Goal: Task Accomplishment & Management: Complete application form

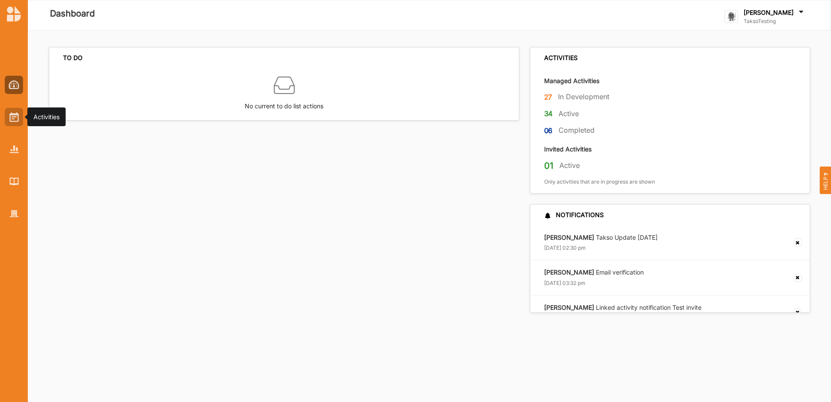
click at [18, 119] on img at bounding box center [14, 117] width 9 height 10
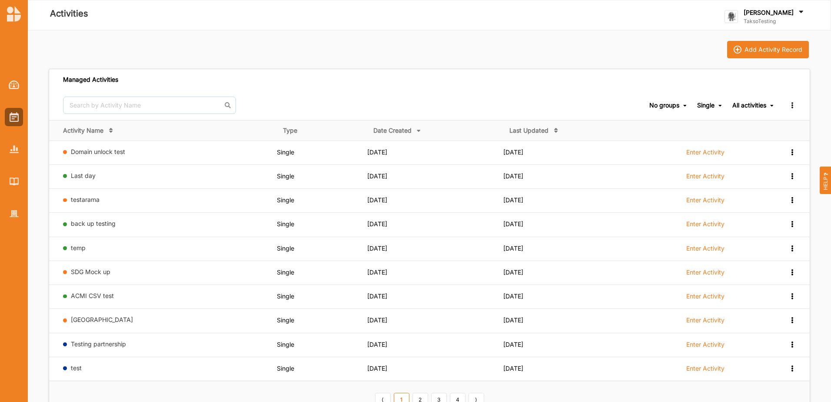
click at [749, 35] on div "Add Activity Record Managed Activities No groups No groups Single All types Sin…" at bounding box center [429, 288] width 803 height 517
click at [757, 52] on div "Add Activity Record" at bounding box center [774, 50] width 58 height 8
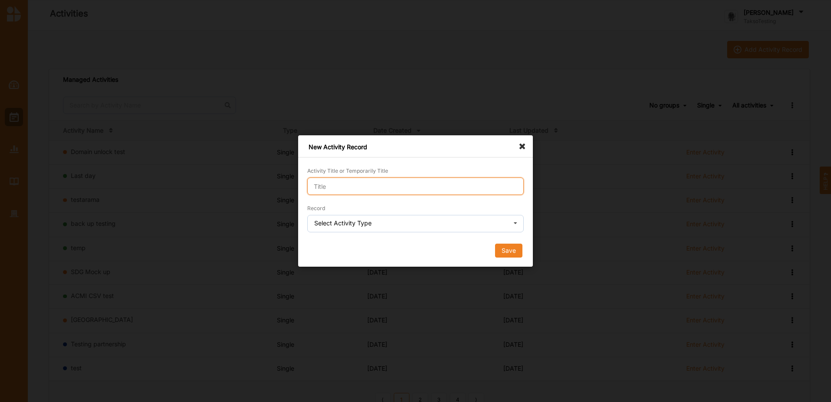
click at [393, 187] on input "Activity Title or Temporarily Title" at bounding box center [415, 185] width 217 height 17
type input "multi stage"
click at [387, 225] on input "text" at bounding box center [416, 223] width 216 height 17
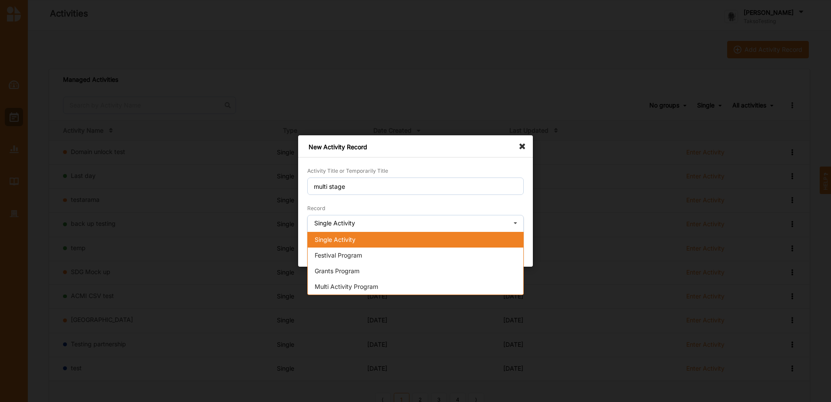
click at [371, 242] on div "Single Activity" at bounding box center [416, 240] width 216 height 16
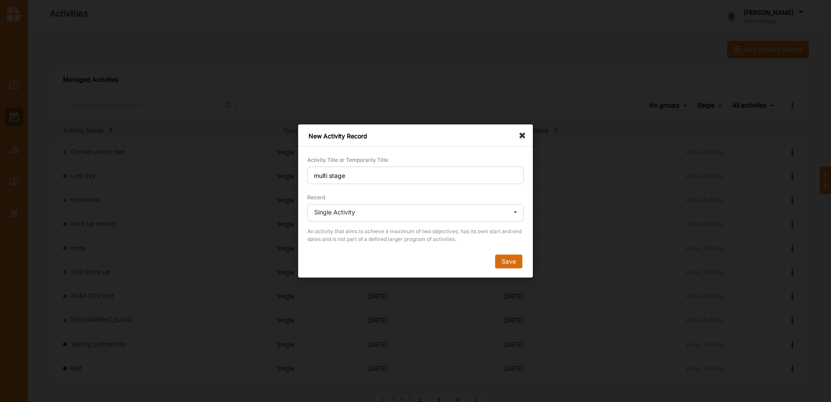
click at [510, 265] on button "Save" at bounding box center [508, 261] width 27 height 14
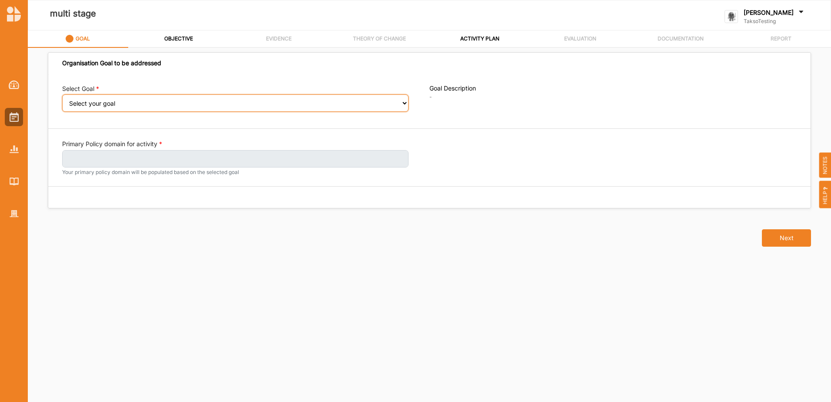
click at [109, 111] on select "Select your goal A connected and vibrant community" at bounding box center [235, 102] width 347 height 17
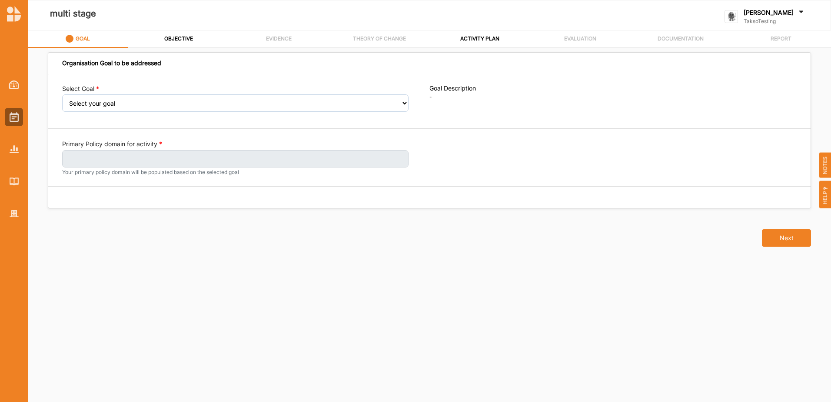
click at [110, 139] on div "Select Goal Select your goal A connected and vibrant community Goal Description…" at bounding box center [429, 141] width 763 height 134
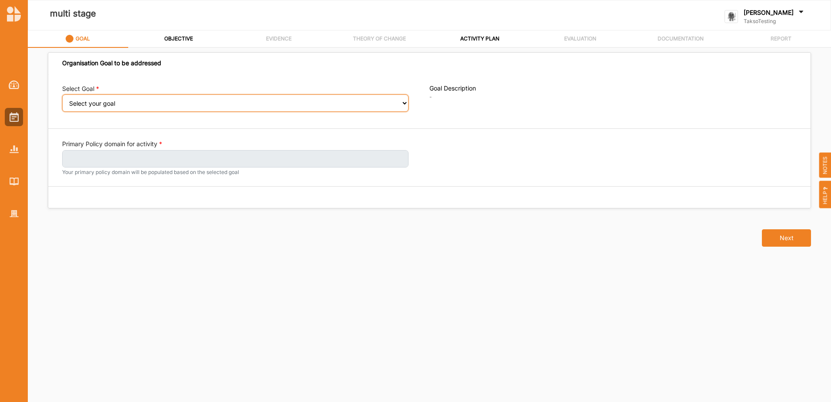
click at [113, 100] on select "Select your goal A connected and vibrant community" at bounding box center [235, 102] width 347 height 17
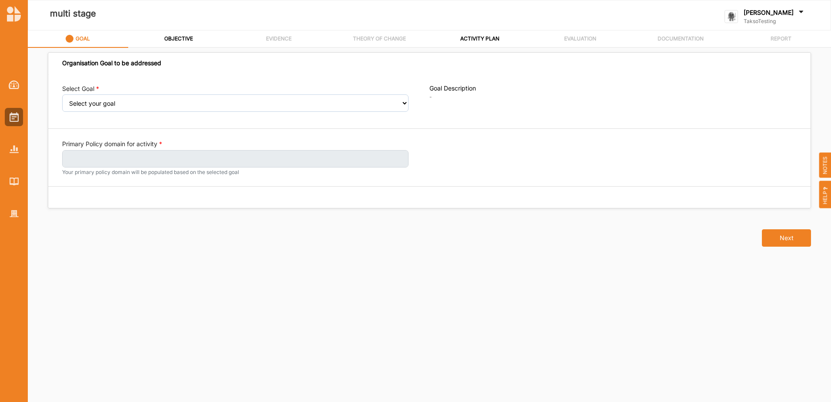
click at [108, 136] on div "Select Goal Select your goal A connected and vibrant community Goal Description…" at bounding box center [429, 141] width 763 height 134
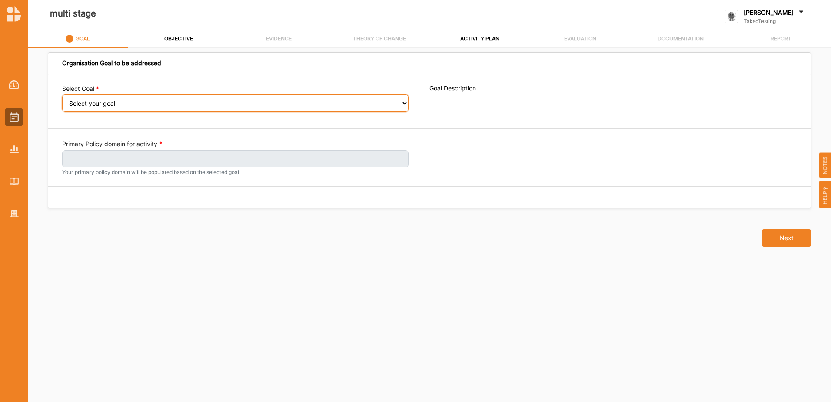
click at [110, 100] on select "Select your goal A connected and vibrant community" at bounding box center [235, 102] width 347 height 17
select select "396"
click at [62, 100] on select "Select your goal A connected and vibrant community" at bounding box center [235, 102] width 347 height 17
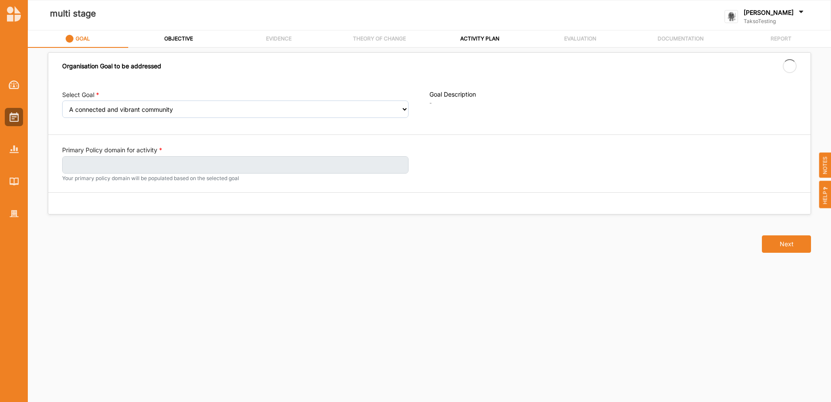
select select "396"
select select "1"
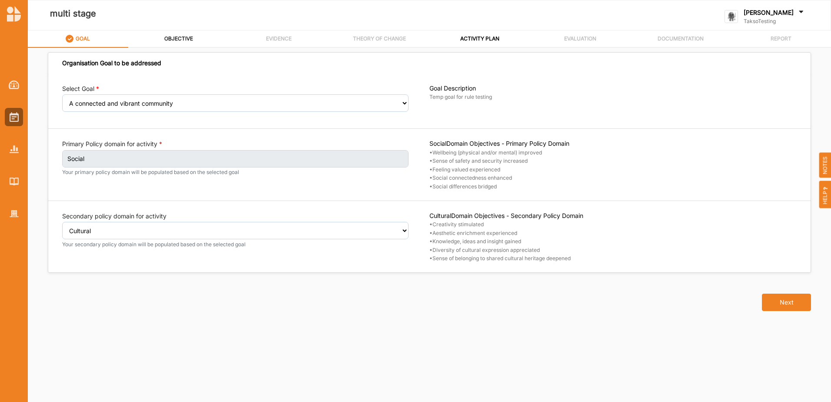
drag, startPoint x: 180, startPoint y: 51, endPoint x: 182, endPoint y: 45, distance: 6.2
click at [182, 45] on div "GOAL OBJECTIVE EVIDENCE THEORY OF CHANGE ACTIVITY PLAN EVALUATION DOCUMENTATION…" at bounding box center [429, 217] width 803 height 375
drag, startPoint x: 182, startPoint y: 45, endPoint x: 182, endPoint y: 37, distance: 7.8
click at [182, 37] on label "OBJECTIVE" at bounding box center [178, 38] width 29 height 7
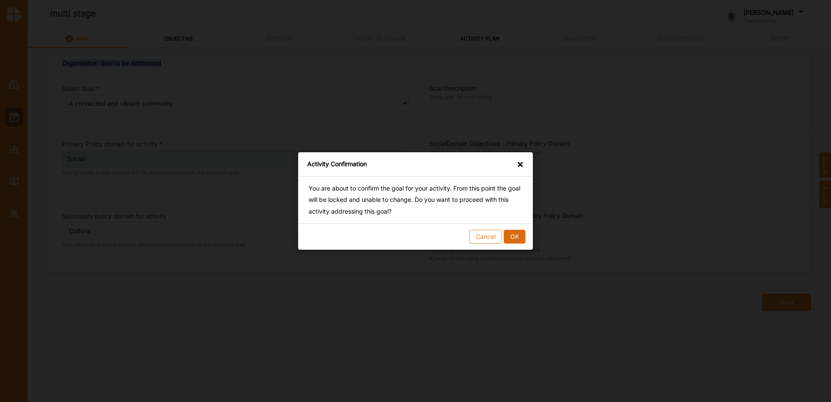
click at [512, 234] on button "OK" at bounding box center [515, 237] width 22 height 14
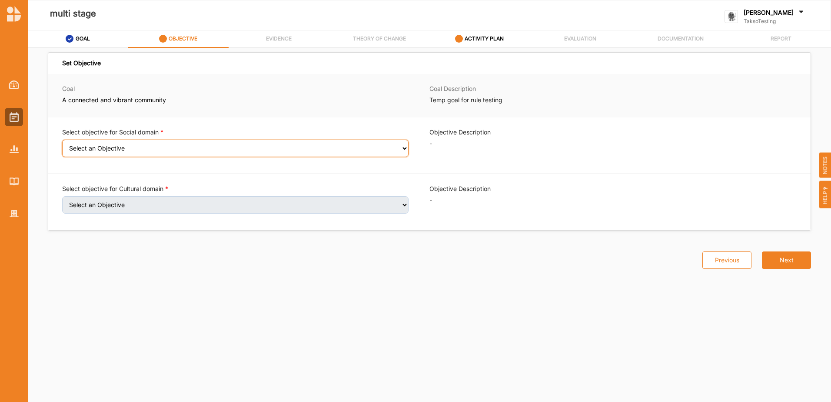
click at [109, 145] on select "Select an Objective Wellbeing (physical and/or mental) improved Sense of safety…" at bounding box center [235, 148] width 347 height 17
click at [62, 145] on select "Select an Objective Wellbeing (physical and/or mental) improved Sense of safety…" at bounding box center [235, 148] width 347 height 17
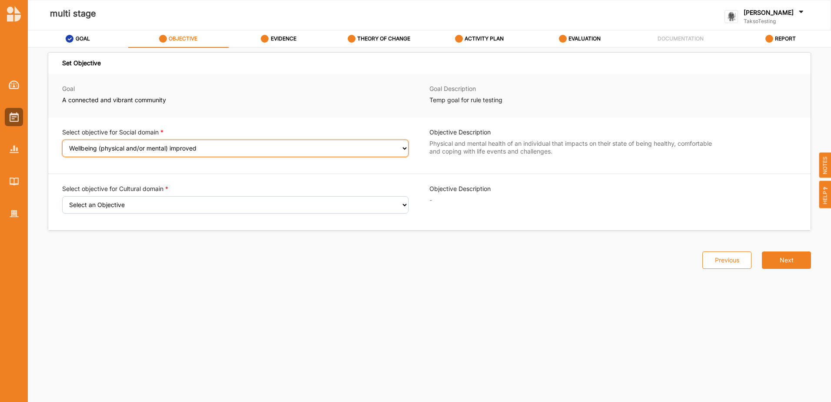
click at [110, 148] on select "Select an Objective Wellbeing (physical and/or mental) improved Sense of safety…" at bounding box center [235, 148] width 347 height 17
select select "8"
click at [62, 145] on select "Select an Objective Wellbeing (physical and/or mental) improved Sense of safety…" at bounding box center [235, 148] width 347 height 17
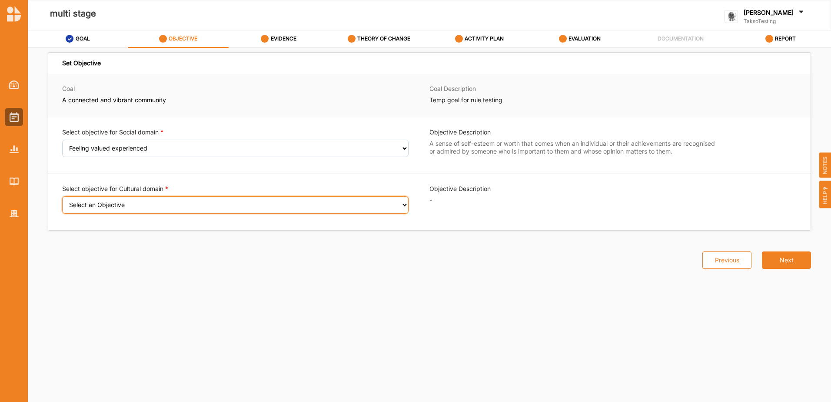
click at [98, 204] on select "Select an Objective Creativity stimulated Aesthetic enrichment experienced Know…" at bounding box center [235, 204] width 347 height 17
select select "1"
click at [62, 202] on select "Select an Objective Creativity stimulated Aesthetic enrichment experienced Know…" at bounding box center [235, 204] width 347 height 17
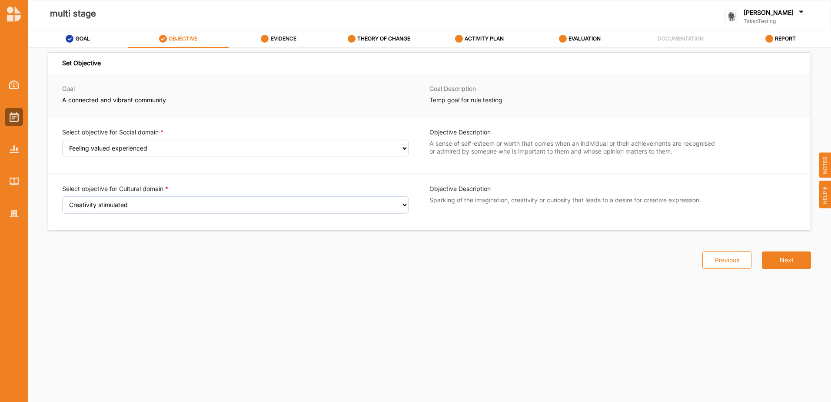
click at [291, 40] on label "EVIDENCE" at bounding box center [284, 38] width 26 height 7
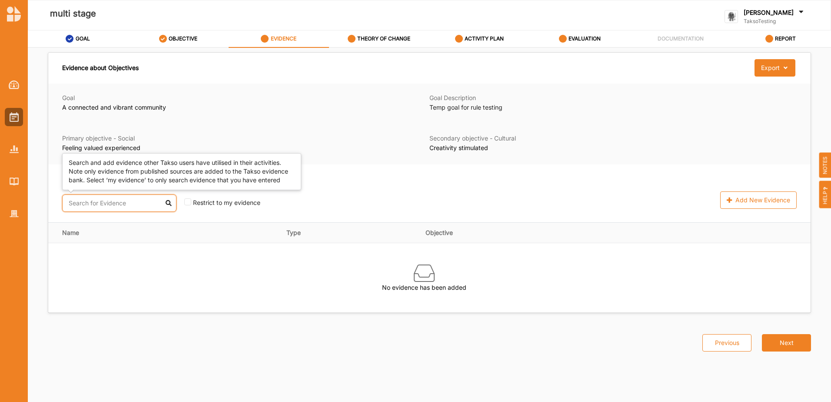
click at [85, 203] on input "text" at bounding box center [119, 202] width 114 height 17
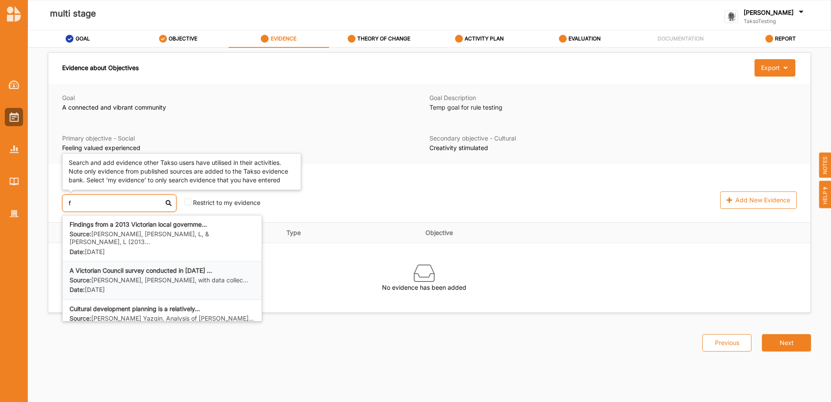
click at [107, 267] on label "A Victorian Council survey conducted in 2015 ..." at bounding box center [162, 271] width 185 height 8
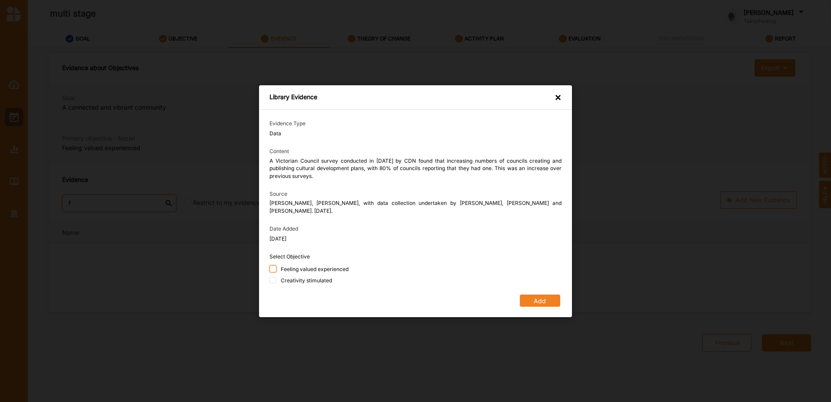
type input "f"
click at [271, 265] on input "Feeling valued experienced" at bounding box center [273, 268] width 7 height 7
checkbox input "true"
drag, startPoint x: 273, startPoint y: 278, endPoint x: 359, endPoint y: 283, distance: 86.2
click at [273, 278] on input "Creativity stimulated" at bounding box center [273, 279] width 7 height 7
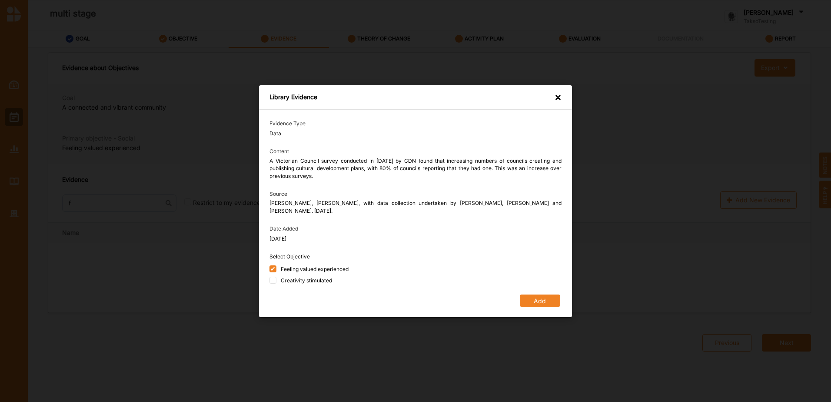
checkbox input "true"
click at [526, 300] on button "Add" at bounding box center [540, 300] width 40 height 12
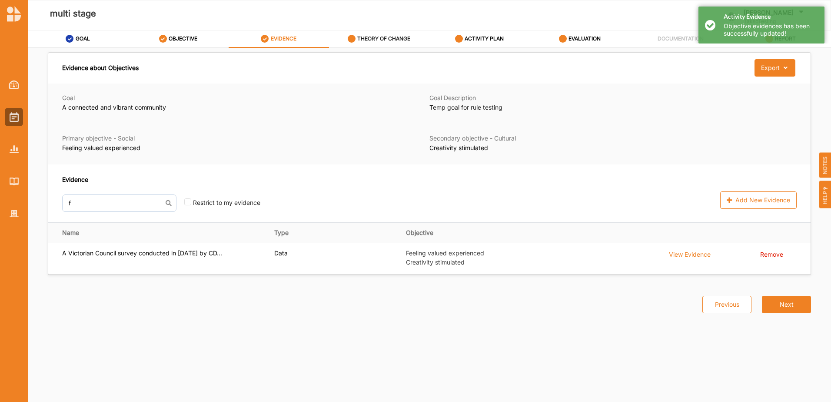
click at [385, 33] on div "THEORY OF CHANGE" at bounding box center [379, 39] width 63 height 16
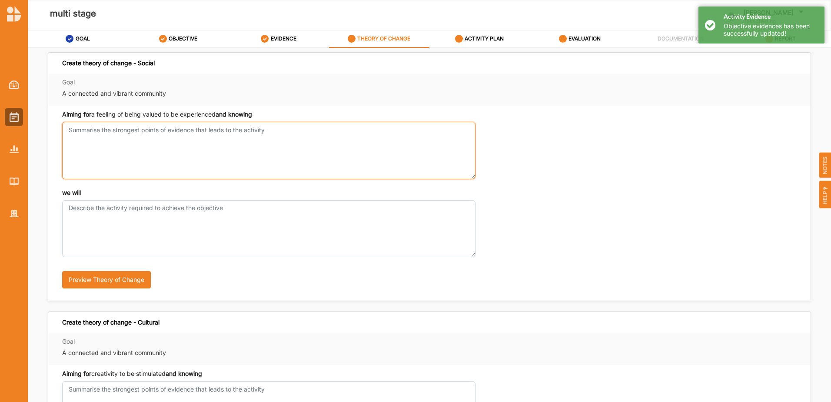
click at [123, 141] on textarea "Aiming for a feeling of being valued to be experienced and knowing" at bounding box center [268, 150] width 413 height 57
type textarea "t"
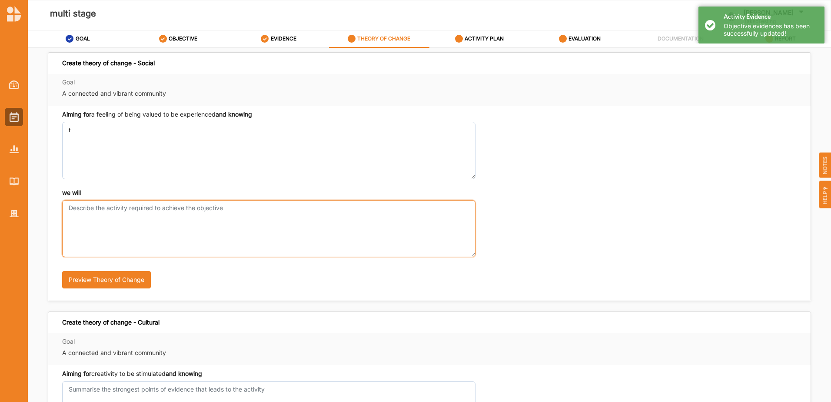
click at [112, 226] on textarea "we will" at bounding box center [268, 228] width 413 height 57
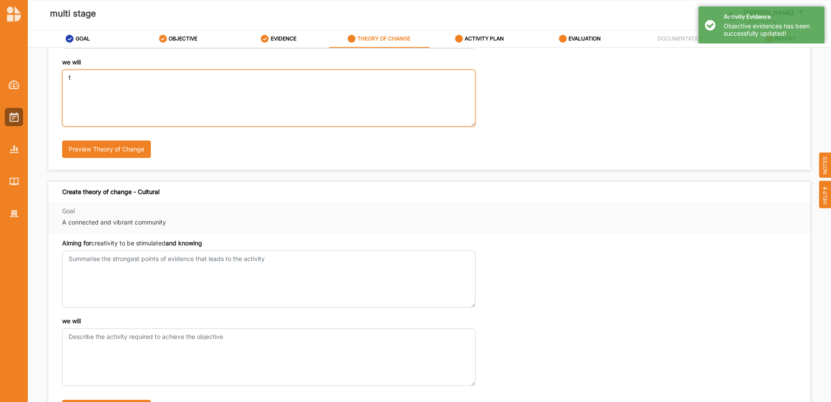
type textarea "t"
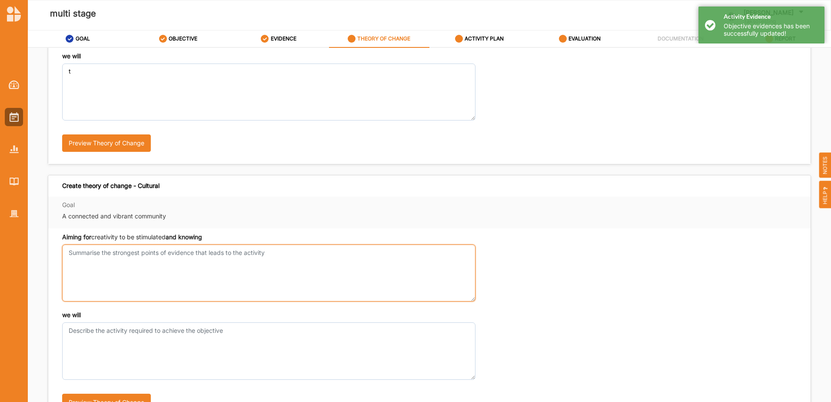
click at [110, 265] on textarea "Aiming for a feeling of being valued to be experienced and knowing" at bounding box center [268, 272] width 413 height 57
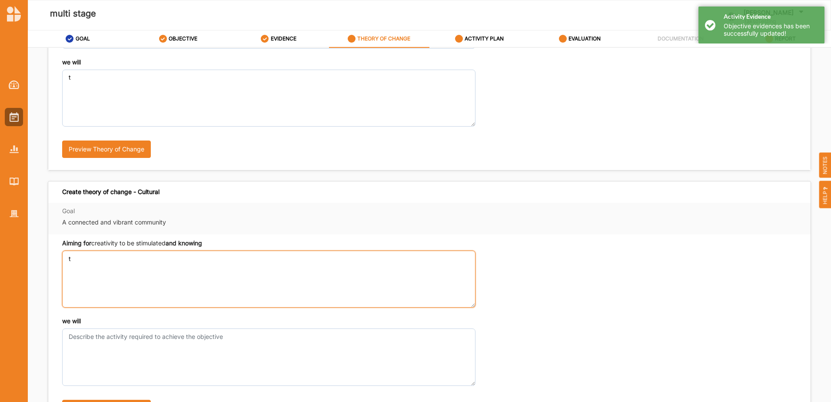
type textarea "t"
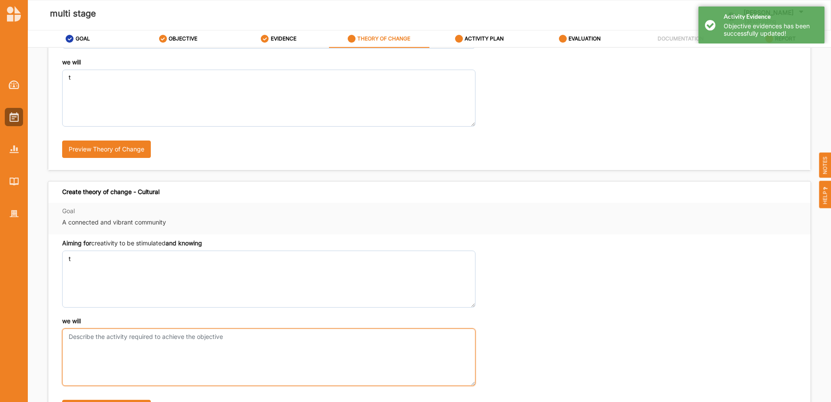
click at [96, 351] on textarea "we will" at bounding box center [268, 356] width 413 height 57
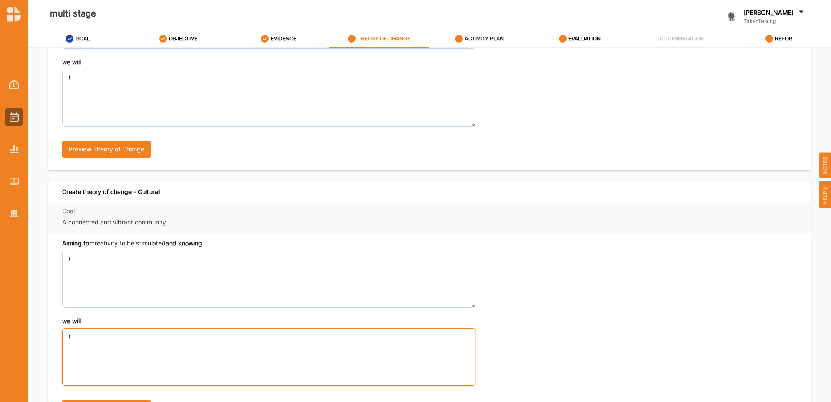
type textarea "t"
click at [499, 38] on label "ACTIVITY PLAN" at bounding box center [484, 38] width 39 height 7
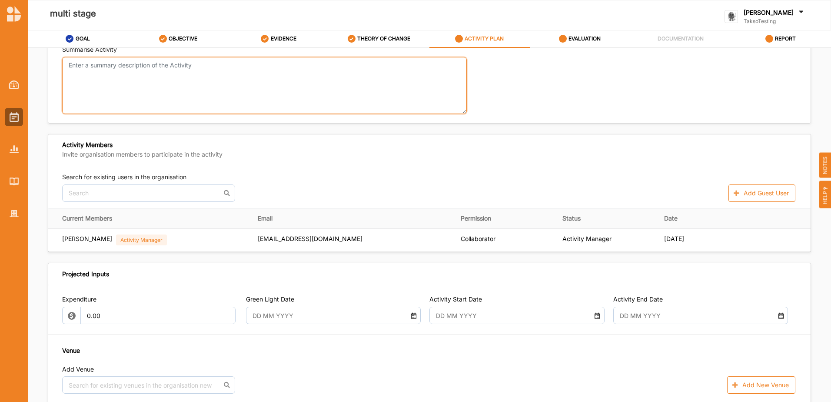
click at [190, 72] on textarea "Summarise Activity" at bounding box center [264, 85] width 405 height 57
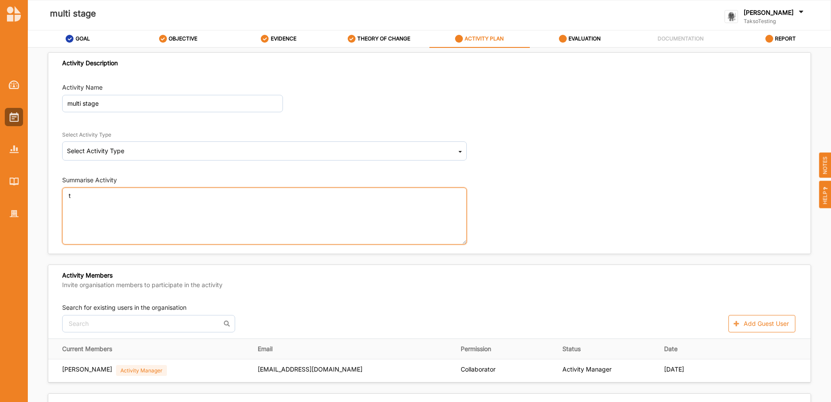
type textarea "t"
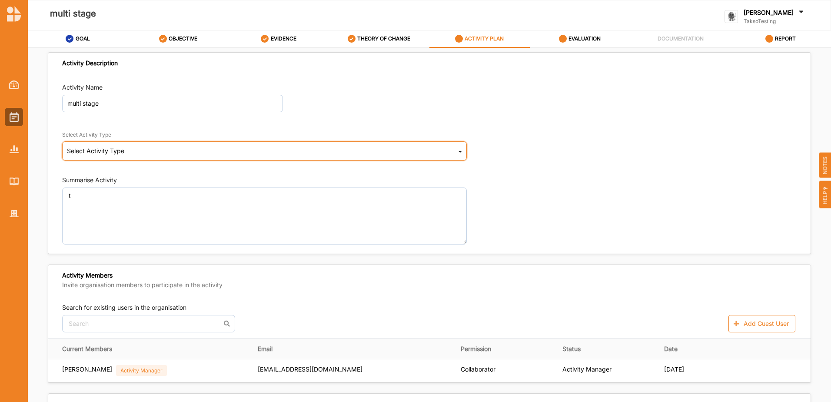
click at [150, 141] on div "Select Activity Type Select Activity Type Cultural infrastructure development A…" at bounding box center [264, 145] width 405 height 30
click at [150, 147] on div "Select Activity Type Cultural infrastructure development Acquisitions and Commi…" at bounding box center [264, 150] width 405 height 19
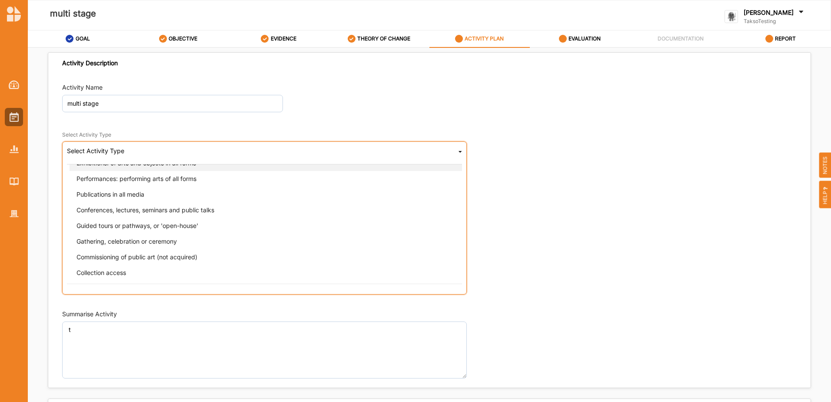
scroll to position [174, 0]
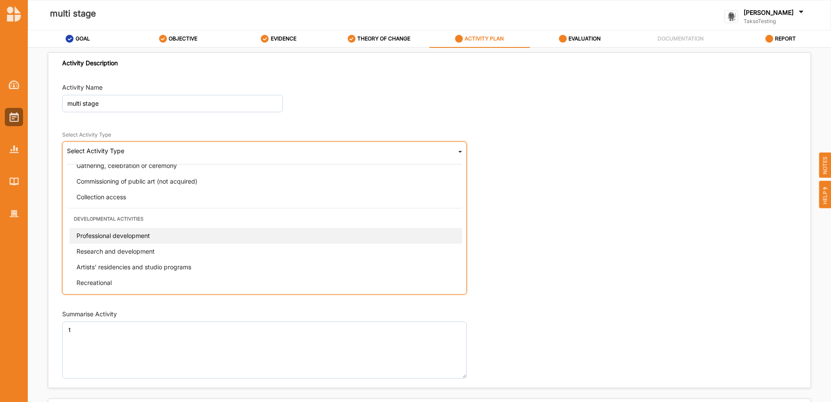
click at [133, 236] on span "Professional development" at bounding box center [113, 234] width 73 height 7
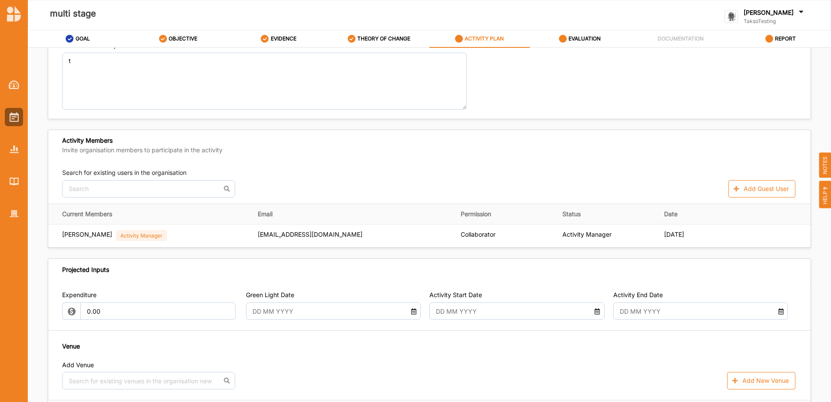
scroll to position [348, 0]
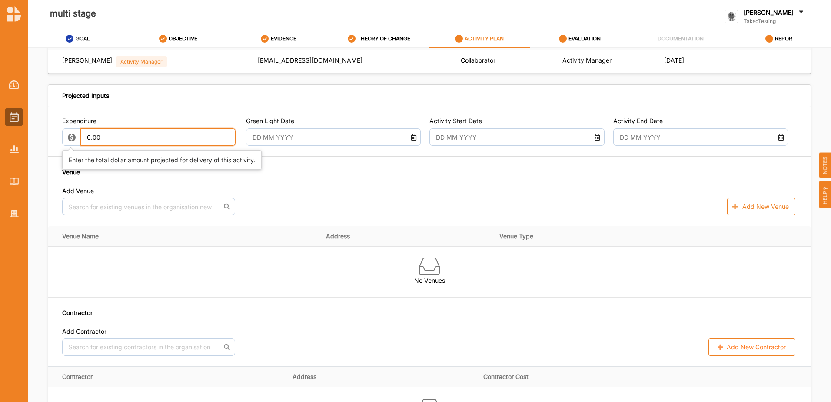
drag, startPoint x: 133, startPoint y: 136, endPoint x: -47, endPoint y: 93, distance: 184.6
click at [0, 93] on html "multi stage Raji Uppal TaksoTesting TaksoTesting User Profile Help Log Out Help…" at bounding box center [415, 201] width 831 height 402
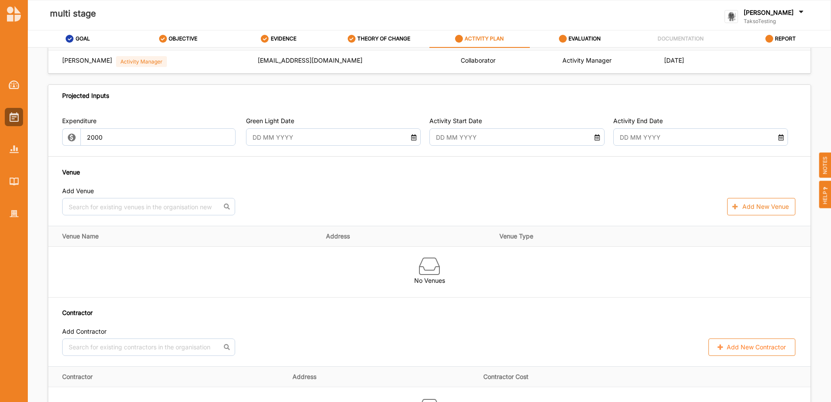
click at [283, 140] on input "text" at bounding box center [326, 136] width 157 height 17
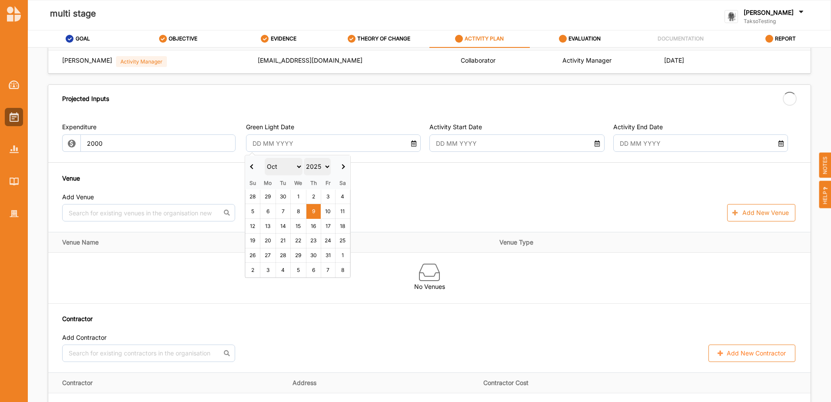
type input "2,000.00"
type input "-2,000.00"
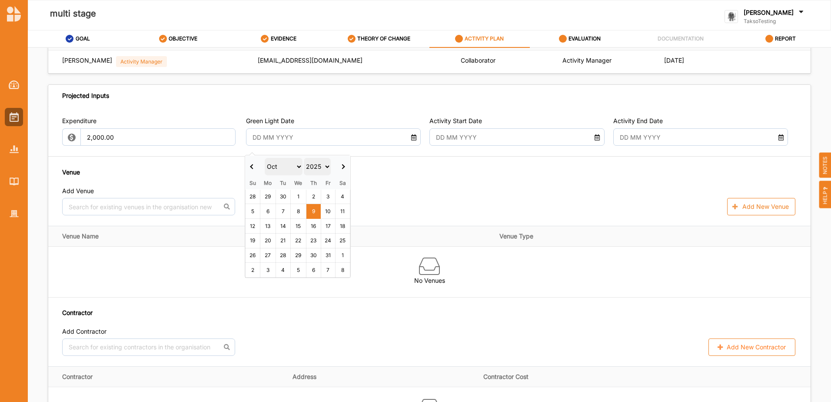
click at [249, 164] on th at bounding box center [253, 167] width 15 height 22
click at [250, 163] on th at bounding box center [253, 161] width 15 height 22
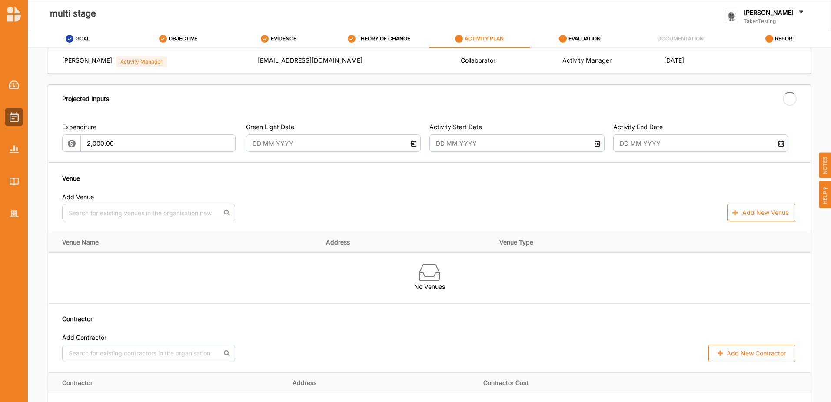
type input "09 Jul 2025"
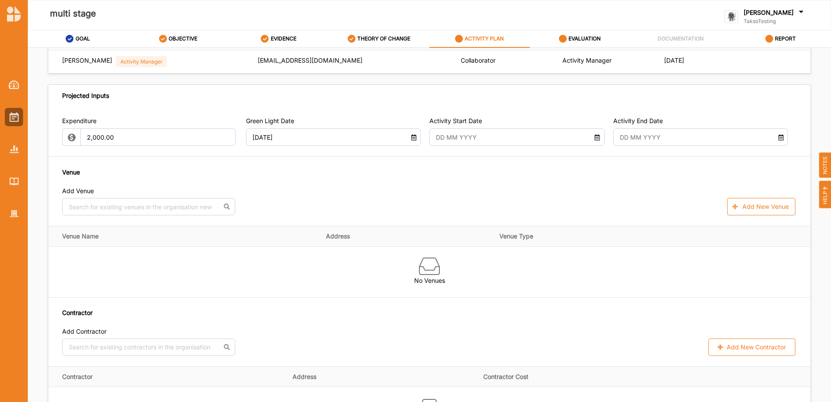
click at [442, 141] on input "text" at bounding box center [510, 136] width 157 height 17
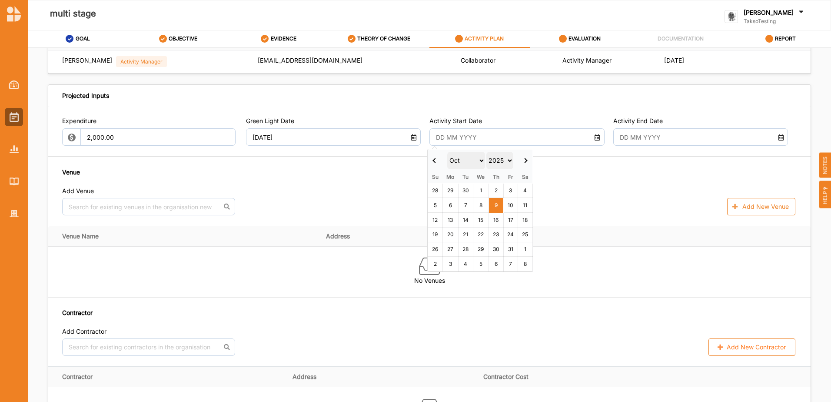
click at [433, 160] on span at bounding box center [435, 160] width 5 height 5
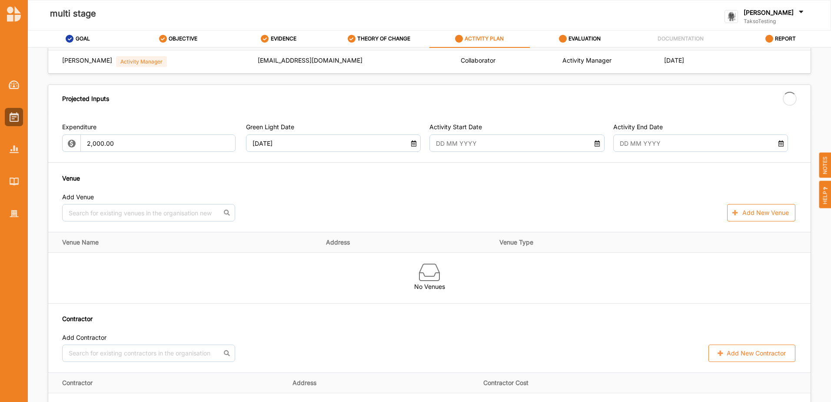
type input "05 Aug 2025"
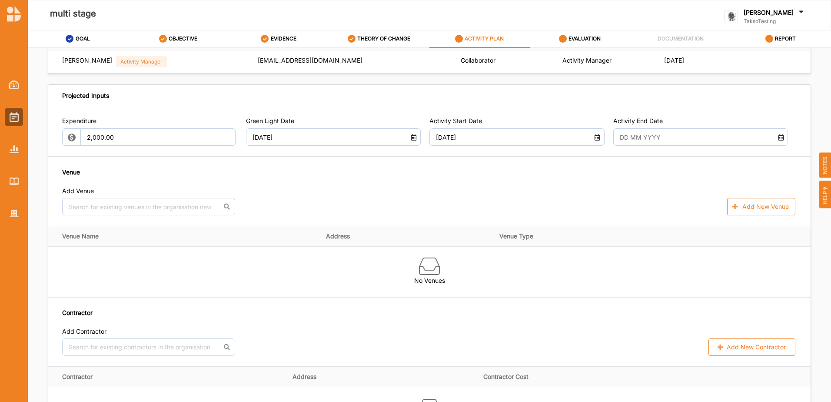
click at [641, 139] on input "text" at bounding box center [693, 136] width 157 height 17
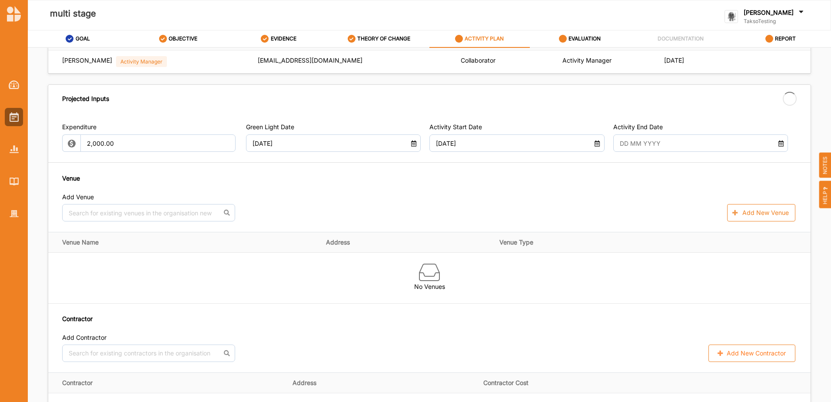
type input "08 Oct 2025"
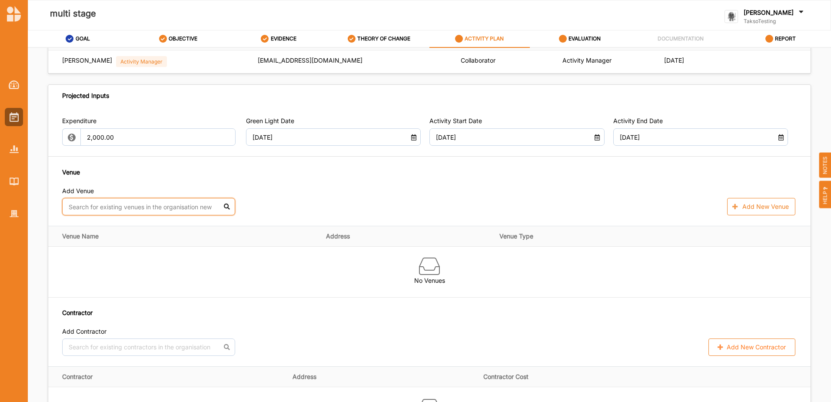
click at [124, 207] on input "text" at bounding box center [148, 206] width 173 height 17
type input "w"
click at [120, 230] on div "Royal Botanic Gardens Victoria - Melbourne Gardens" at bounding box center [149, 226] width 172 height 19
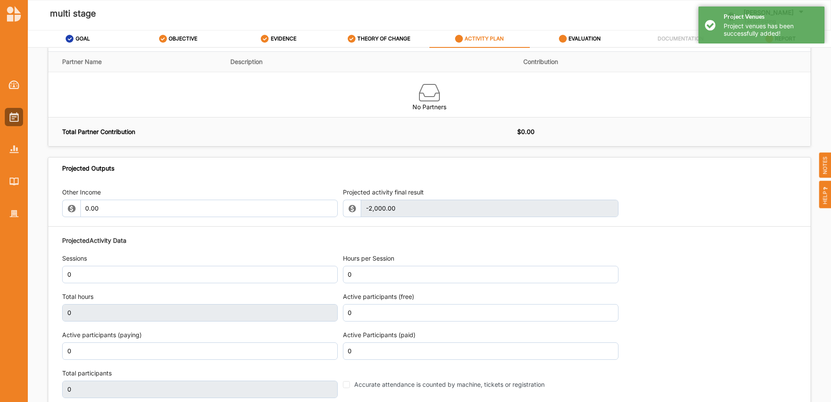
scroll to position [780, 0]
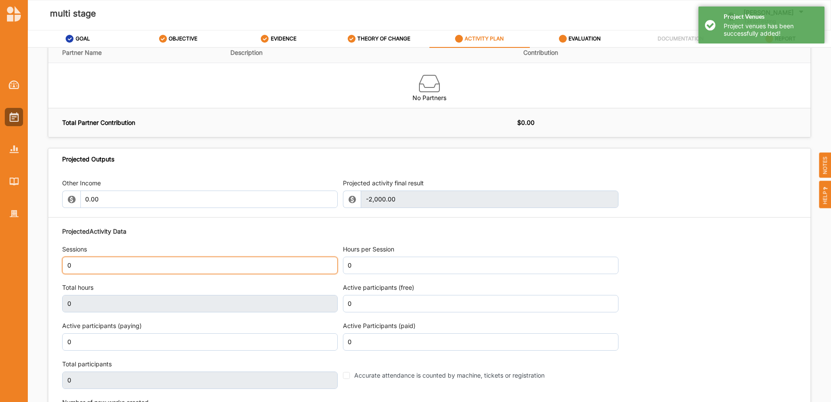
drag, startPoint x: 179, startPoint y: 260, endPoint x: -245, endPoint y: 220, distance: 425.8
click at [0, 220] on html "multi stage Raji Uppal TaksoTesting TaksoTesting User Profile Help Log Out Help…" at bounding box center [415, 201] width 831 height 402
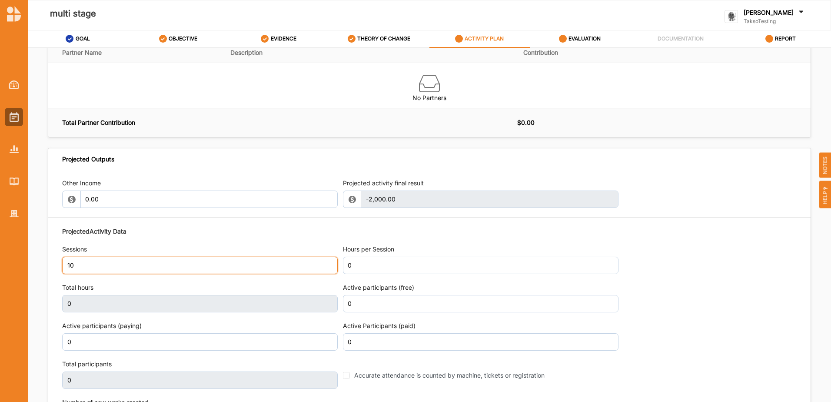
type input "10"
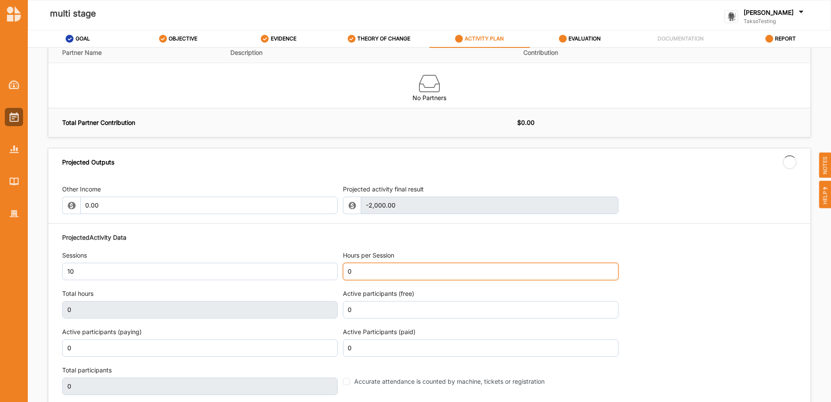
click at [419, 269] on input "0" at bounding box center [481, 271] width 276 height 17
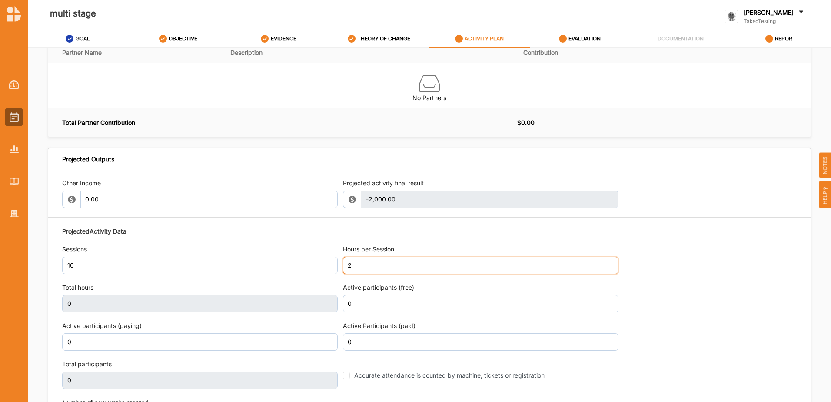
type input "2"
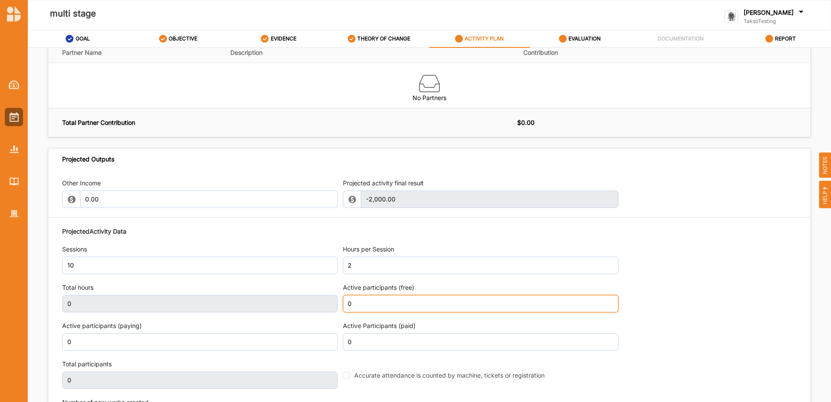
click at [379, 308] on input "0" at bounding box center [481, 303] width 276 height 17
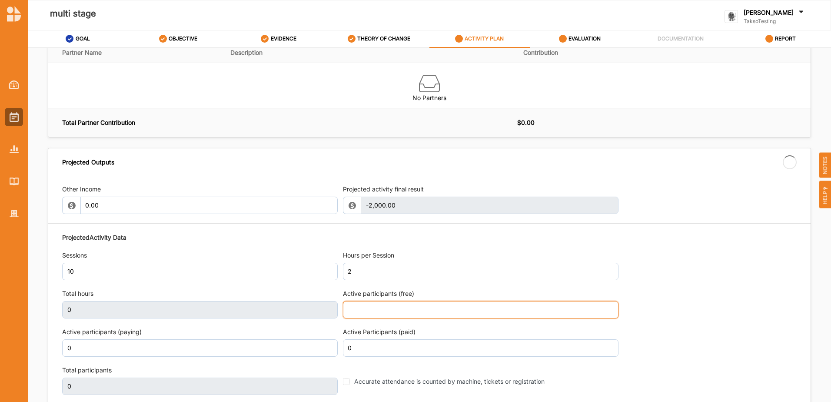
type input "20"
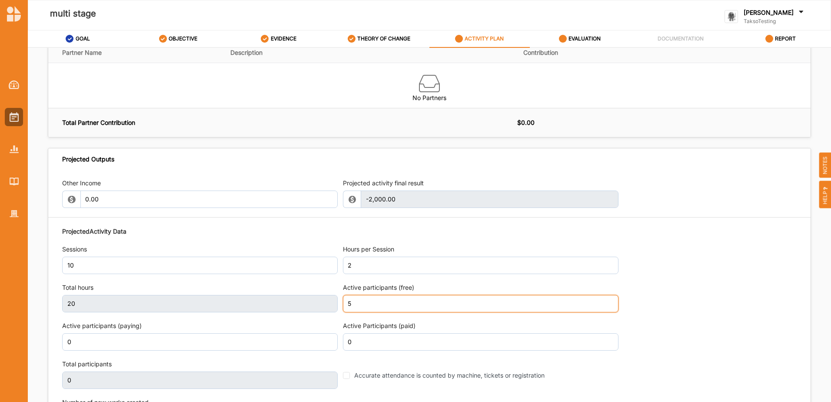
type input "5"
click at [704, 260] on div "Projected Activity Data Sessions 10 Hours per Session 2 Total hours 20 Active p…" at bounding box center [429, 326] width 735 height 209
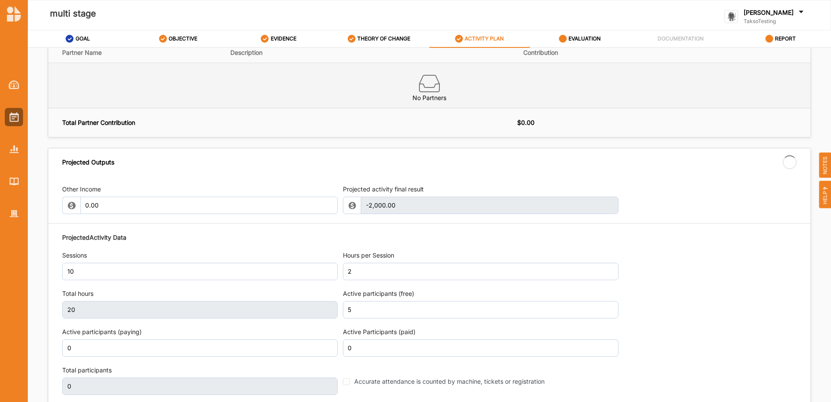
type input "5"
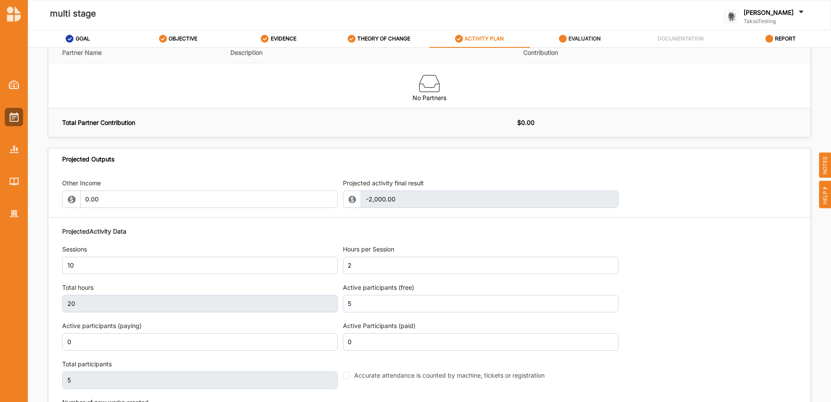
click at [591, 39] on label "EVALUATION" at bounding box center [585, 38] width 32 height 7
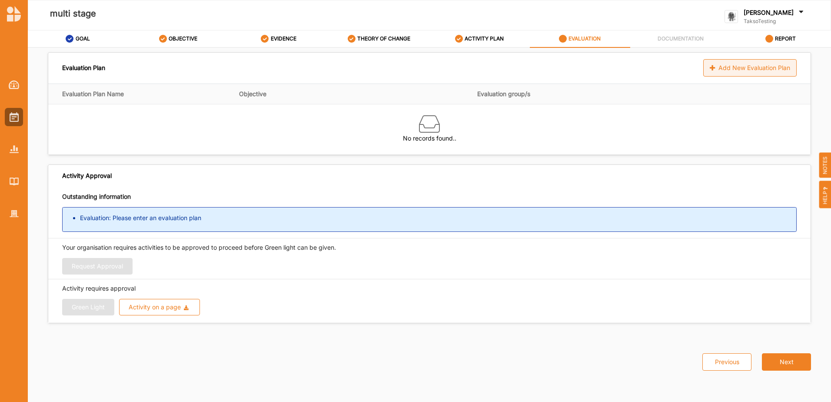
click at [766, 60] on div "Add New Evaluation Plan" at bounding box center [749, 67] width 93 height 17
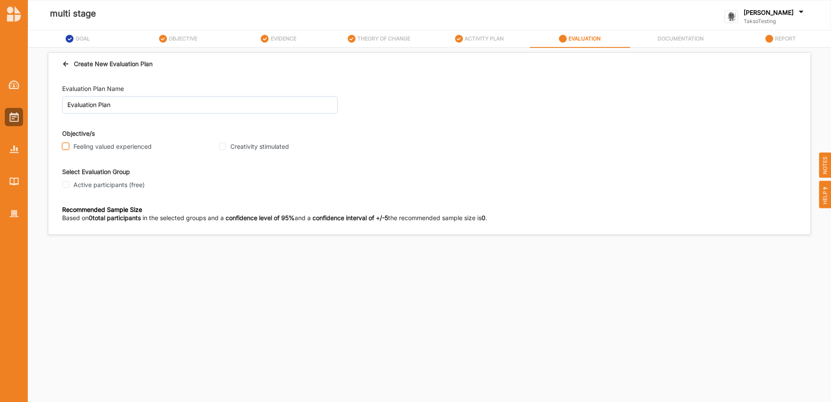
click at [67, 145] on input "Feeling valued experienced" at bounding box center [65, 146] width 7 height 7
checkbox input "true"
click at [225, 145] on input "Creativity stimulated" at bounding box center [222, 146] width 7 height 7
checkbox input "true"
drag, startPoint x: 68, startPoint y: 182, endPoint x: 63, endPoint y: 208, distance: 26.1
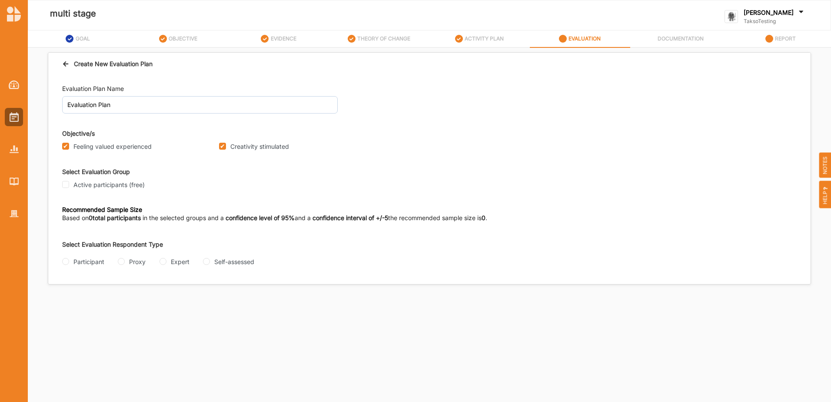
click at [68, 183] on input "Active participants (free)" at bounding box center [65, 184] width 7 height 7
checkbox input "true"
click at [66, 263] on input "Participant" at bounding box center [65, 261] width 7 height 7
radio input "true"
click at [115, 295] on input "Questionnaire" at bounding box center [116, 296] width 7 height 7
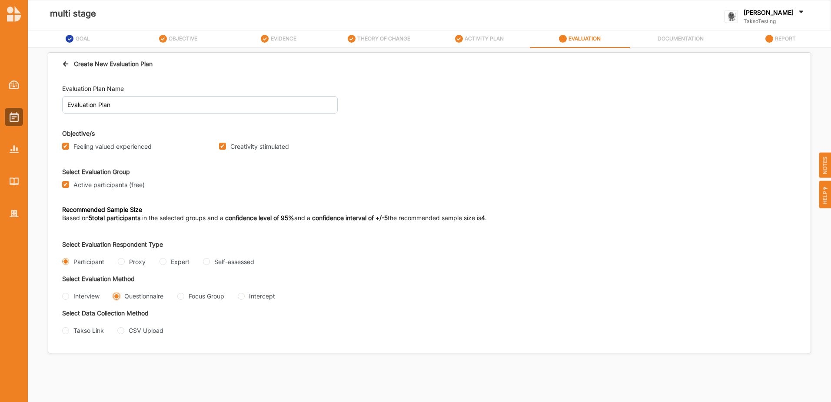
radio input "true"
click at [68, 331] on input "Takso Link" at bounding box center [65, 330] width 7 height 7
radio input "true"
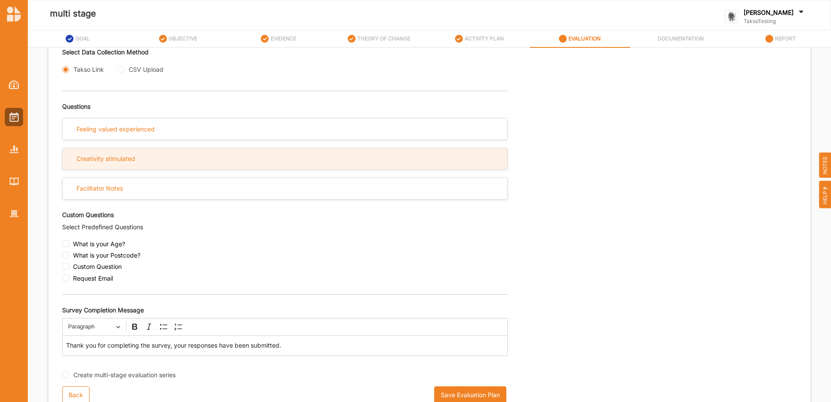
scroll to position [269, 0]
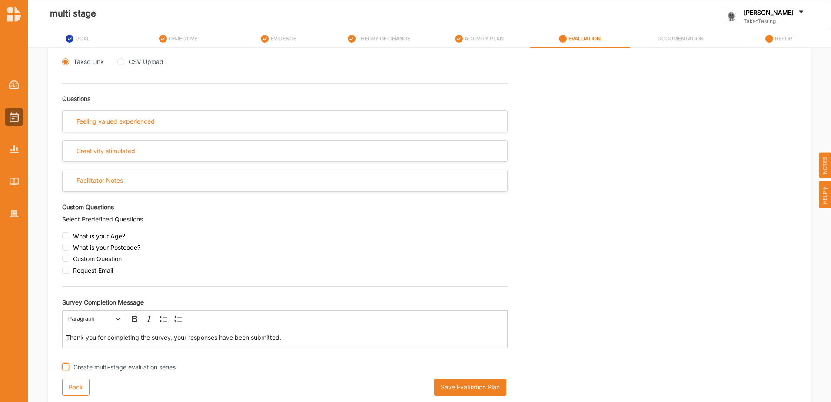
click at [67, 365] on input "Create multi-stage evaluation series" at bounding box center [65, 366] width 7 height 7
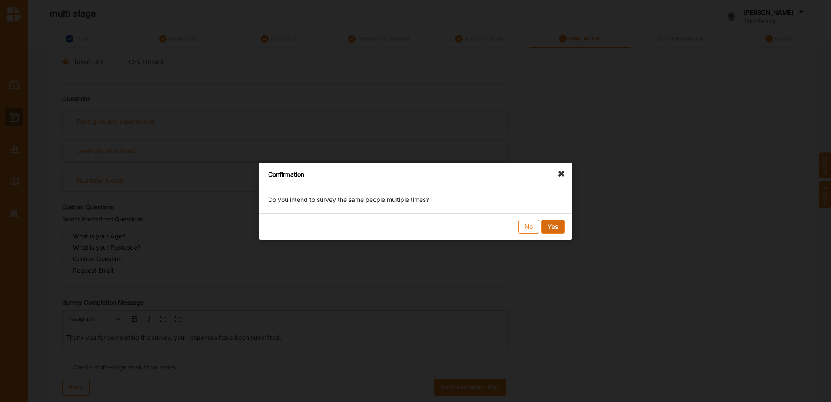
click at [560, 222] on button "Yes" at bounding box center [552, 227] width 23 height 14
checkbox input "true"
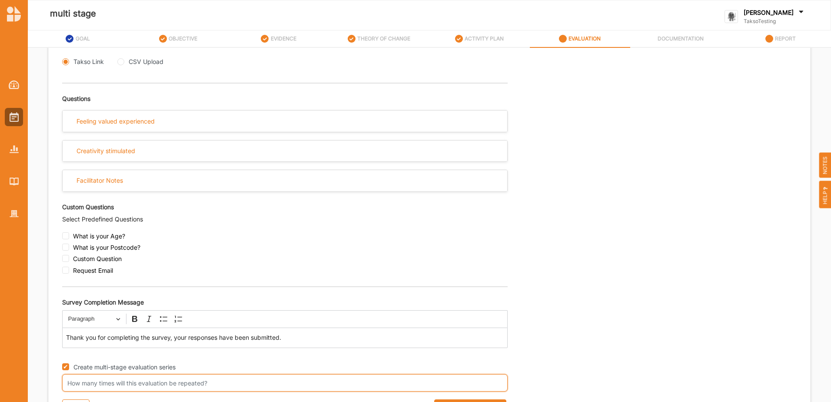
click at [201, 386] on input "number" at bounding box center [285, 382] width 446 height 17
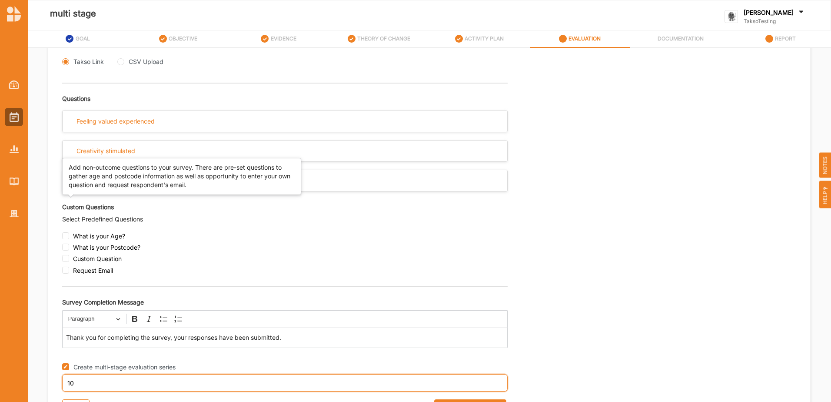
type input "10"
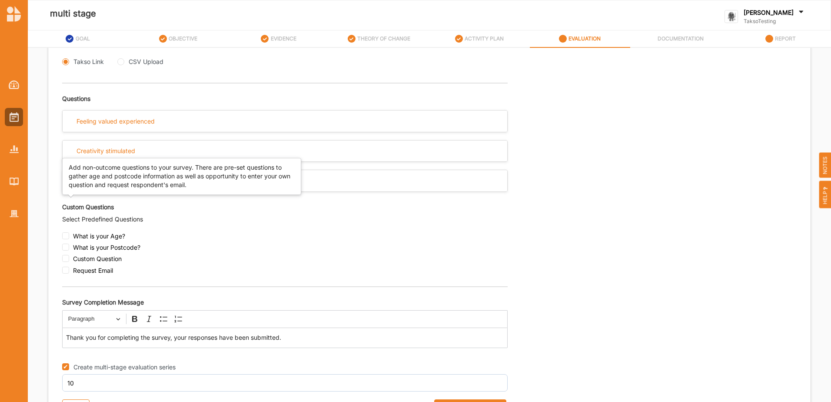
click at [376, 212] on div "Custom Questions" at bounding box center [285, 207] width 446 height 16
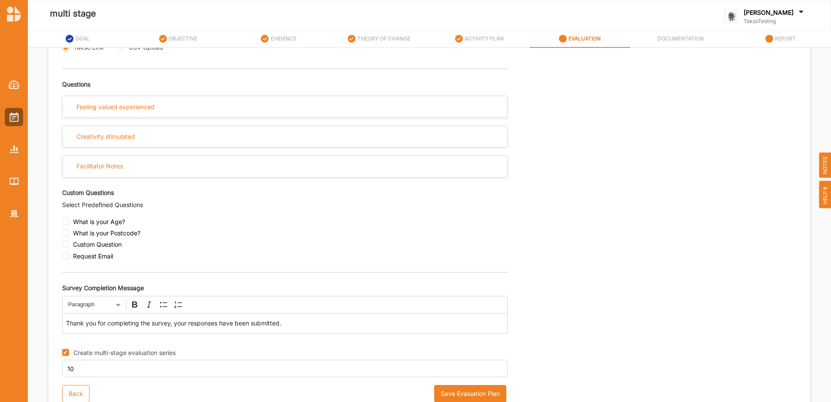
scroll to position [290, 0]
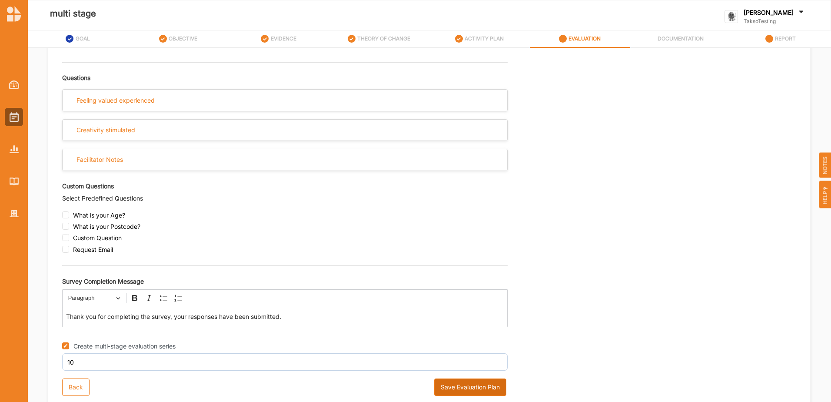
click at [453, 390] on button "Save Evaluation Plan" at bounding box center [470, 386] width 72 height 17
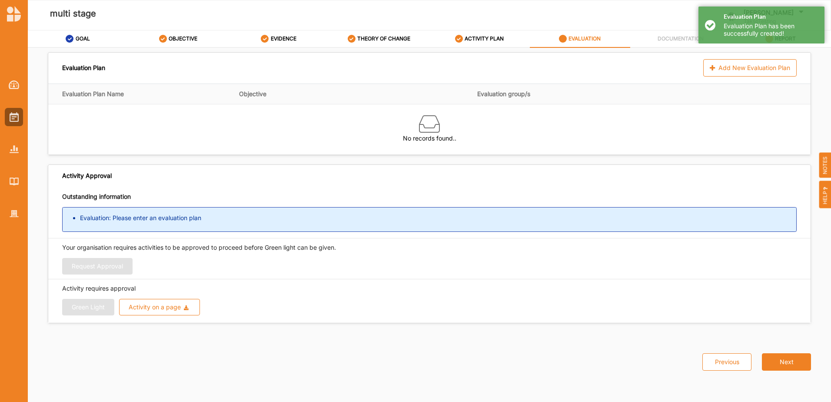
scroll to position [0, 0]
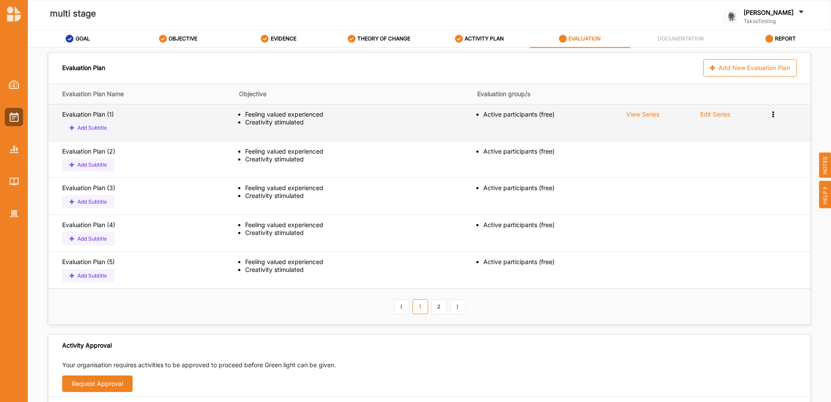
click at [100, 126] on button "Add Subtitle" at bounding box center [88, 127] width 53 height 13
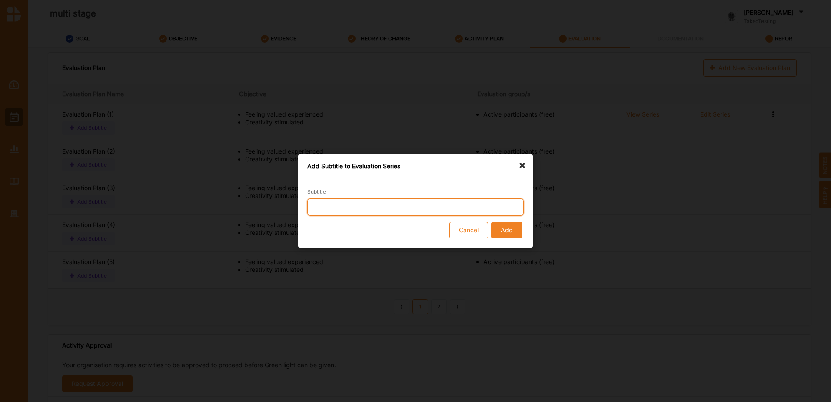
click at [383, 198] on input "Subtitle" at bounding box center [415, 206] width 217 height 17
type input "Session 1"
click at [504, 234] on button "Add" at bounding box center [506, 230] width 31 height 17
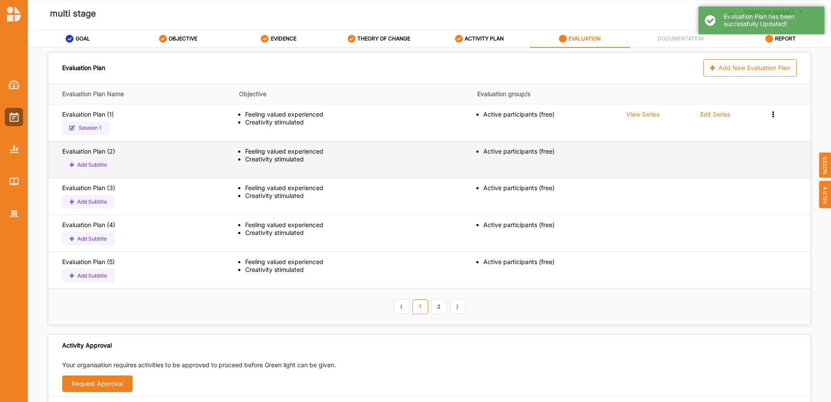
click at [90, 169] on button "Add Subtitle" at bounding box center [88, 164] width 53 height 13
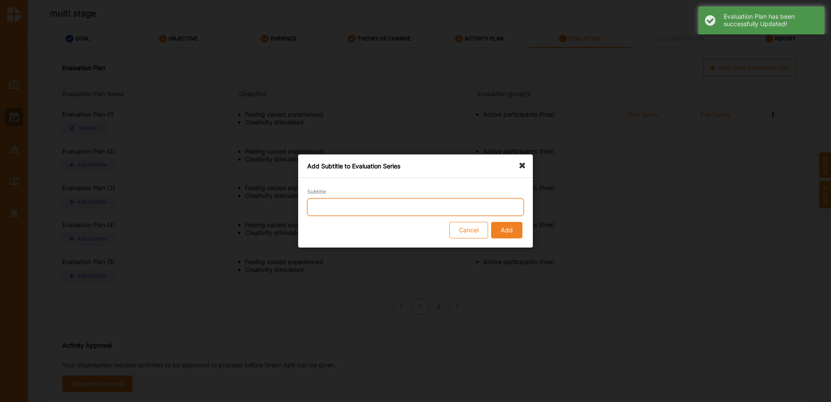
click at [365, 199] on input "Subtitle" at bounding box center [415, 206] width 217 height 17
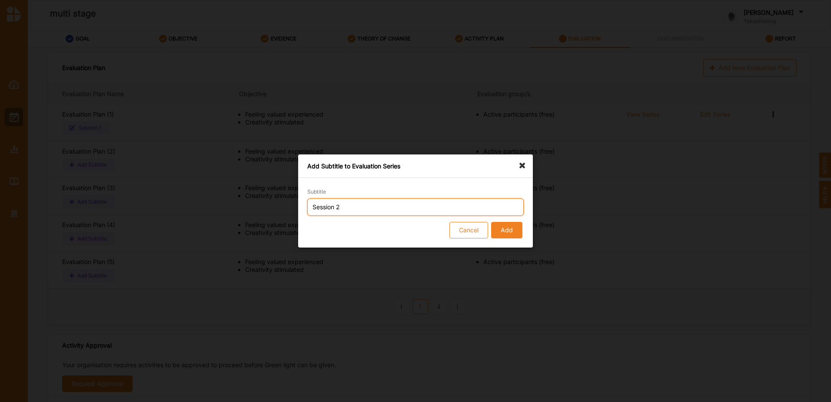
type input "Session 2"
click at [501, 232] on button "Add" at bounding box center [506, 230] width 31 height 17
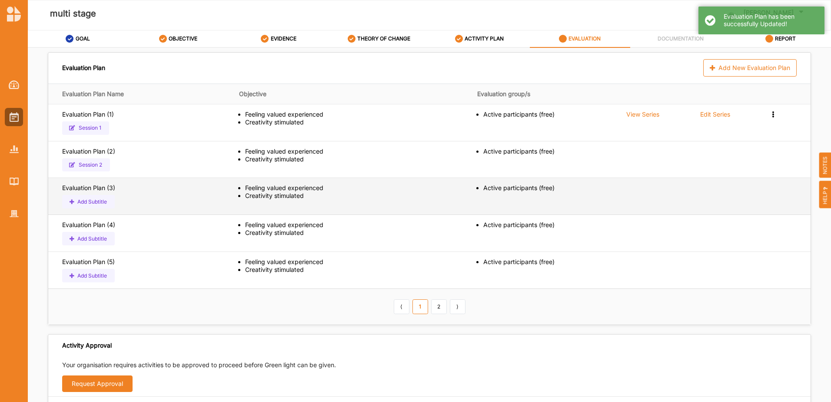
click at [99, 204] on button "Add Subtitle" at bounding box center [88, 201] width 53 height 13
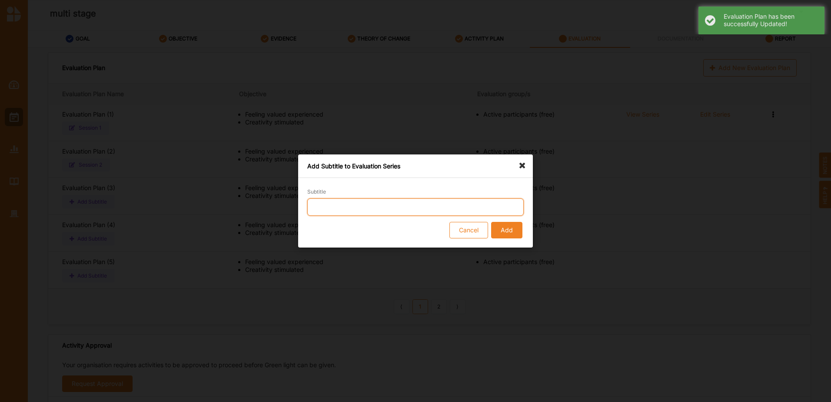
click at [354, 203] on input "Subtitle" at bounding box center [415, 206] width 217 height 17
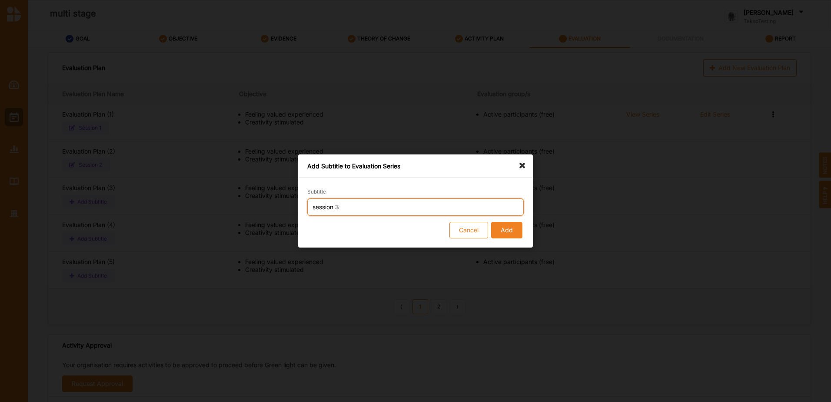
type input "session 3"
click at [513, 233] on button "Add" at bounding box center [506, 230] width 31 height 17
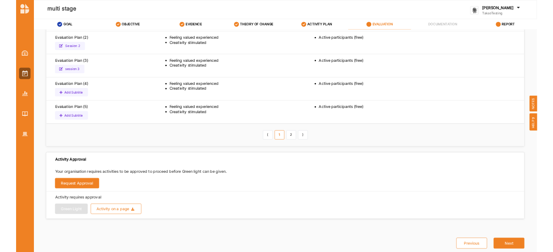
scroll to position [92, 0]
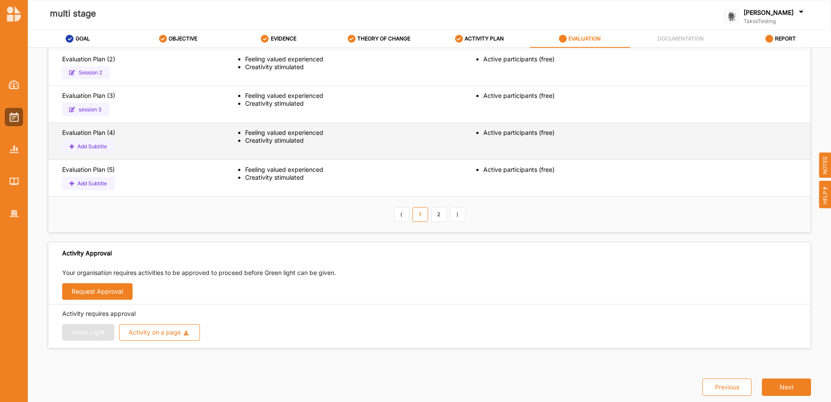
click at [105, 145] on button "Add Subtitle" at bounding box center [88, 146] width 53 height 13
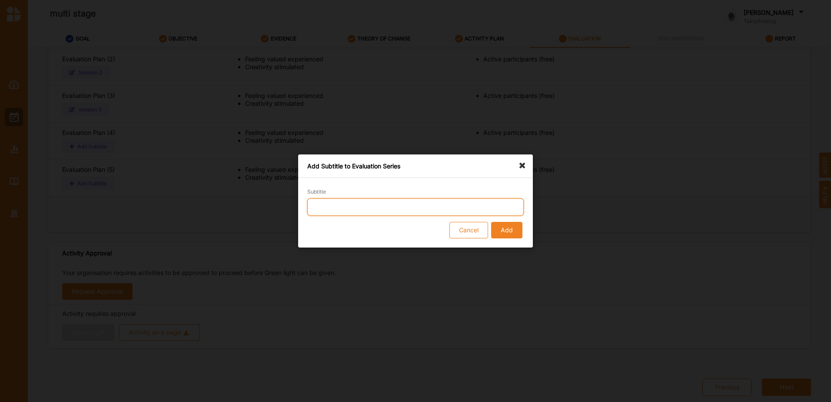
click at [337, 206] on input "Subtitle" at bounding box center [415, 206] width 217 height 17
type input "Session 5"
click at [498, 227] on button "Add" at bounding box center [506, 230] width 31 height 17
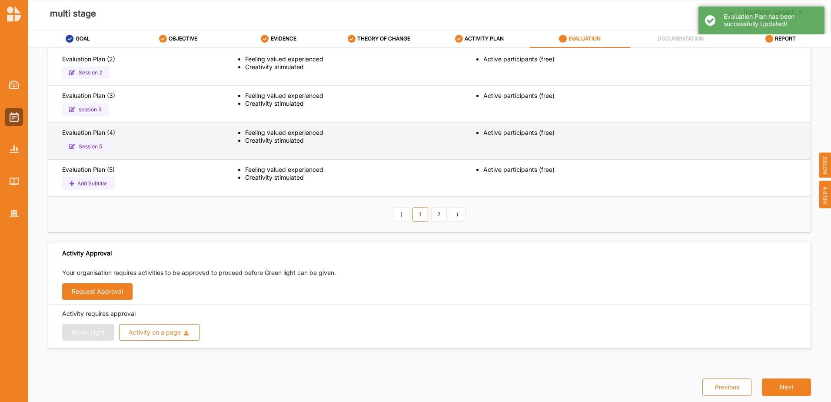
click at [90, 148] on button "Session 5" at bounding box center [86, 146] width 48 height 13
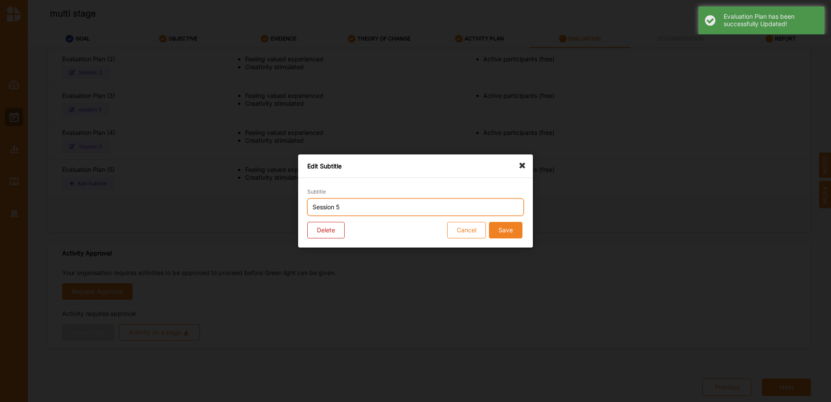
click at [354, 203] on input "Session 5" at bounding box center [415, 206] width 217 height 17
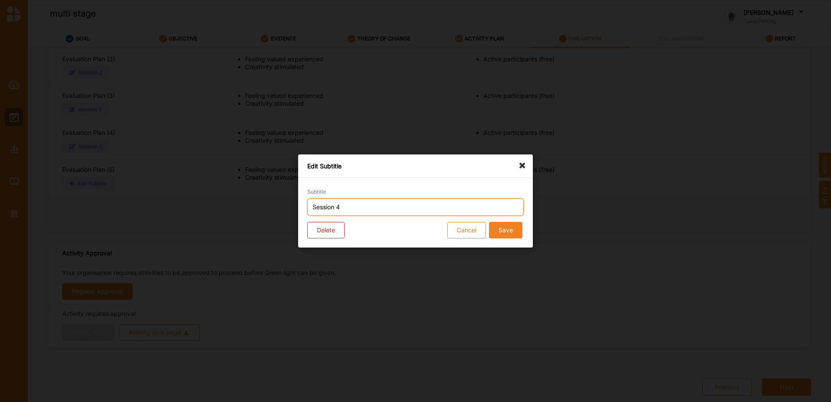
type input "Session 4"
click at [495, 232] on button "Save" at bounding box center [505, 230] width 33 height 17
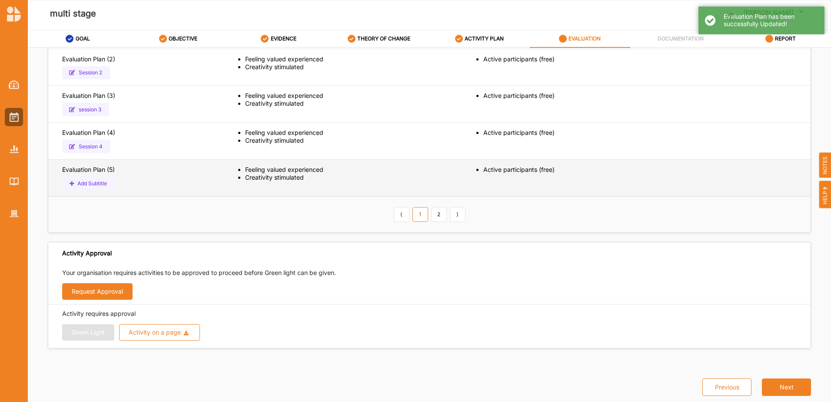
click at [101, 183] on button "Add Subtitle" at bounding box center [88, 183] width 53 height 13
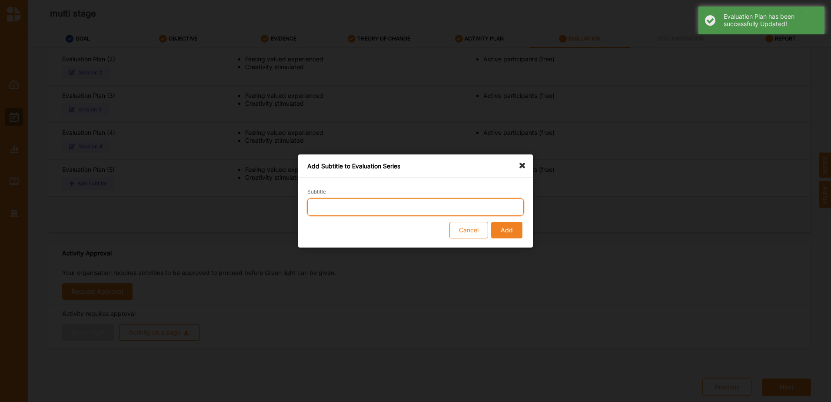
click at [346, 213] on input "Subtitle" at bounding box center [415, 206] width 217 height 17
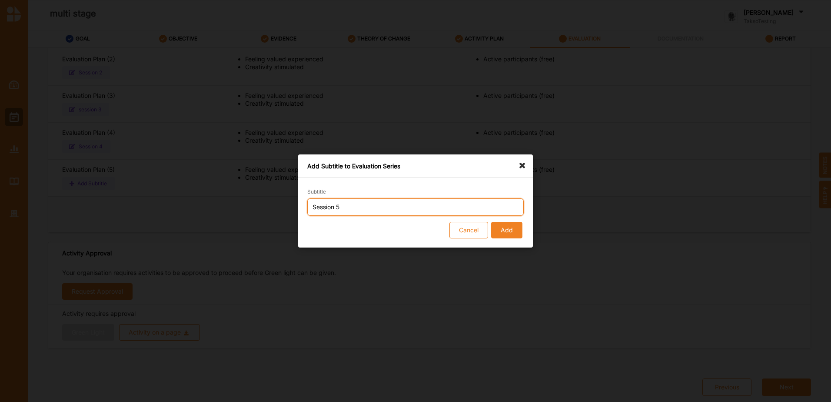
type input "Session 5"
click at [503, 231] on button "Add" at bounding box center [506, 230] width 31 height 17
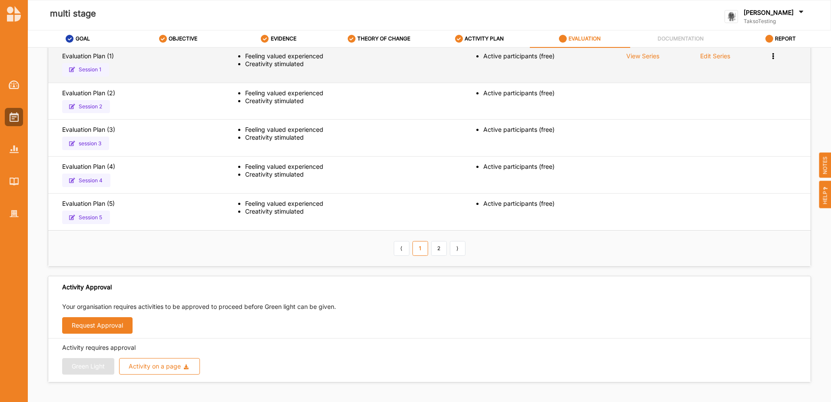
scroll to position [0, 0]
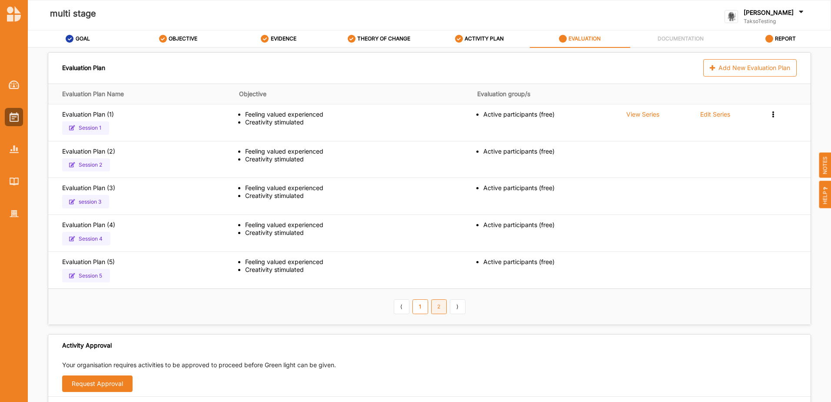
click at [440, 311] on link "2" at bounding box center [439, 306] width 16 height 15
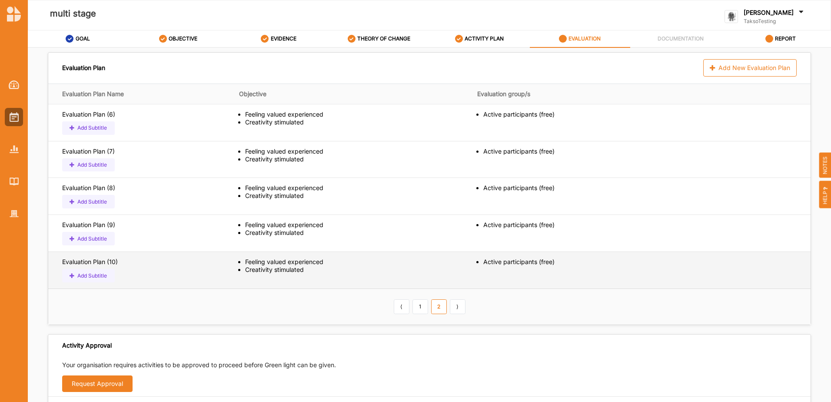
click at [89, 277] on button "Add Subtitle" at bounding box center [88, 275] width 53 height 13
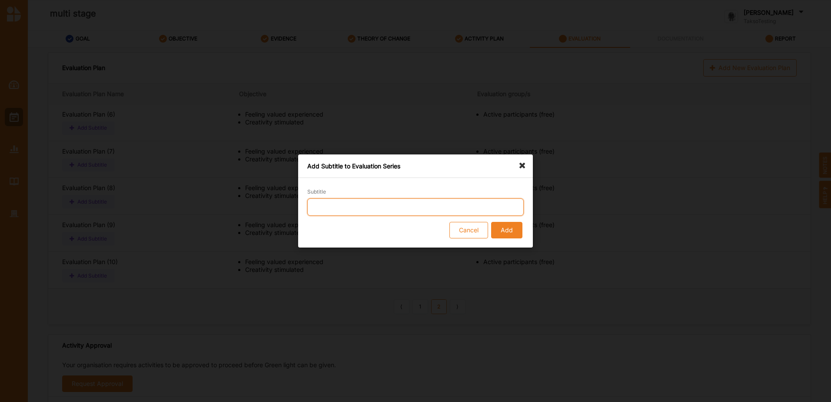
click at [327, 211] on input "Subtitle" at bounding box center [415, 206] width 217 height 17
type input "session 10"
click at [519, 232] on button "Add" at bounding box center [506, 230] width 31 height 17
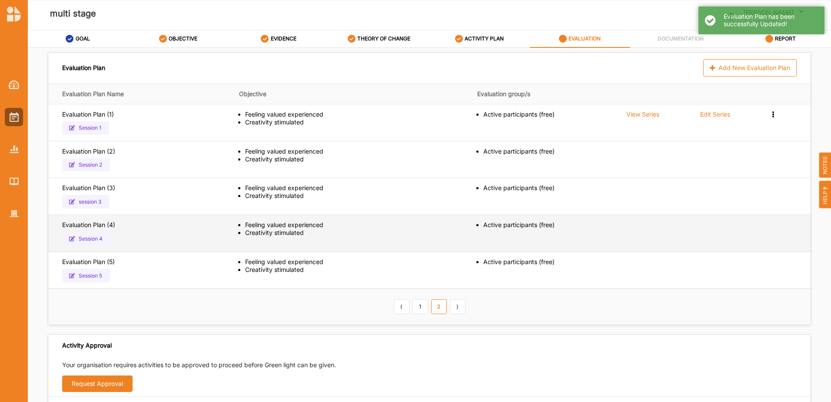
click at [100, 242] on button "Session 4" at bounding box center [86, 238] width 48 height 13
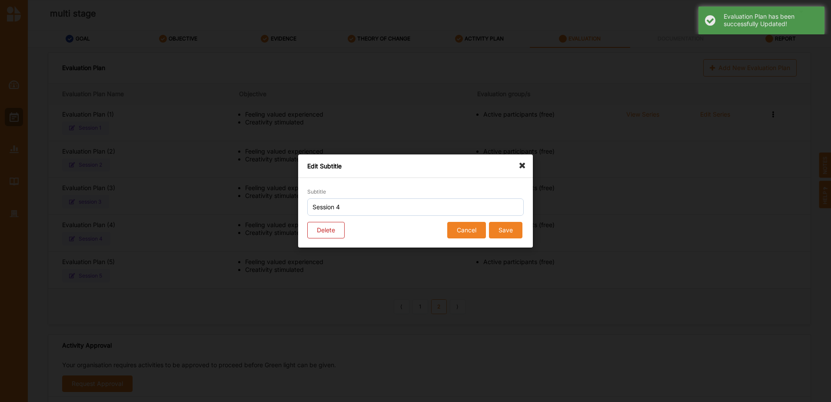
click at [463, 235] on button "Cancel" at bounding box center [466, 230] width 39 height 17
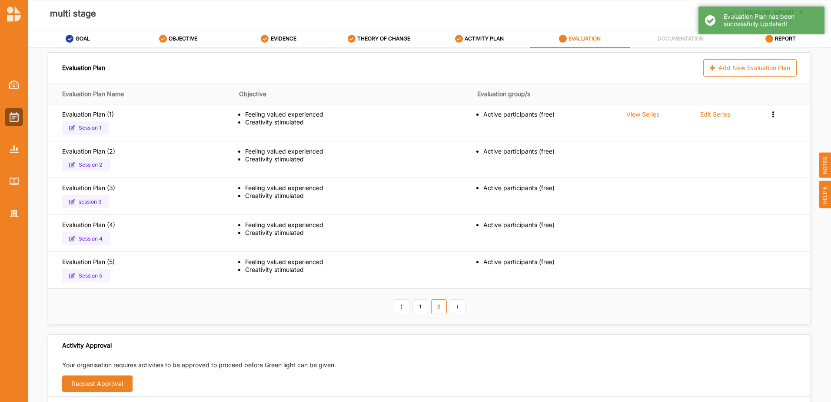
click at [433, 307] on link "2" at bounding box center [439, 306] width 16 height 15
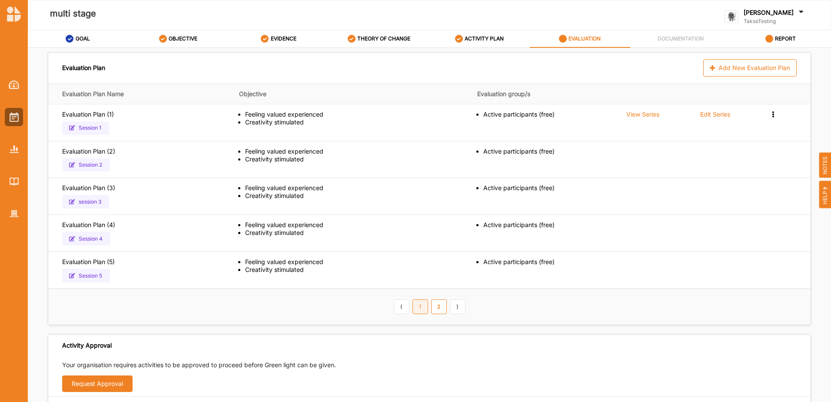
click at [413, 307] on link "1" at bounding box center [421, 306] width 16 height 15
click at [437, 310] on link "2" at bounding box center [439, 306] width 16 height 15
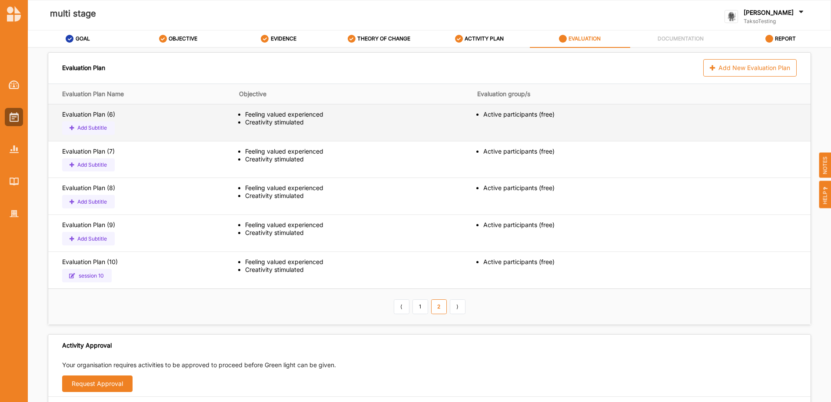
click at [84, 128] on button "Add Subtitle" at bounding box center [88, 127] width 53 height 13
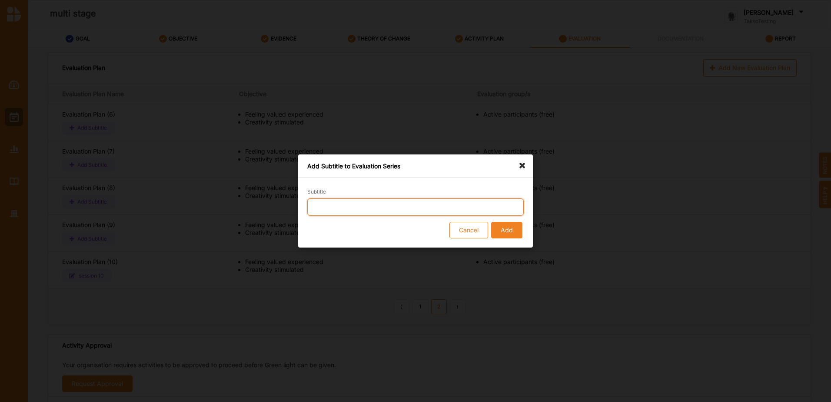
click at [379, 203] on input "Subtitle" at bounding box center [415, 206] width 217 height 17
type input "Session 6"
click at [519, 230] on button "Add" at bounding box center [506, 230] width 31 height 17
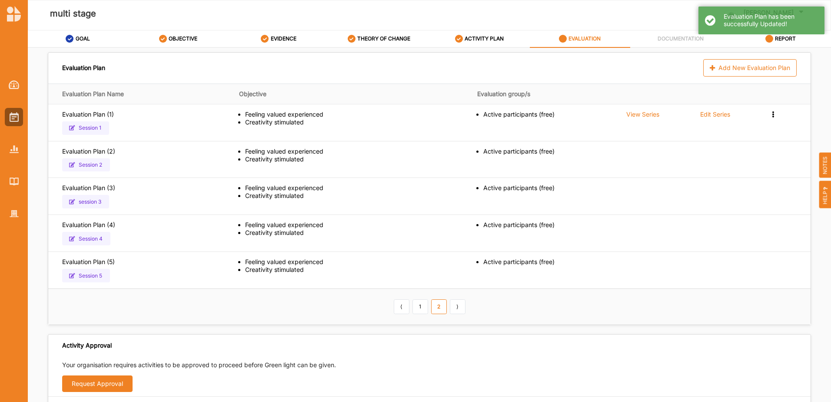
click at [431, 311] on link "2" at bounding box center [439, 306] width 16 height 15
click at [423, 311] on link "1" at bounding box center [421, 306] width 16 height 15
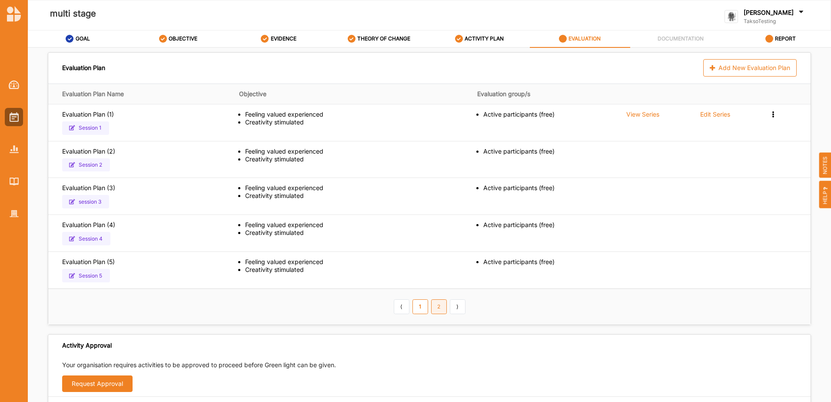
click at [439, 303] on link "2" at bounding box center [439, 306] width 16 height 15
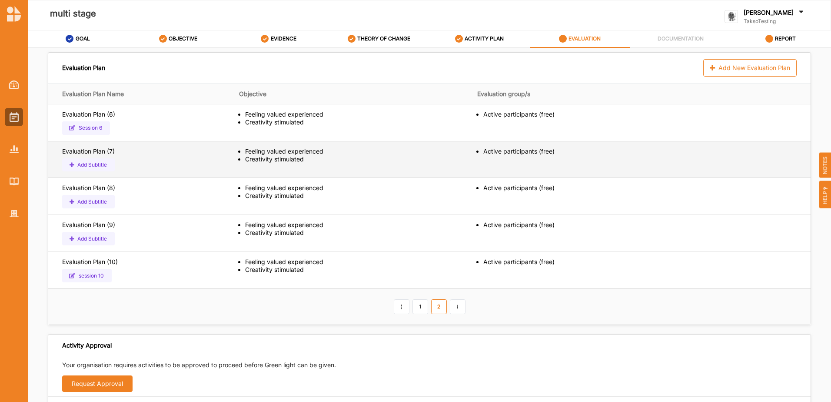
click at [88, 165] on button "Add Subtitle" at bounding box center [88, 164] width 53 height 13
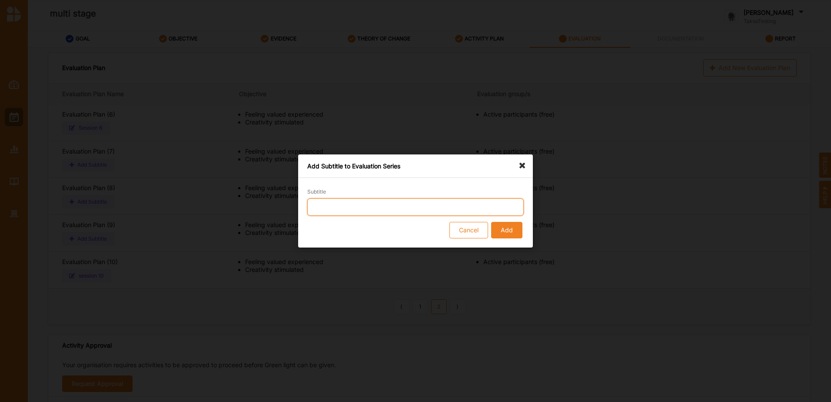
click at [430, 207] on input "Subtitle" at bounding box center [415, 206] width 217 height 17
type input "session 7"
click at [507, 226] on button "Add" at bounding box center [506, 230] width 31 height 17
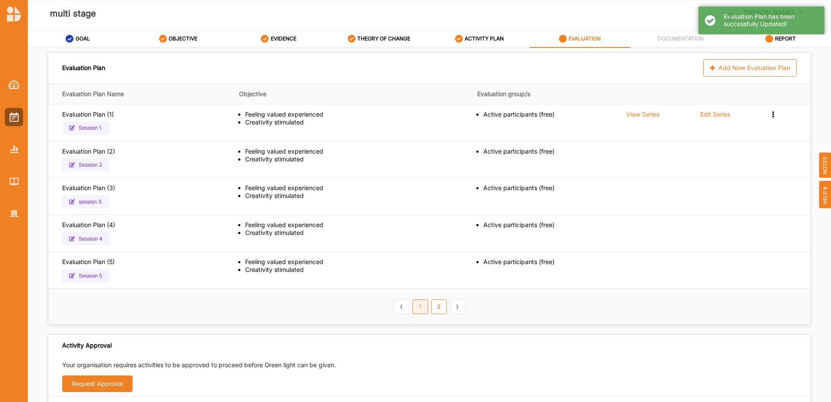
click at [416, 307] on link "1" at bounding box center [421, 306] width 16 height 15
click at [432, 308] on link "2" at bounding box center [439, 306] width 16 height 15
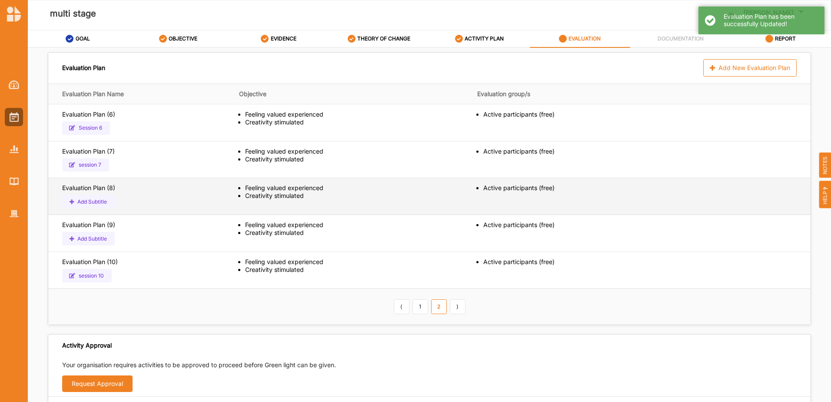
click at [97, 202] on button "Add Subtitle" at bounding box center [88, 201] width 53 height 13
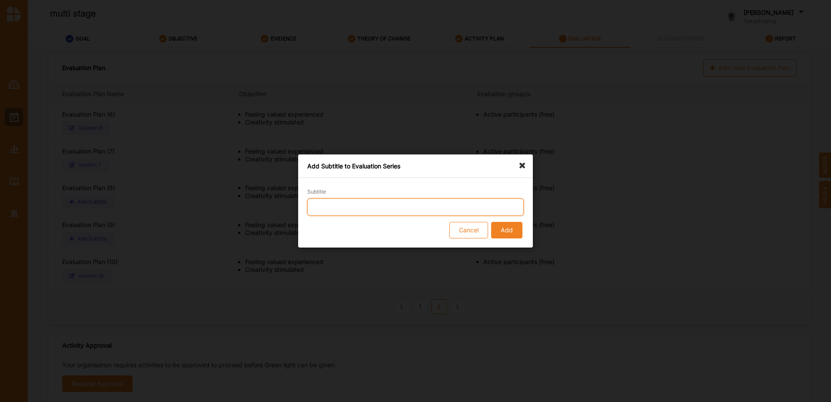
click at [382, 203] on input "Subtitle" at bounding box center [415, 206] width 217 height 17
type input "session 8"
click at [513, 228] on button "Add" at bounding box center [506, 230] width 31 height 17
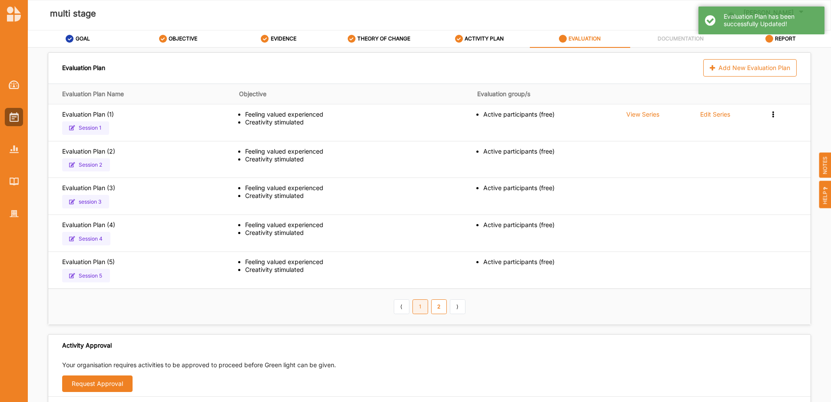
click at [420, 312] on link "1" at bounding box center [421, 306] width 16 height 15
click at [433, 307] on link "2" at bounding box center [439, 306] width 16 height 15
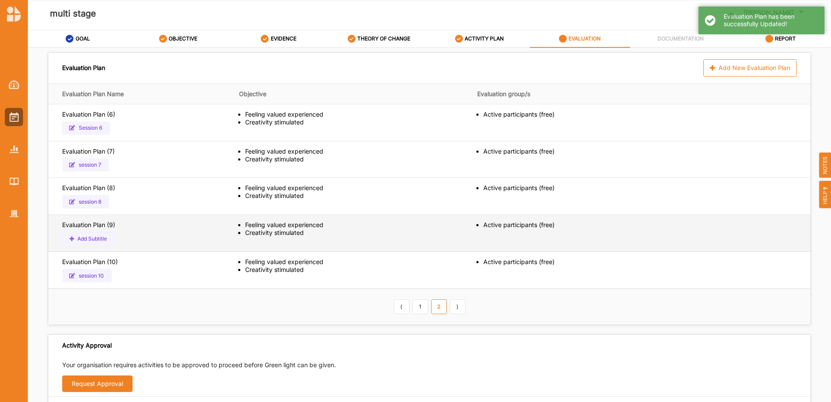
click at [100, 237] on button "Add Subtitle" at bounding box center [88, 238] width 53 height 13
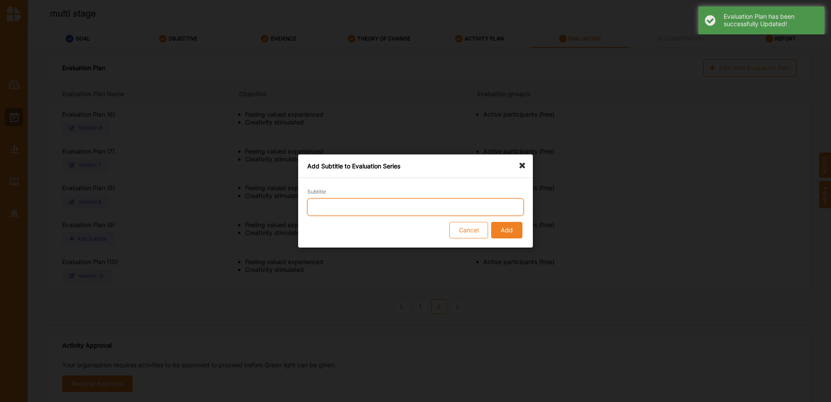
click at [348, 205] on input "Subtitle" at bounding box center [415, 206] width 217 height 17
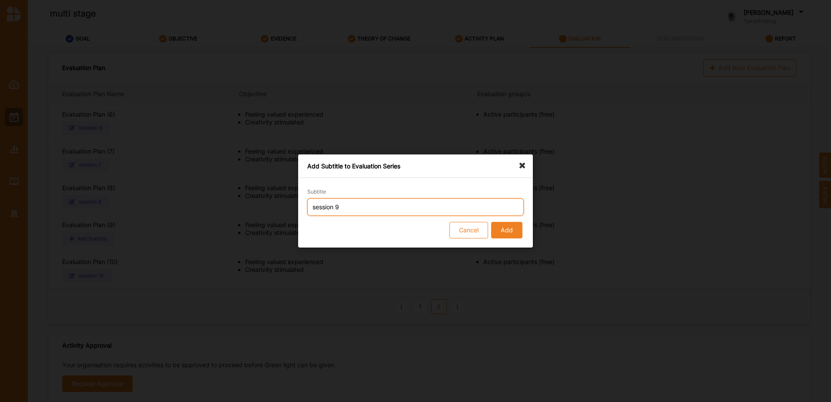
type input "session 9"
click at [509, 233] on button "Add" at bounding box center [506, 230] width 31 height 17
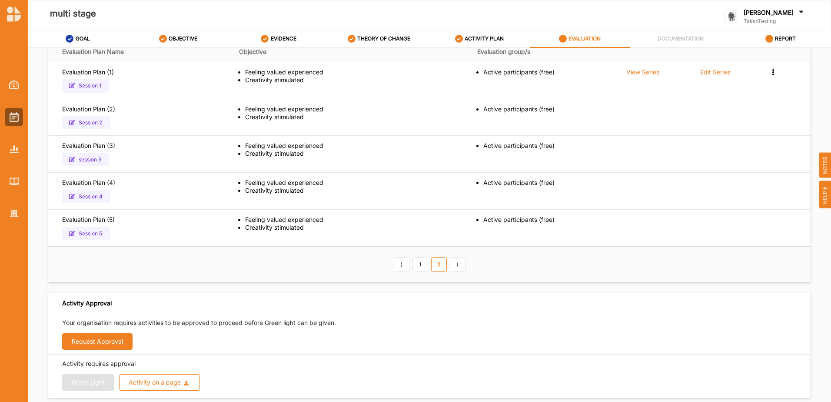
scroll to position [92, 0]
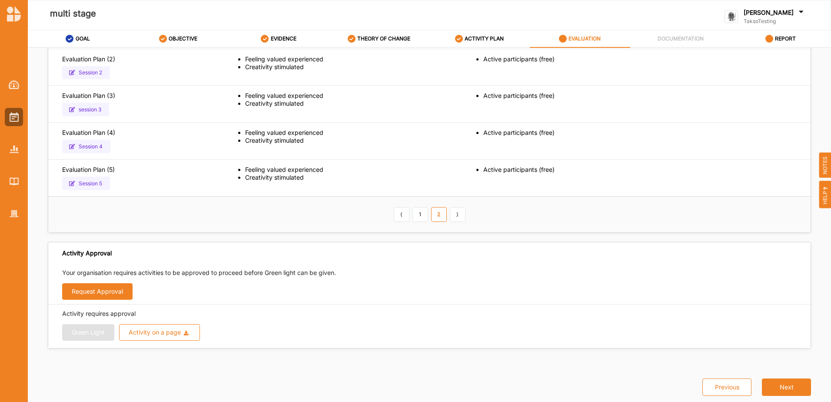
click at [99, 290] on button "Request Approval" at bounding box center [97, 291] width 70 height 17
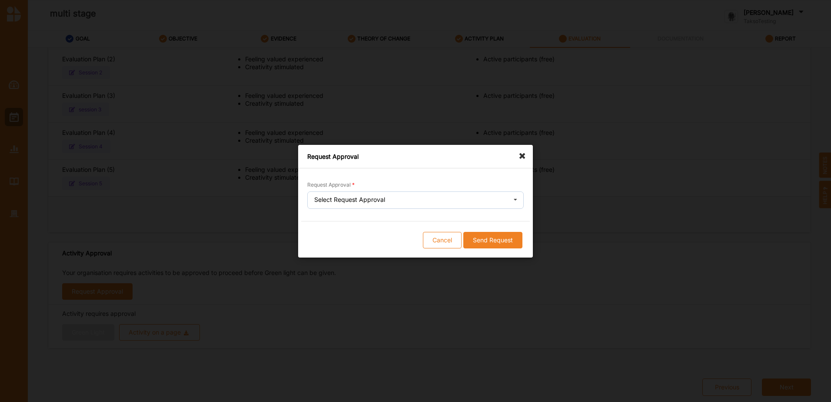
click at [380, 202] on div "Select Request Approval" at bounding box center [349, 200] width 71 height 6
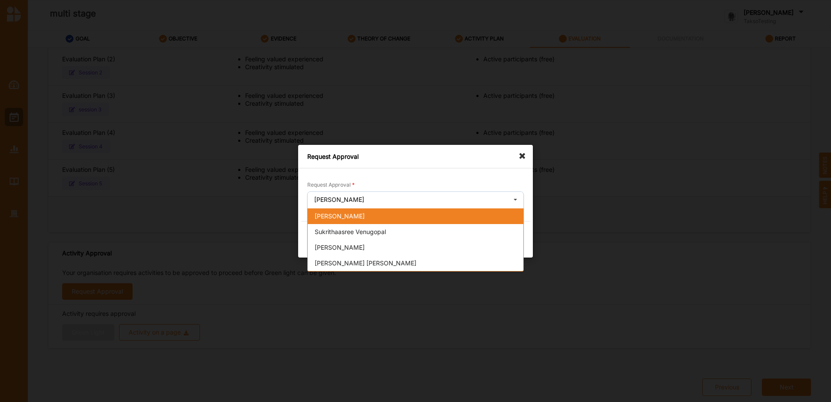
click at [366, 220] on div "John Smithies" at bounding box center [416, 216] width 216 height 16
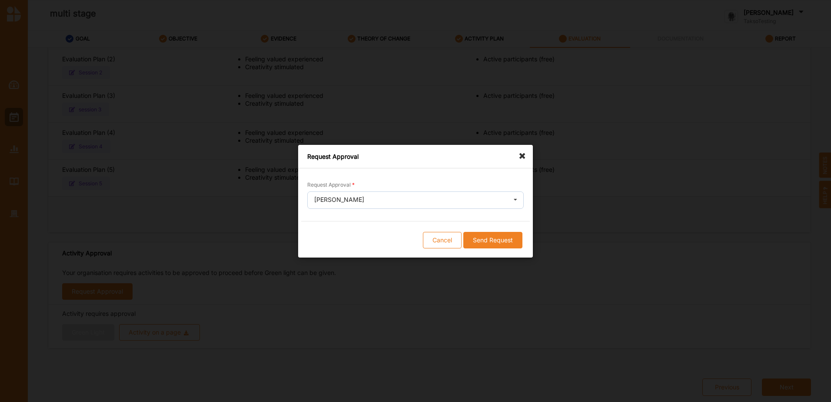
click at [513, 235] on button "Send Request" at bounding box center [492, 239] width 59 height 17
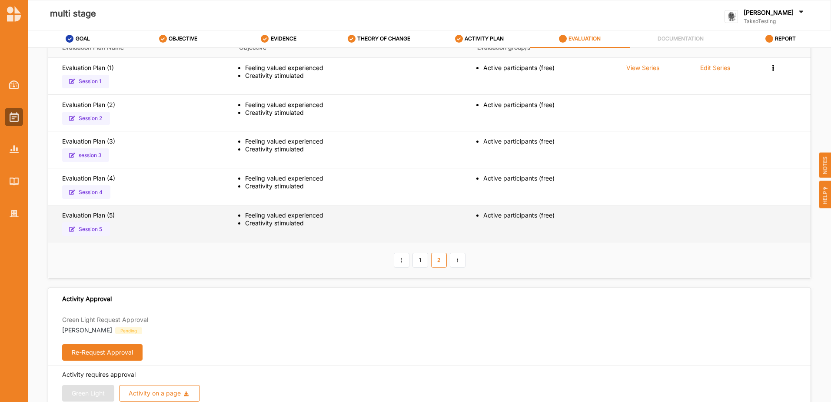
scroll to position [0, 0]
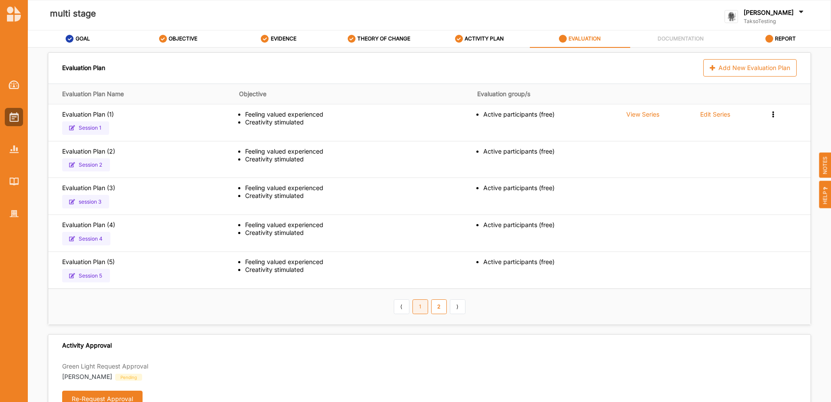
click at [417, 304] on link "1" at bounding box center [421, 306] width 16 height 15
click at [481, 37] on label "ACTIVITY PLAN" at bounding box center [484, 38] width 39 height 7
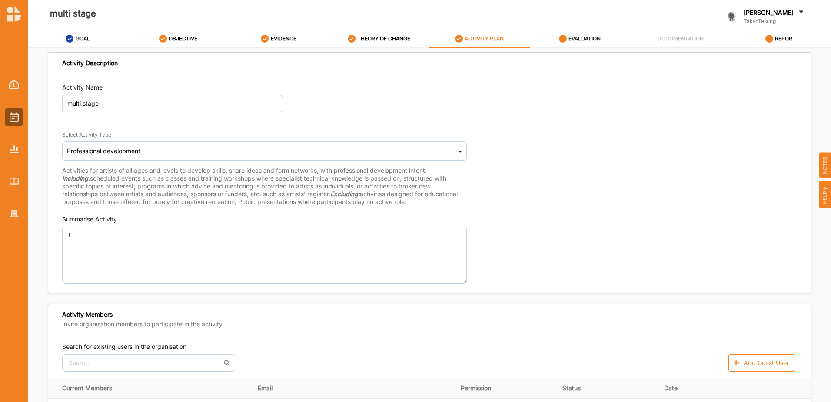
click at [569, 39] on label "EVALUATION" at bounding box center [585, 38] width 32 height 7
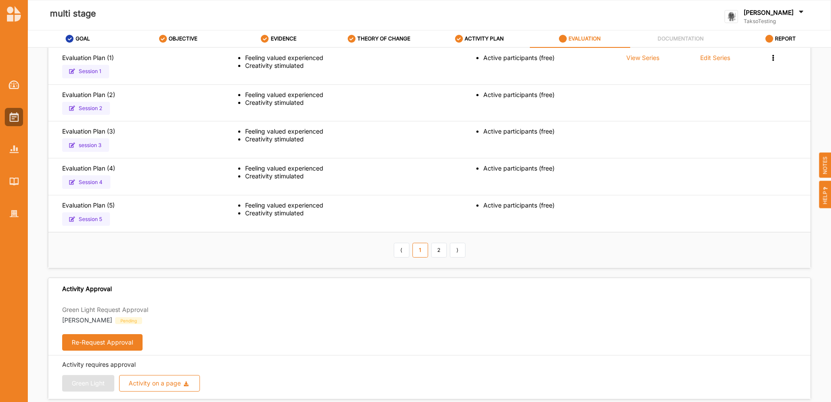
scroll to position [107, 0]
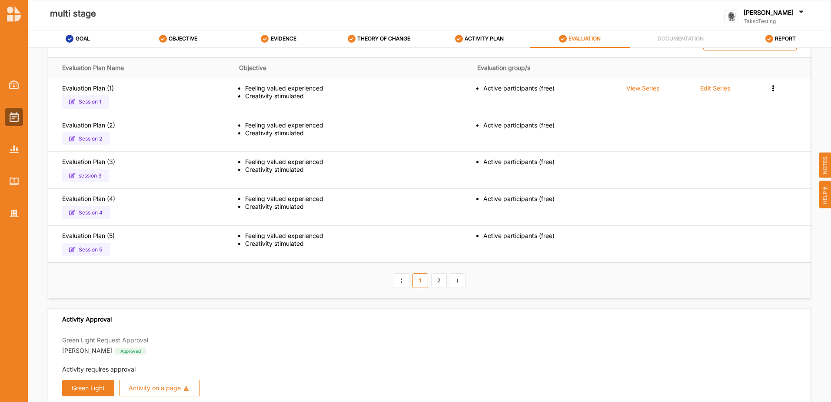
scroll to position [82, 0]
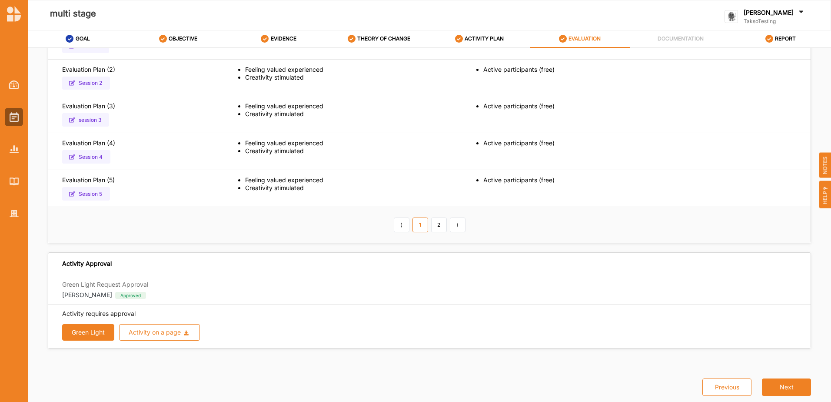
click at [90, 338] on button "Green Light" at bounding box center [88, 332] width 52 height 17
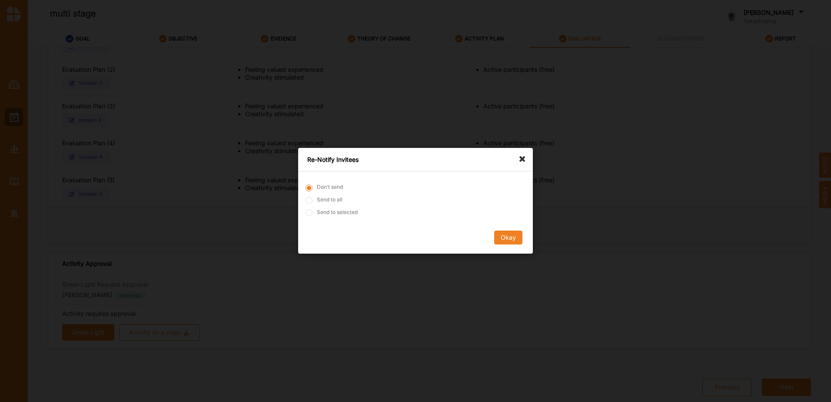
click at [519, 240] on button "Okay" at bounding box center [508, 238] width 28 height 14
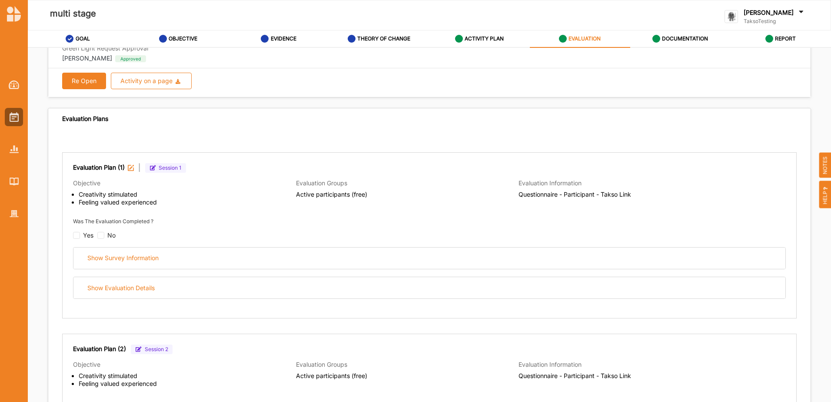
scroll to position [43, 0]
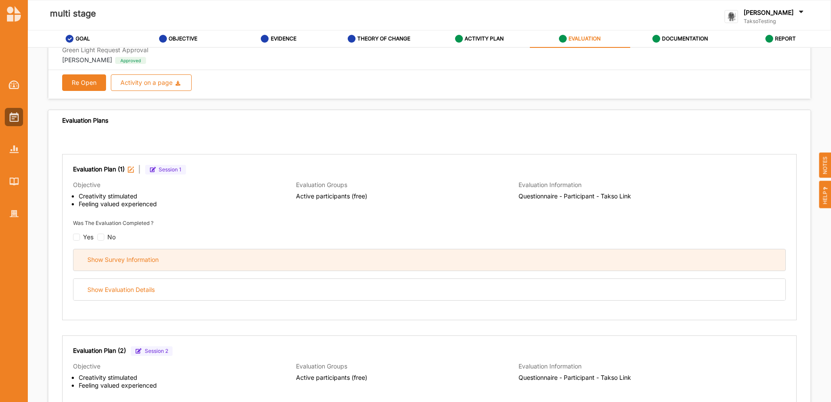
click at [172, 254] on div "Show Survey Information" at bounding box center [429, 259] width 712 height 21
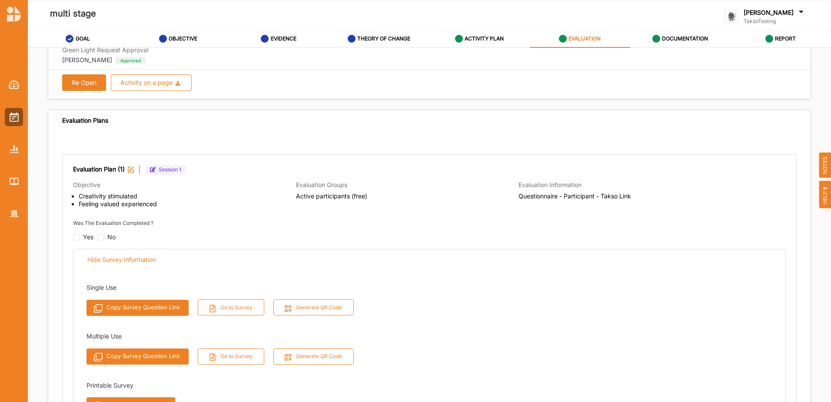
click at [231, 355] on button "Go to Survey" at bounding box center [231, 356] width 67 height 16
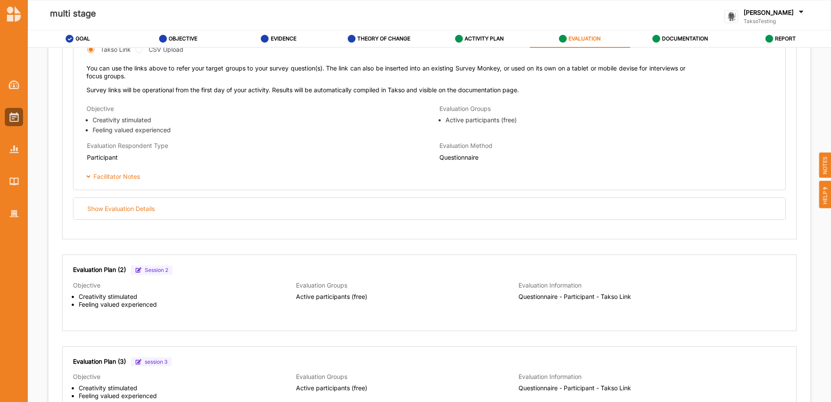
scroll to position [522, 0]
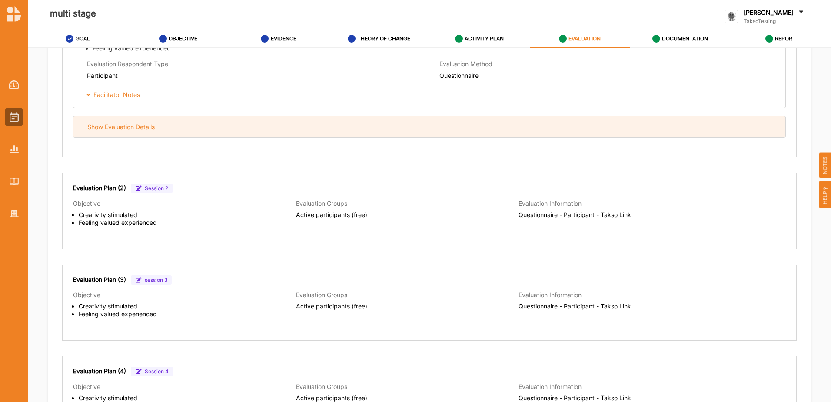
click at [382, 126] on div "Show Evaluation Details" at bounding box center [429, 126] width 712 height 21
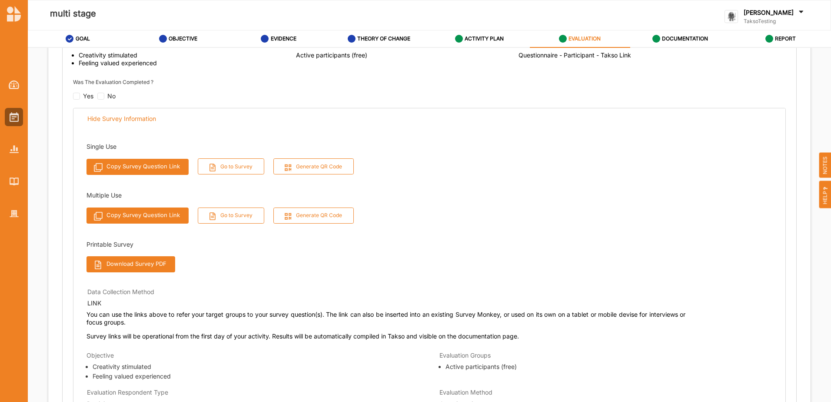
scroll to position [164, 0]
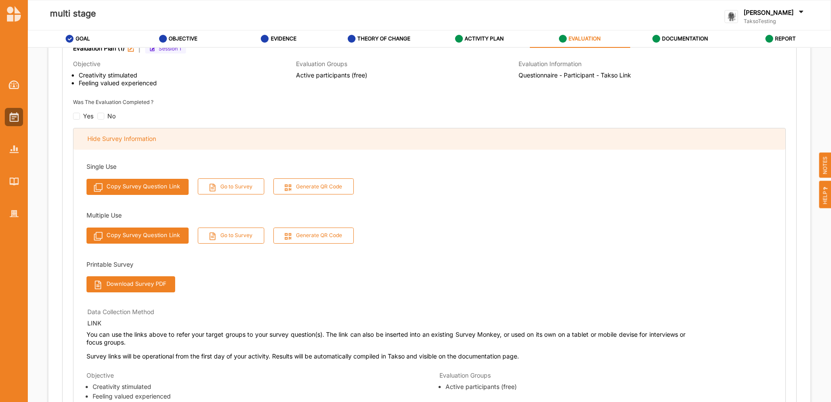
drag, startPoint x: 120, startPoint y: 140, endPoint x: 109, endPoint y: 132, distance: 14.0
click at [120, 140] on div "Hide Survey Information" at bounding box center [121, 139] width 69 height 8
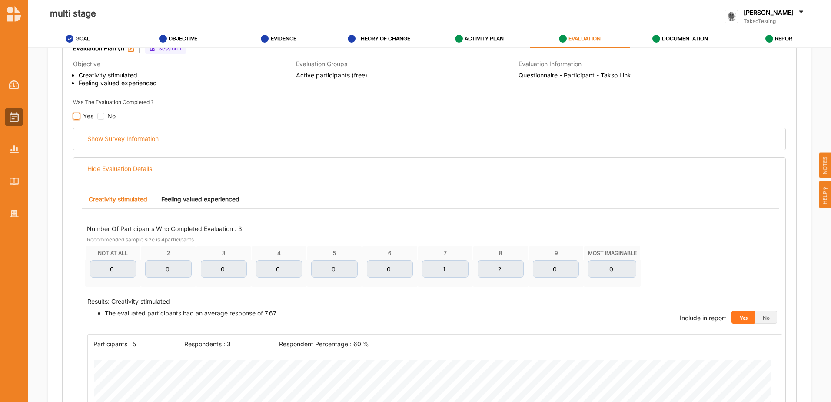
click at [78, 118] on input "checkbox" at bounding box center [76, 116] width 7 height 7
checkbox input "false"
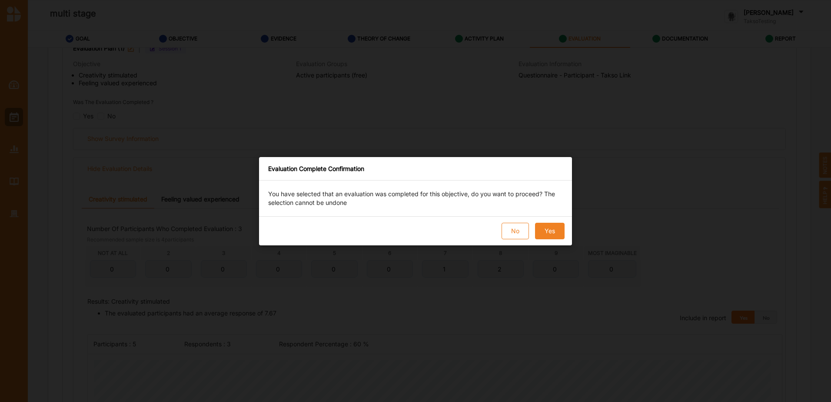
click at [553, 233] on button "Yes" at bounding box center [550, 231] width 30 height 17
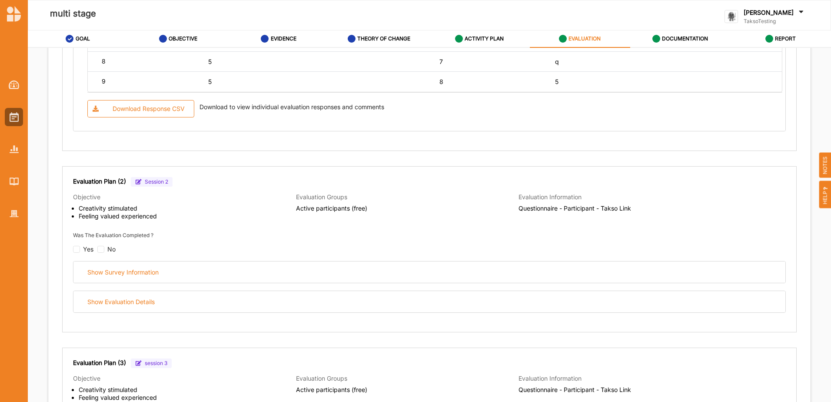
scroll to position [903, 0]
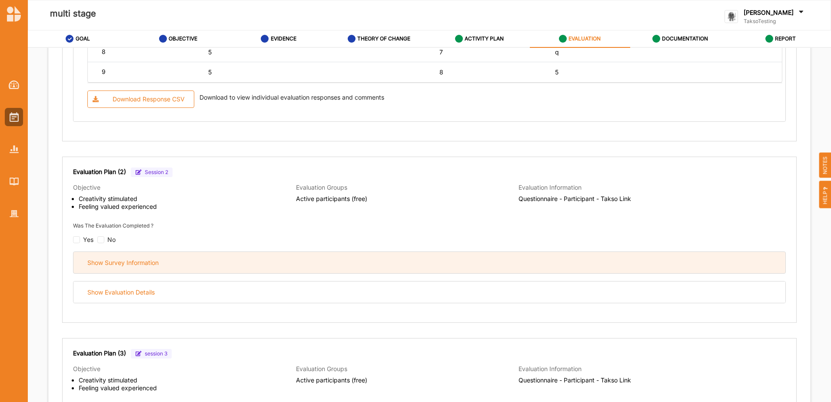
click at [227, 265] on div "Show Survey Information" at bounding box center [429, 262] width 712 height 21
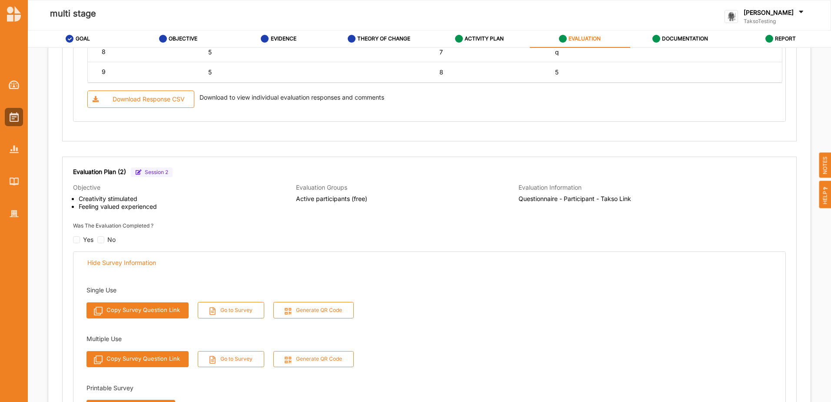
click at [239, 358] on button "Go to Survey" at bounding box center [231, 359] width 67 height 16
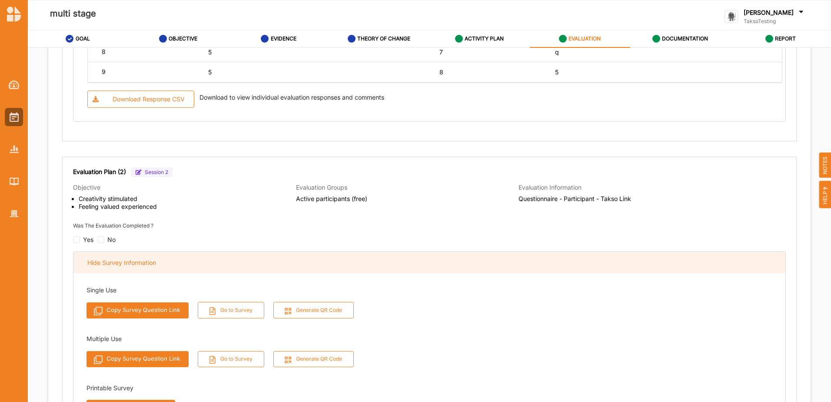
click at [177, 260] on div "Hide Survey Information" at bounding box center [429, 262] width 712 height 21
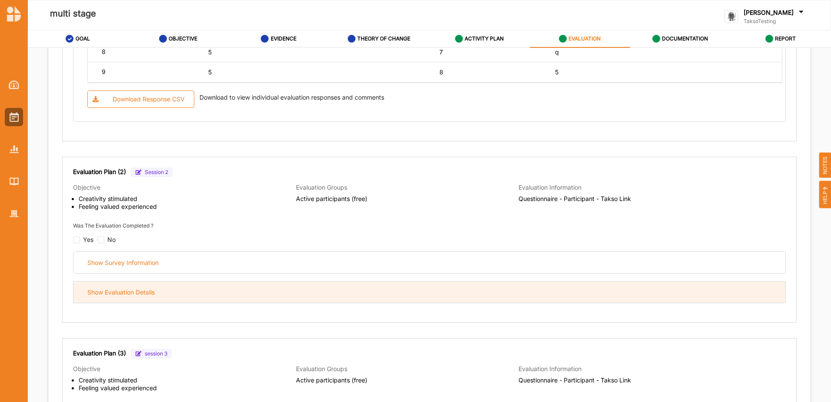
click at [195, 287] on div "Show Evaluation Details" at bounding box center [429, 291] width 712 height 21
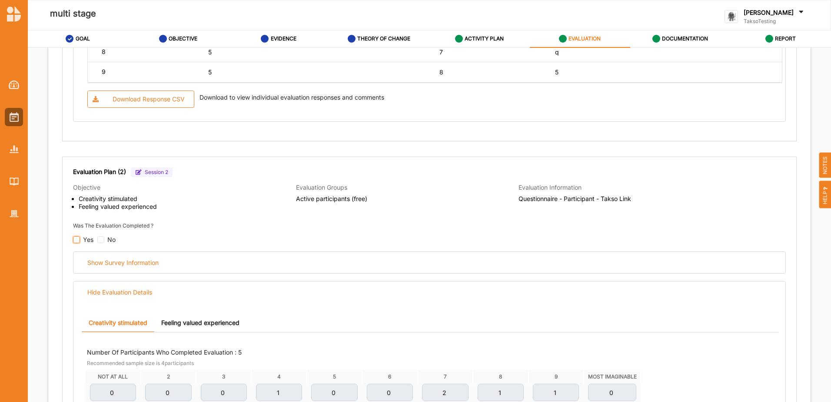
click at [78, 238] on input "checkbox" at bounding box center [76, 239] width 7 height 7
checkbox input "false"
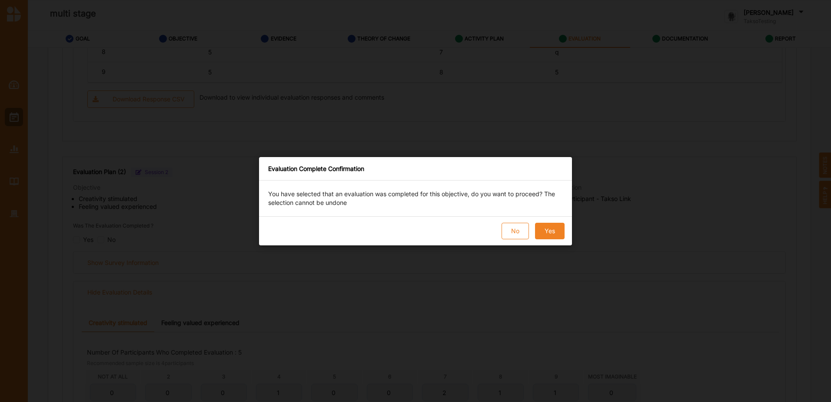
click at [549, 228] on button "Yes" at bounding box center [550, 231] width 30 height 17
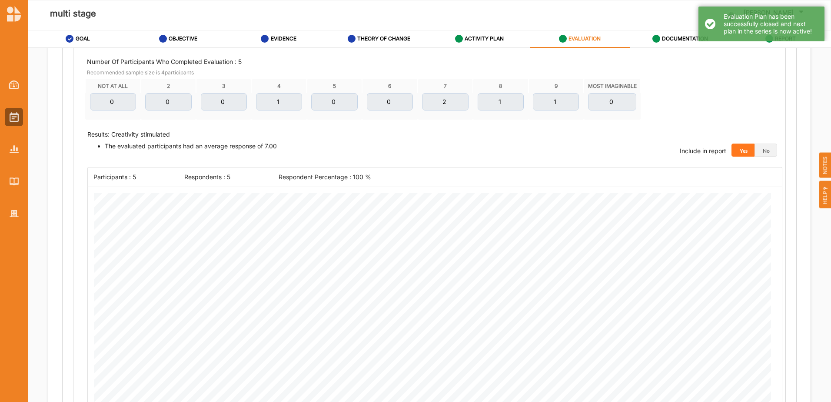
scroll to position [990, 0]
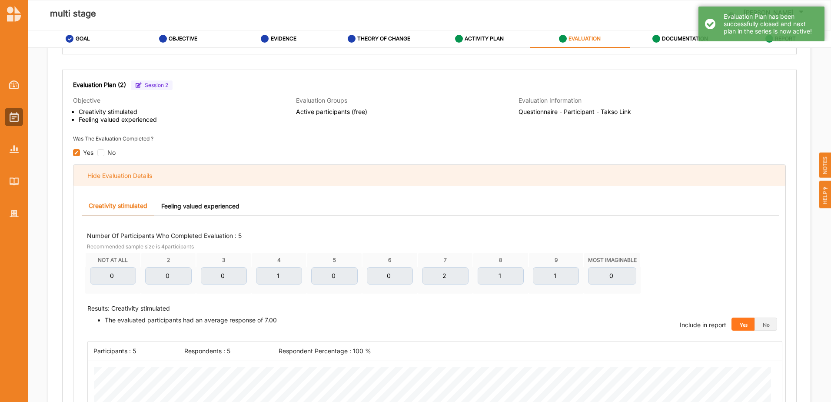
click at [203, 177] on div "Hide Evaluation Details" at bounding box center [429, 175] width 712 height 21
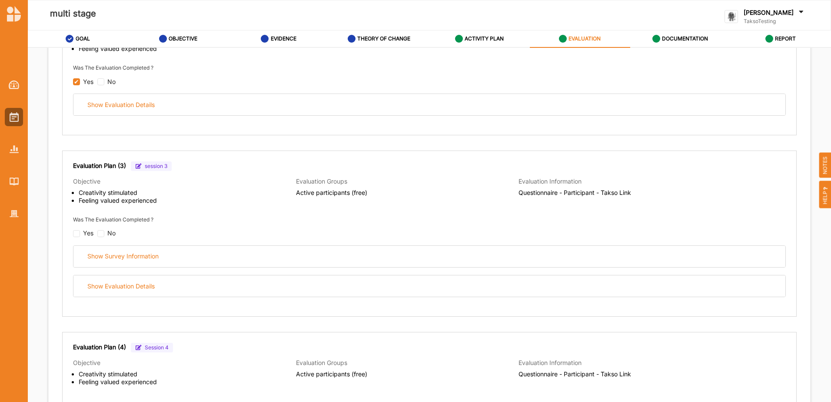
scroll to position [1121, 0]
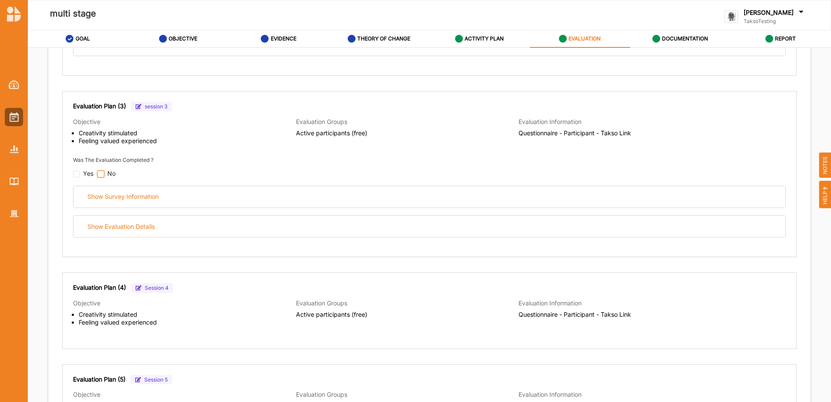
click at [101, 176] on input "checkbox" at bounding box center [100, 173] width 7 height 7
checkbox input "false"
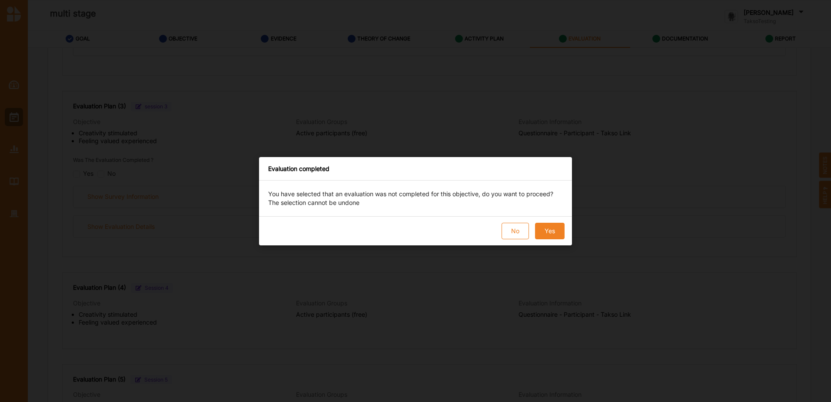
click at [554, 234] on button "Yes" at bounding box center [550, 231] width 30 height 17
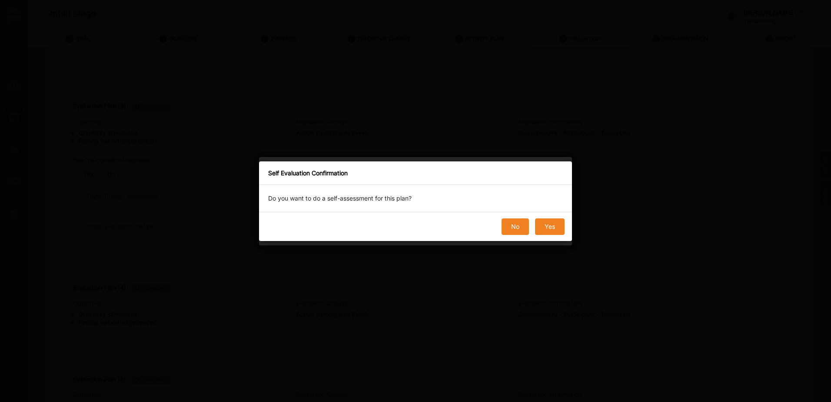
click at [510, 230] on button "No" at bounding box center [515, 226] width 27 height 17
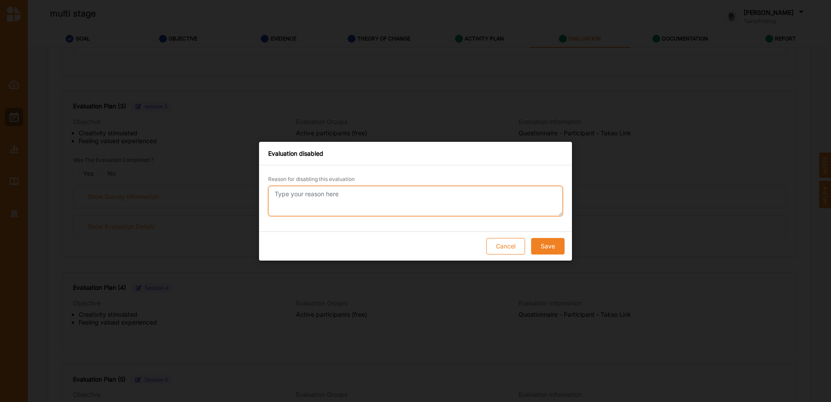
click at [419, 204] on textarea "Reason for disabling this evaluation" at bounding box center [415, 201] width 295 height 30
drag, startPoint x: 416, startPoint y: 197, endPoint x: 104, endPoint y: 200, distance: 311.3
click at [114, 199] on div "Evaluation disabled Reason for disabling this evaluation Survey did not proceed…" at bounding box center [415, 201] width 831 height 402
type textarea "Survey did not proceed"
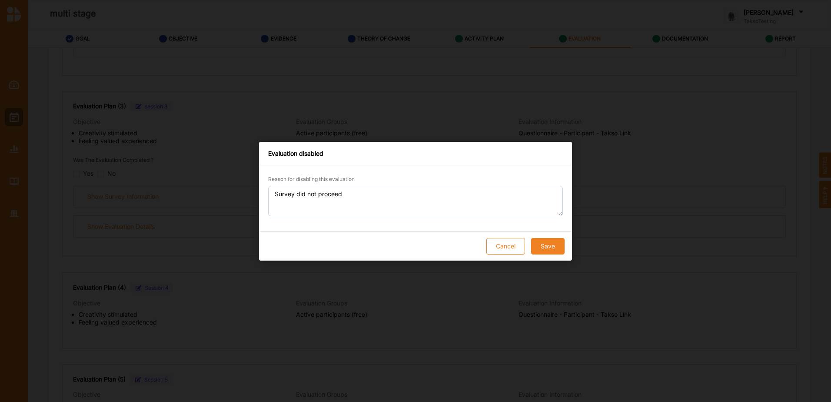
click at [557, 246] on button "Save" at bounding box center [547, 246] width 33 height 17
checkbox input "true"
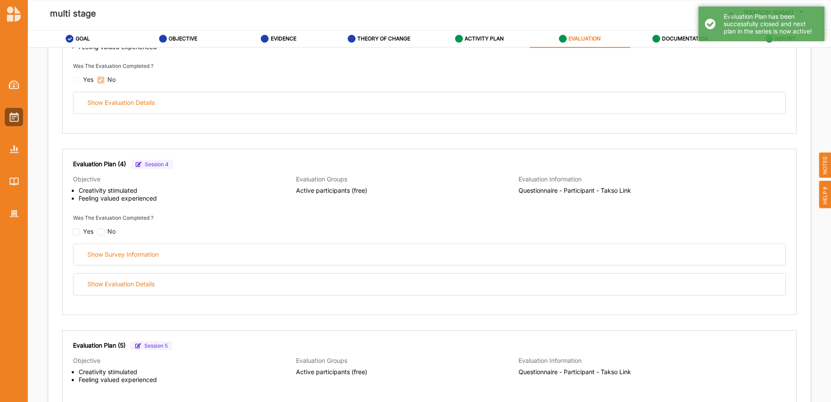
scroll to position [1295, 0]
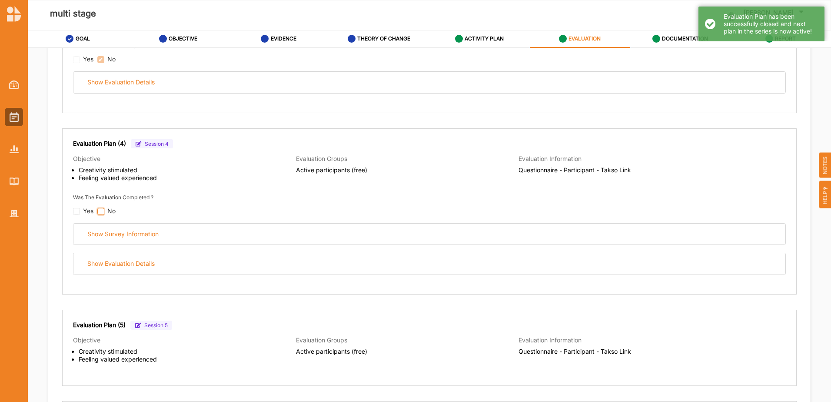
click at [98, 209] on input "checkbox" at bounding box center [100, 211] width 7 height 7
checkbox input "false"
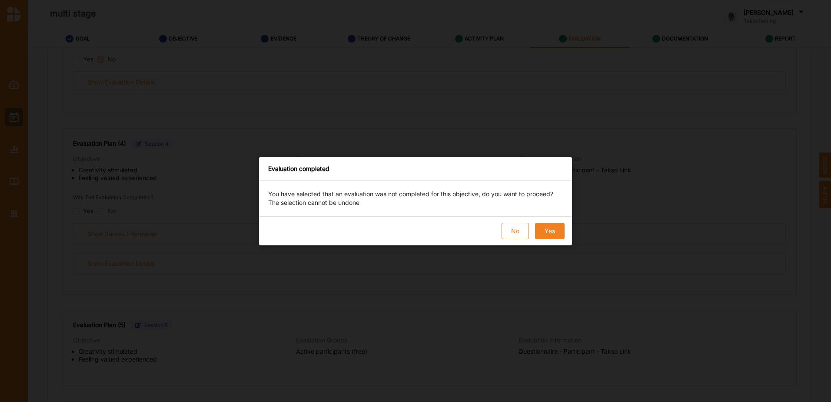
click at [544, 230] on button "Yes" at bounding box center [550, 231] width 30 height 17
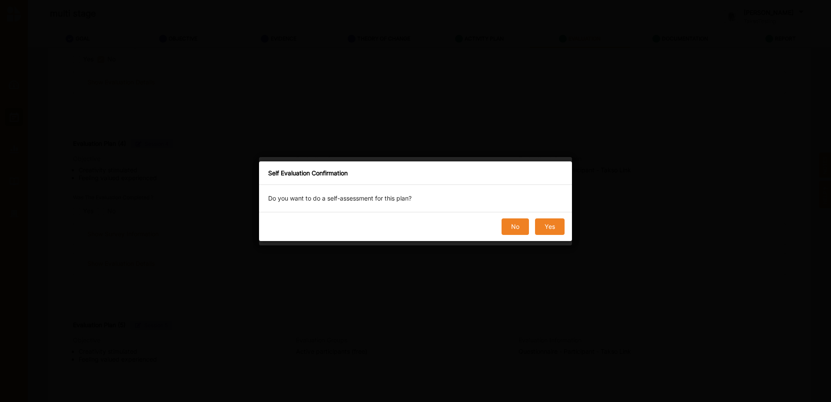
click at [509, 230] on button "No" at bounding box center [515, 226] width 27 height 17
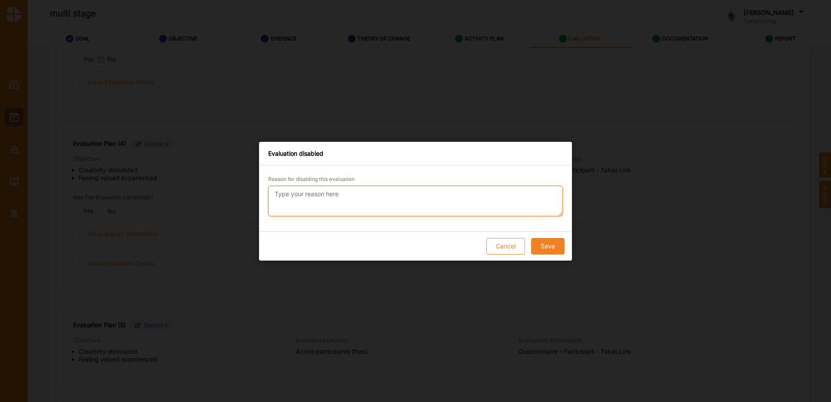
click at [405, 213] on textarea "Reason for disabling this evaluation" at bounding box center [415, 201] width 295 height 30
paste textarea "Survey did not proceed"
type textarea "Survey did not proceed"
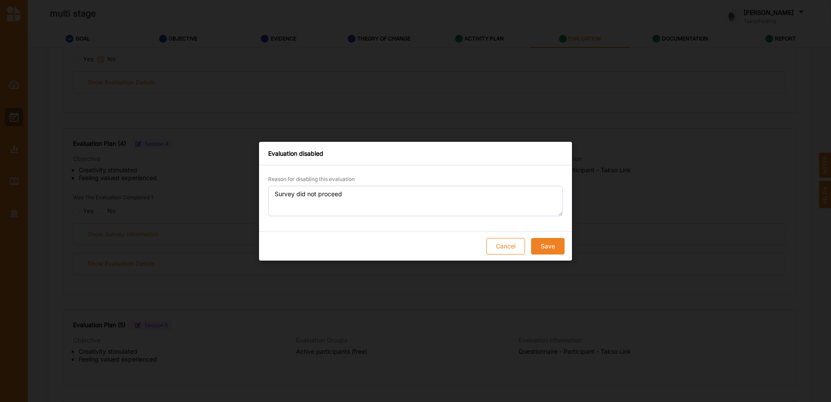
click at [546, 245] on button "Save" at bounding box center [547, 246] width 33 height 17
checkbox input "true"
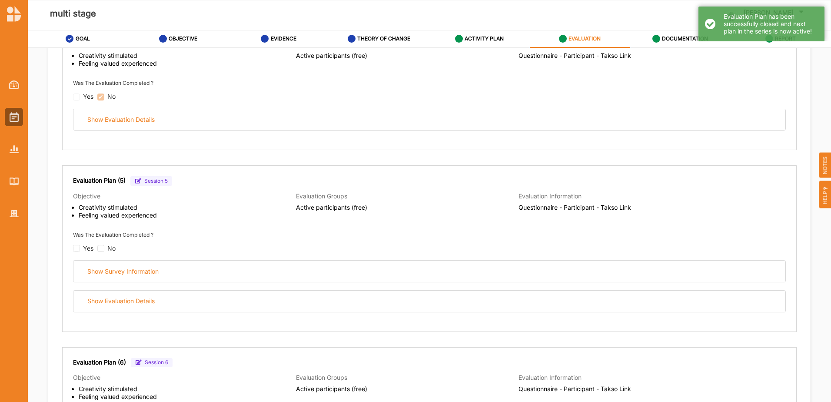
scroll to position [1599, 0]
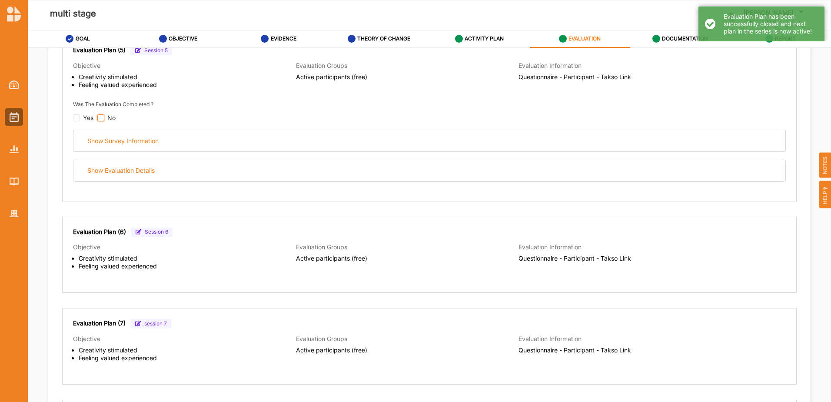
click at [102, 118] on input "checkbox" at bounding box center [100, 117] width 7 height 7
checkbox input "false"
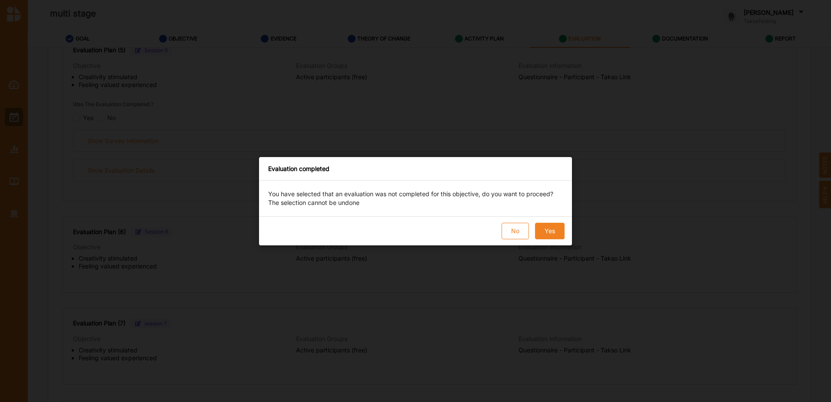
click at [541, 229] on button "Yes" at bounding box center [550, 231] width 30 height 17
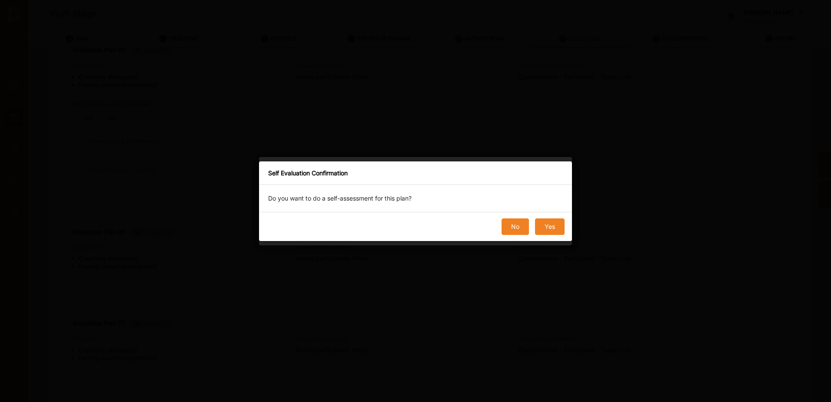
click at [515, 227] on button "No" at bounding box center [515, 226] width 27 height 17
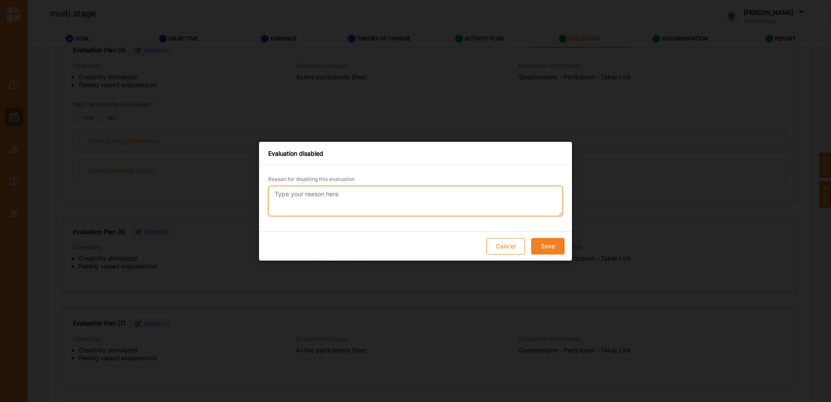
click at [341, 205] on textarea "Reason for disabling this evaluation" at bounding box center [415, 201] width 295 height 30
paste textarea "Survey did not proceed"
type textarea "Survey did not proceed"
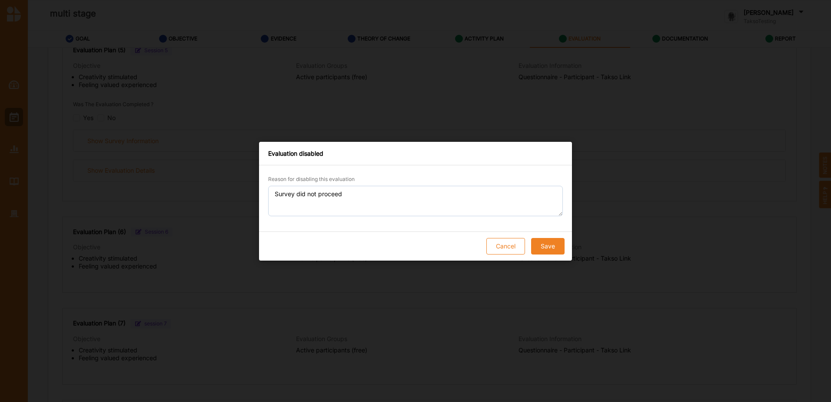
click at [557, 241] on button "Save" at bounding box center [547, 246] width 33 height 17
checkbox input "true"
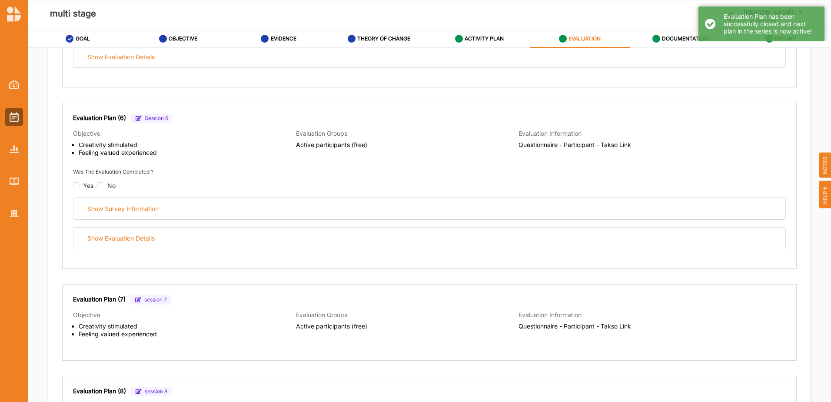
scroll to position [1746, 0]
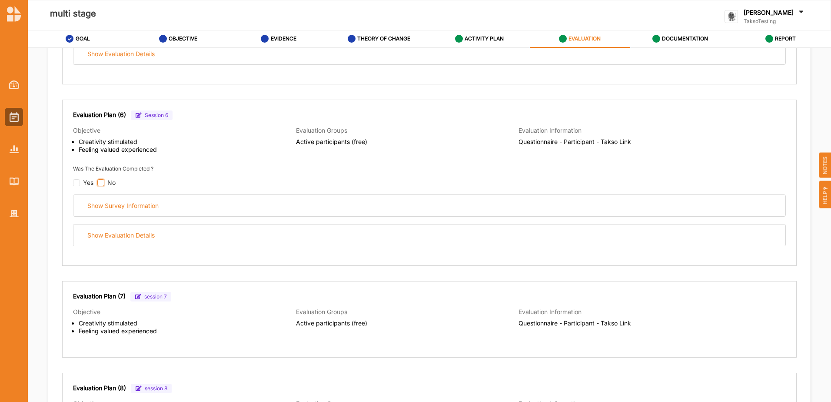
click at [102, 183] on input "checkbox" at bounding box center [100, 182] width 7 height 7
checkbox input "false"
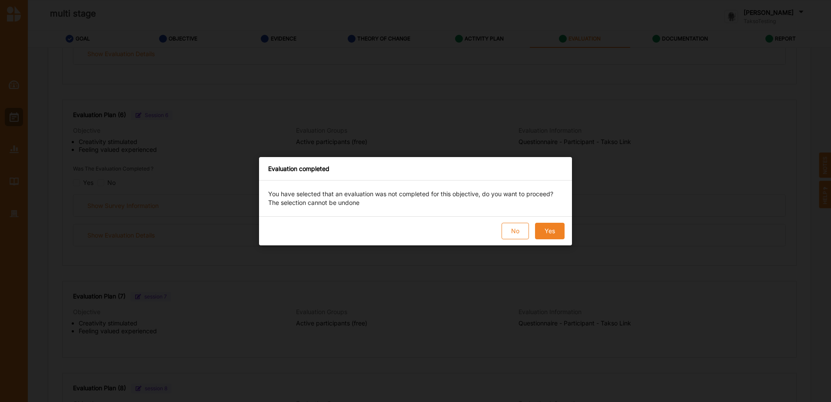
click at [556, 233] on button "Yes" at bounding box center [550, 231] width 30 height 17
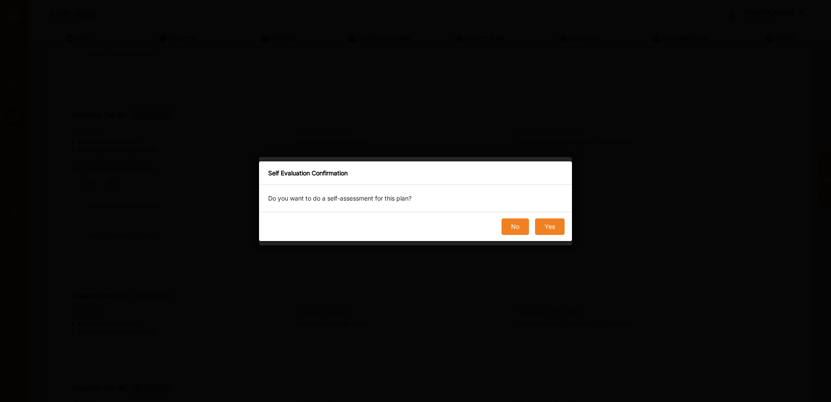
click at [503, 223] on button "No" at bounding box center [515, 226] width 27 height 17
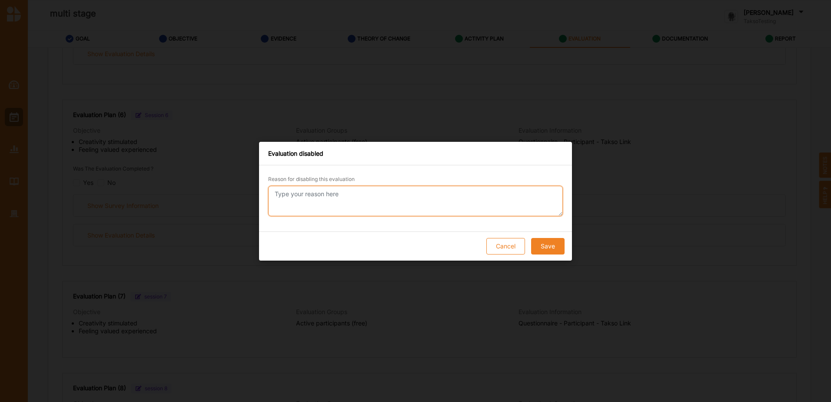
drag, startPoint x: 300, startPoint y: 188, endPoint x: 307, endPoint y: 194, distance: 8.6
click at [300, 189] on textarea "Reason for disabling this evaluation" at bounding box center [415, 201] width 295 height 30
paste textarea "Survey did not proceed"
type textarea "Survey did not proceed"
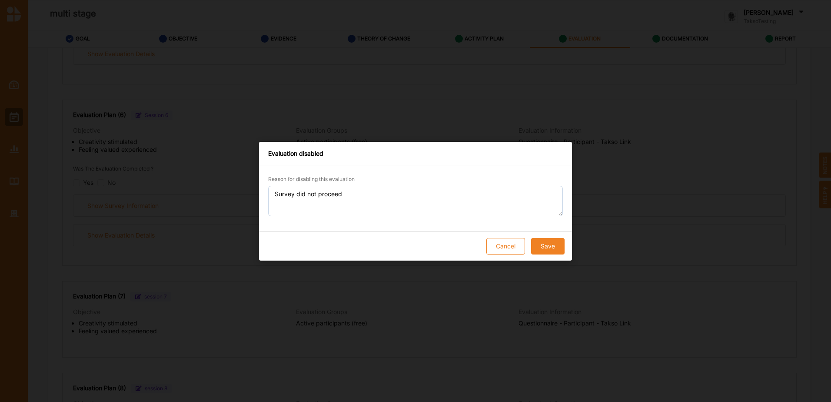
click at [544, 247] on button "Save" at bounding box center [547, 246] width 33 height 17
checkbox input "true"
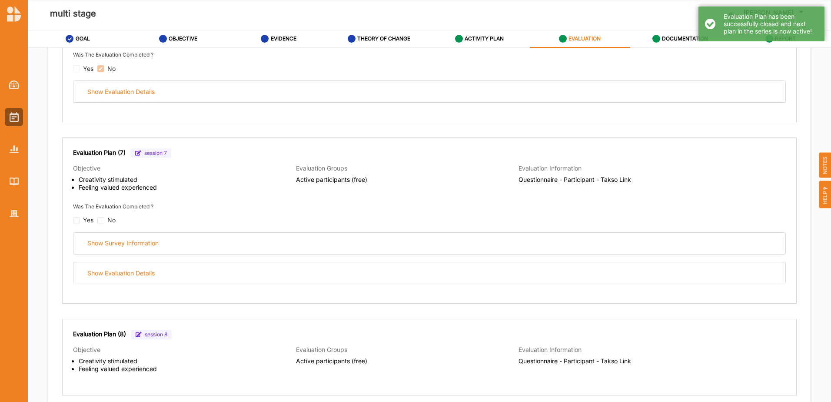
scroll to position [1919, 0]
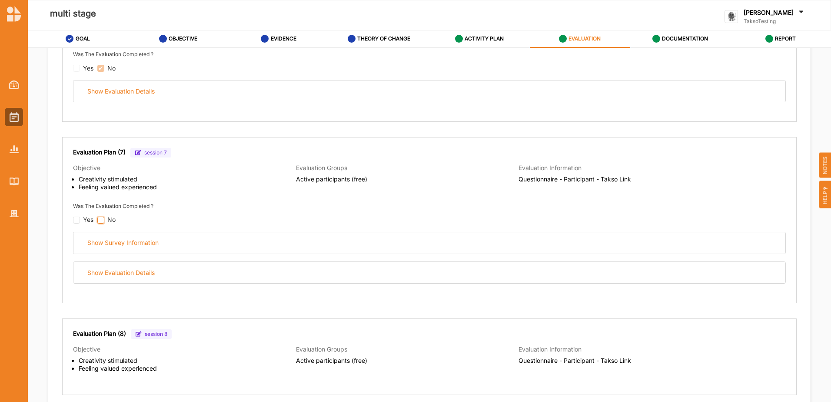
click at [100, 219] on input "checkbox" at bounding box center [100, 220] width 7 height 7
checkbox input "false"
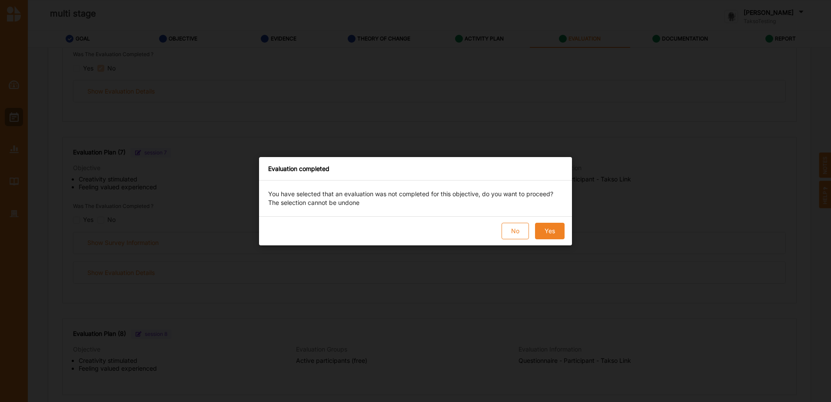
click at [558, 232] on button "Yes" at bounding box center [550, 231] width 30 height 17
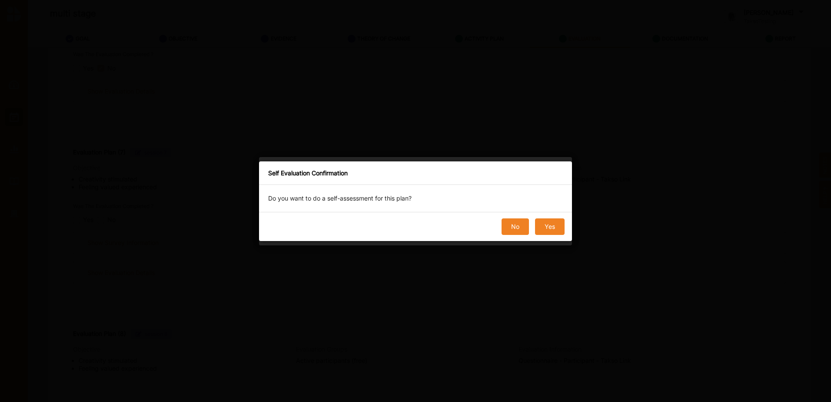
click at [514, 227] on button "No" at bounding box center [515, 226] width 27 height 17
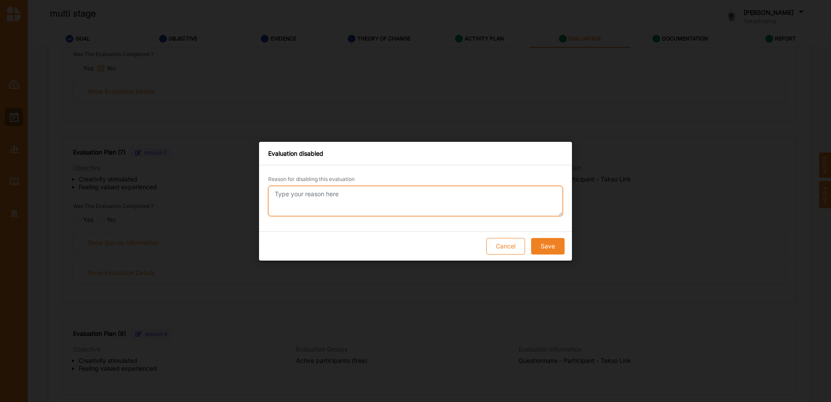
click at [293, 196] on textarea "Reason for disabling this evaluation" at bounding box center [415, 201] width 295 height 30
paste textarea "Survey did not proceed"
type textarea "Survey did not proceed"
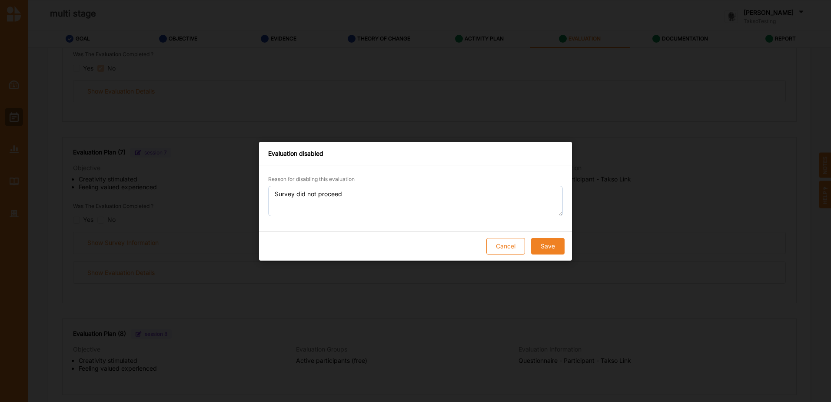
click at [545, 244] on button "Save" at bounding box center [547, 246] width 33 height 17
checkbox input "true"
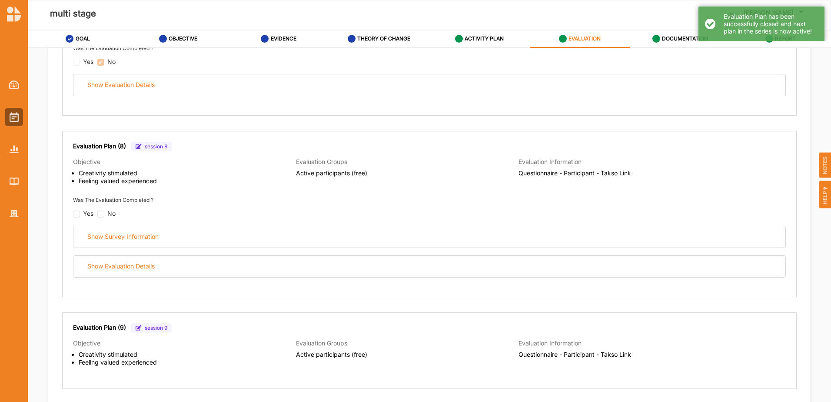
scroll to position [2180, 0]
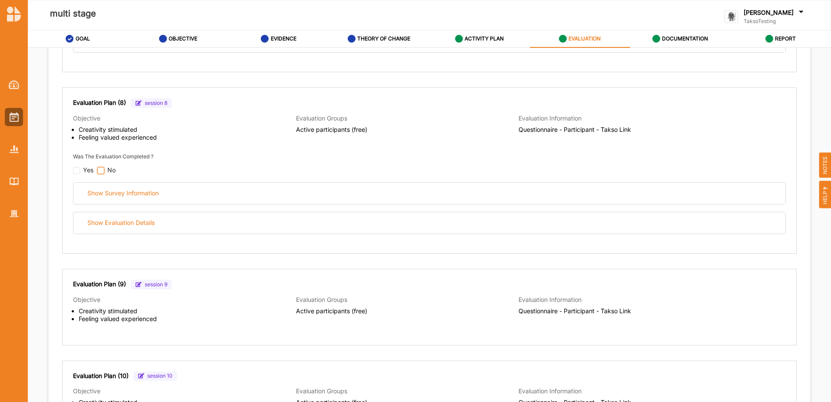
click at [100, 172] on input "checkbox" at bounding box center [100, 170] width 7 height 7
checkbox input "false"
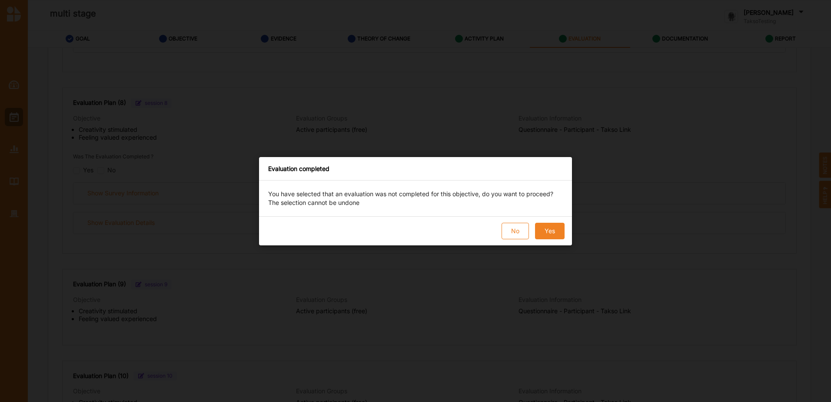
click at [541, 232] on button "Yes" at bounding box center [550, 231] width 30 height 17
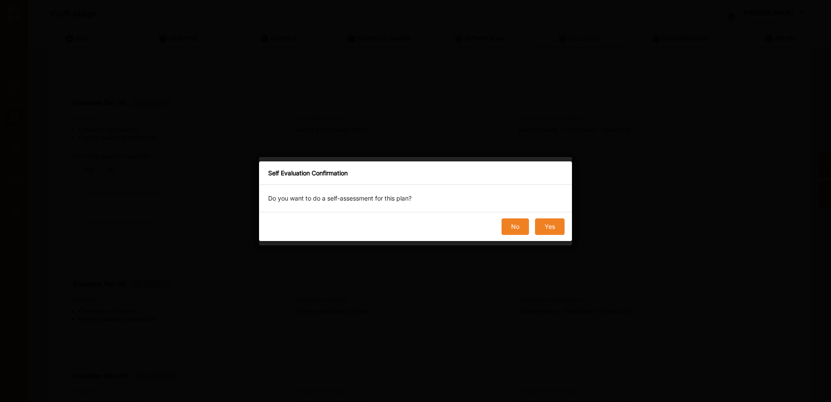
click at [510, 228] on button "No" at bounding box center [515, 226] width 27 height 17
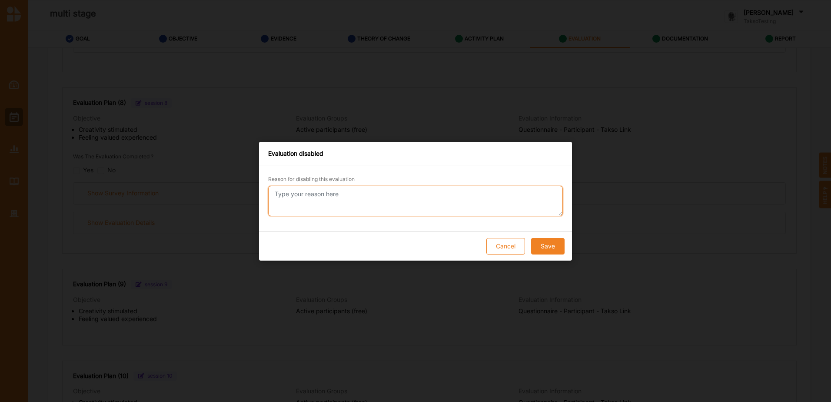
click at [385, 203] on textarea "Reason for disabling this evaluation" at bounding box center [415, 201] width 295 height 30
paste textarea "Survey did not proceed"
type textarea "Survey did not proceed"
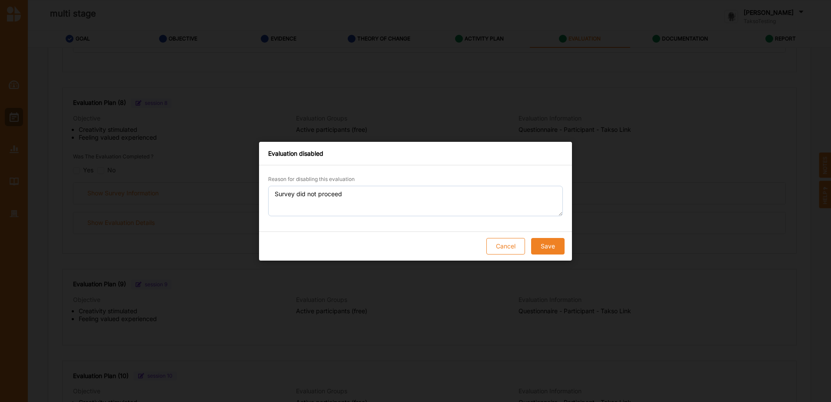
click at [545, 246] on button "Save" at bounding box center [547, 246] width 33 height 17
checkbox input "true"
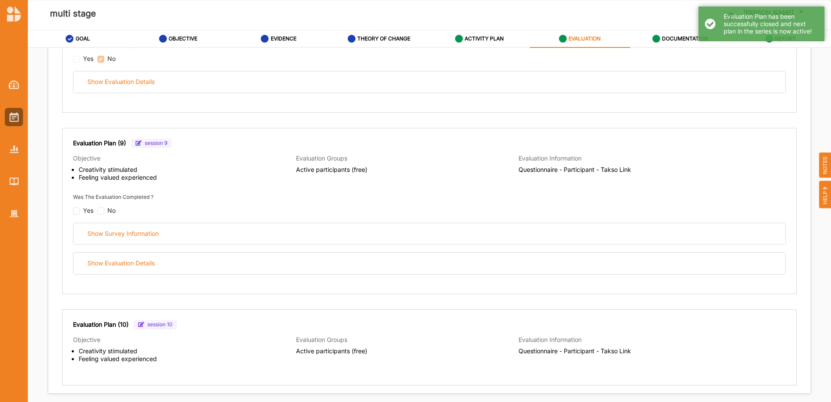
scroll to position [2354, 0]
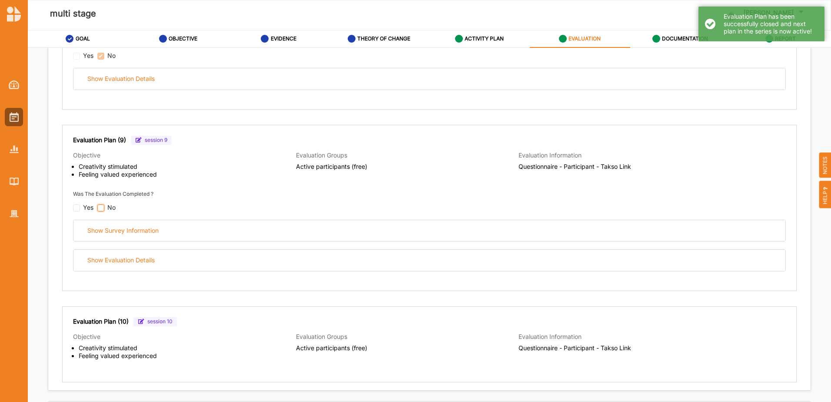
click at [102, 210] on input "checkbox" at bounding box center [100, 207] width 7 height 7
checkbox input "false"
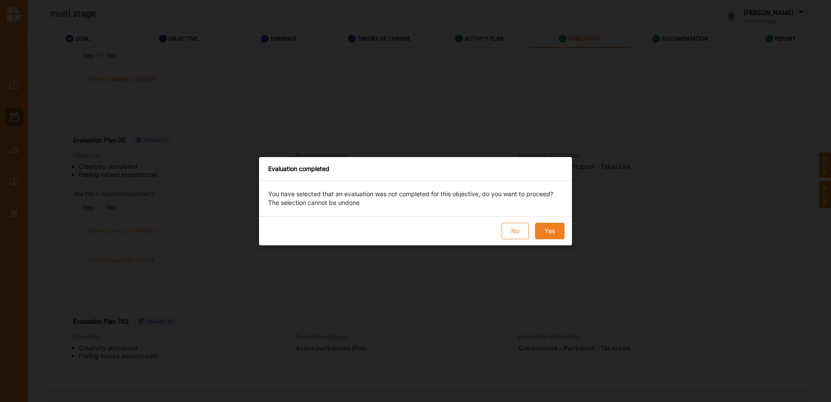
click at [551, 225] on button "Yes" at bounding box center [550, 231] width 30 height 17
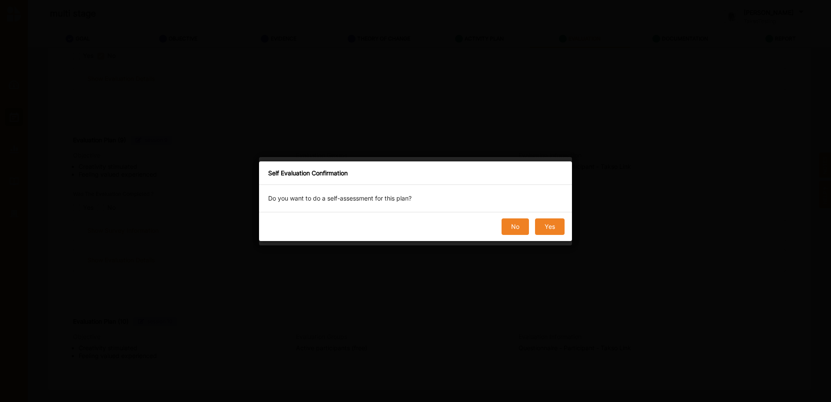
click at [507, 230] on button "No" at bounding box center [515, 226] width 27 height 17
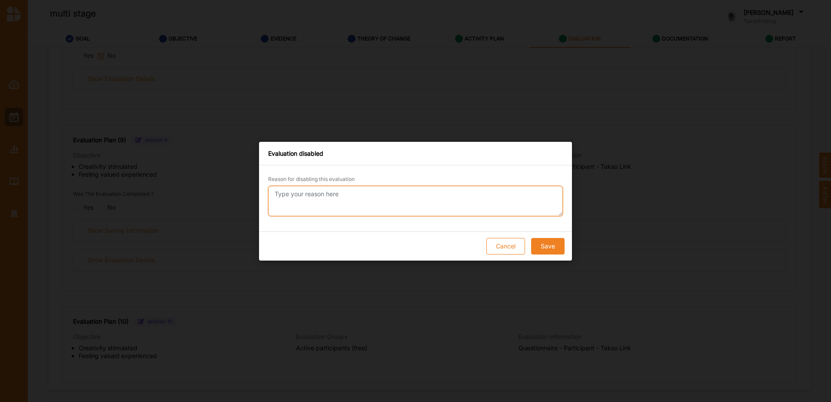
click at [362, 206] on textarea "Reason for disabling this evaluation" at bounding box center [415, 201] width 295 height 30
paste textarea "Survey did not proceed"
type textarea "Survey did not proceed"
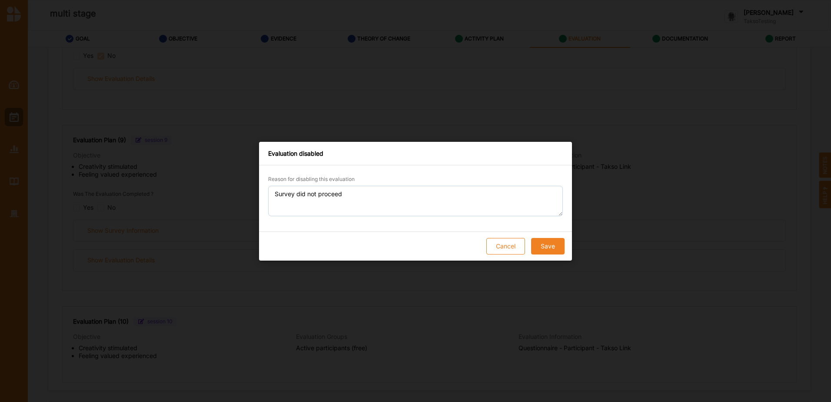
click at [556, 247] on button "Save" at bounding box center [547, 246] width 33 height 17
checkbox input "true"
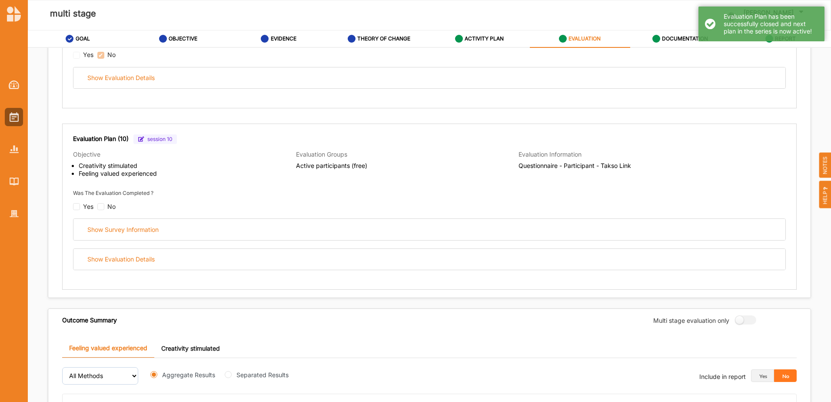
scroll to position [2572, 0]
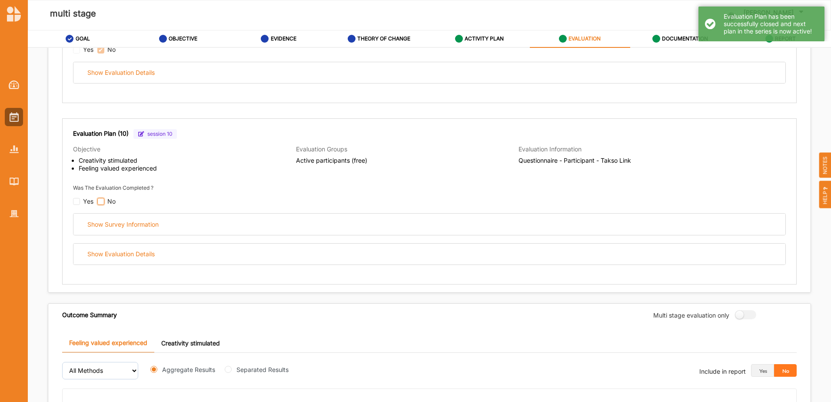
click at [102, 200] on input "checkbox" at bounding box center [100, 201] width 7 height 7
checkbox input "false"
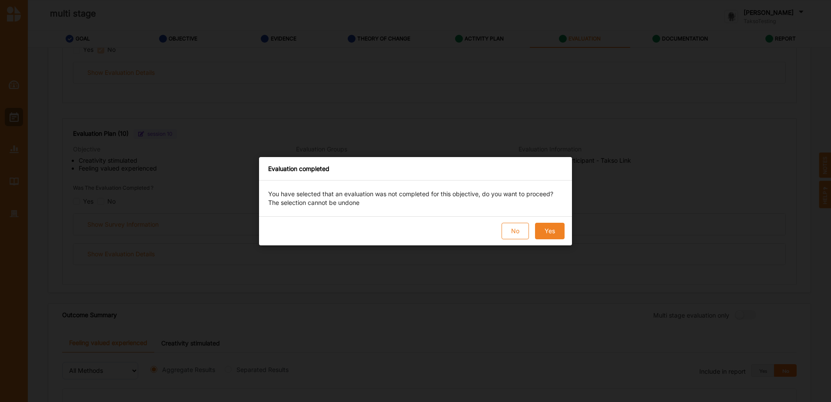
click at [560, 235] on button "Yes" at bounding box center [550, 231] width 30 height 17
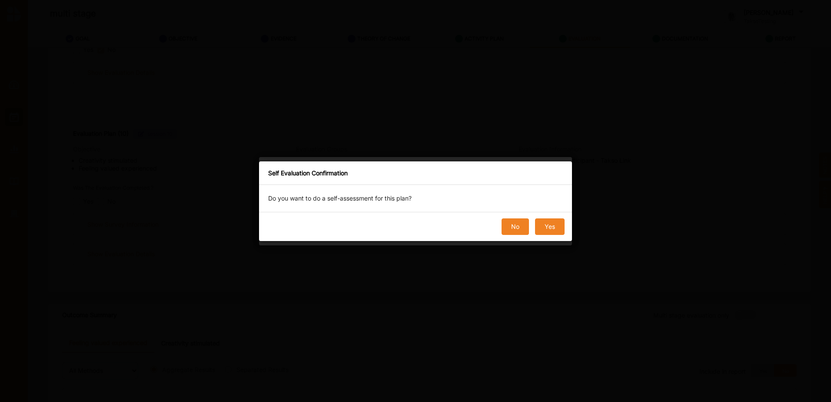
click at [514, 227] on button "No" at bounding box center [515, 226] width 27 height 17
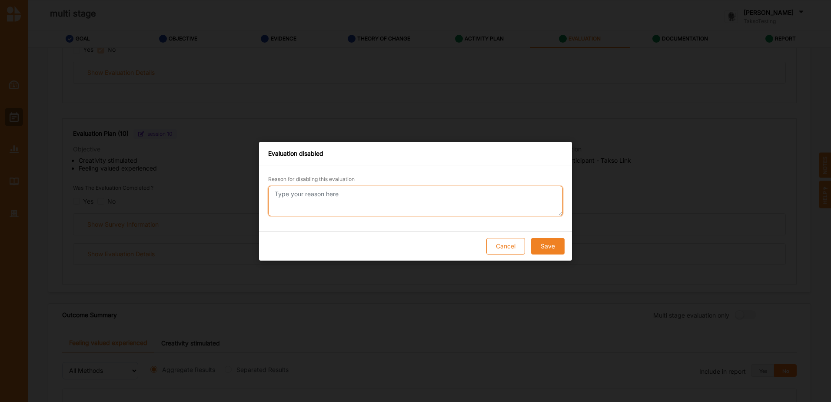
click at [407, 206] on textarea "Reason for disabling this evaluation" at bounding box center [415, 201] width 295 height 30
paste textarea "Survey did not proceed"
type textarea "Survey did not proceed"
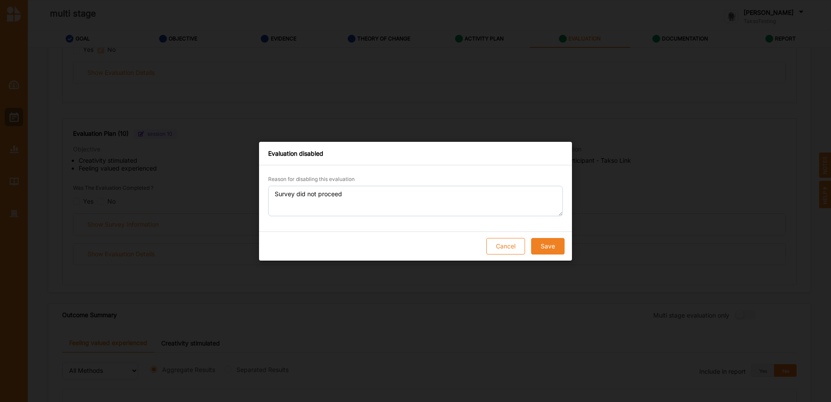
click at [547, 244] on button "Save" at bounding box center [547, 246] width 33 height 17
checkbox input "true"
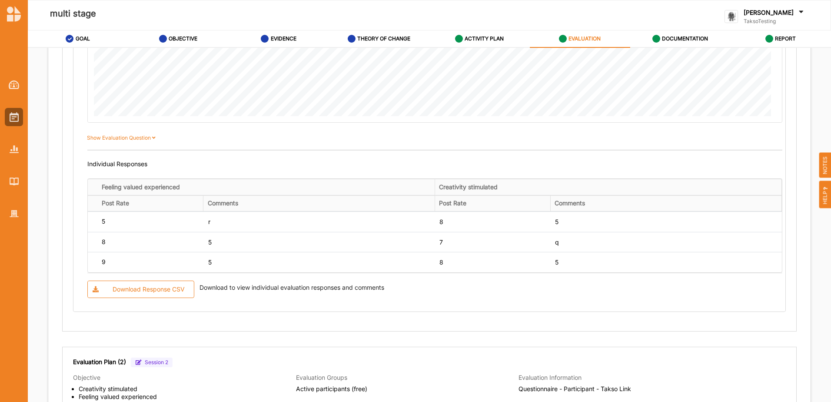
scroll to position [931, 0]
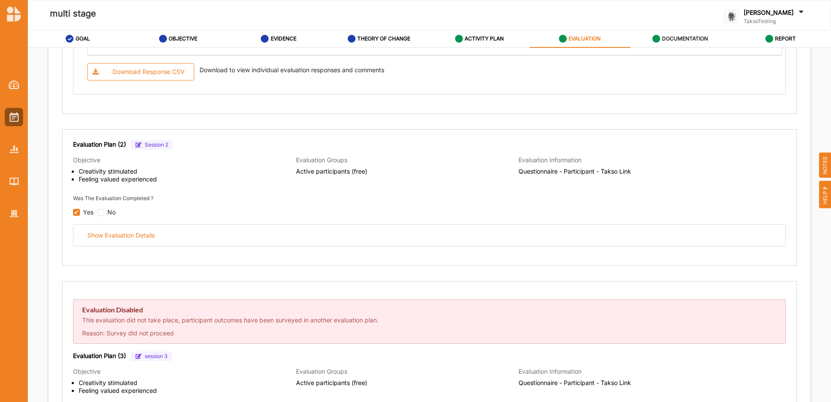
click at [680, 41] on label "DOCUMENTATION" at bounding box center [685, 38] width 46 height 7
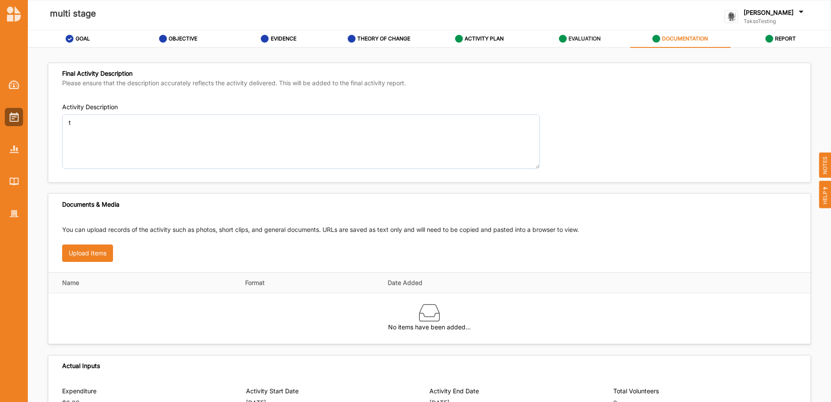
click at [587, 38] on label "EVALUATION" at bounding box center [585, 38] width 32 height 7
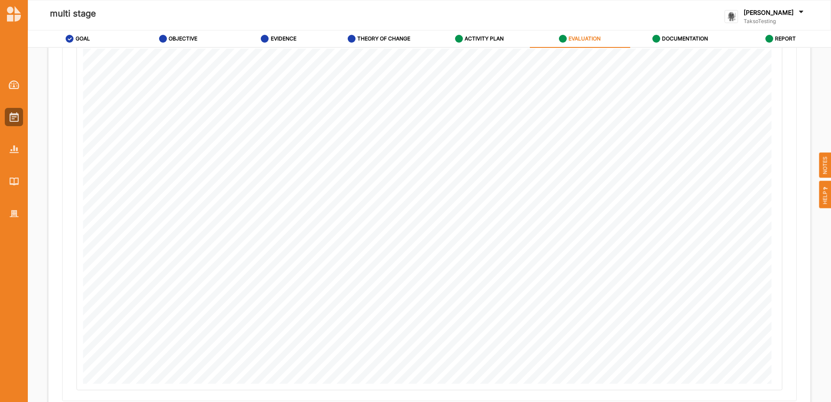
scroll to position [2158, 0]
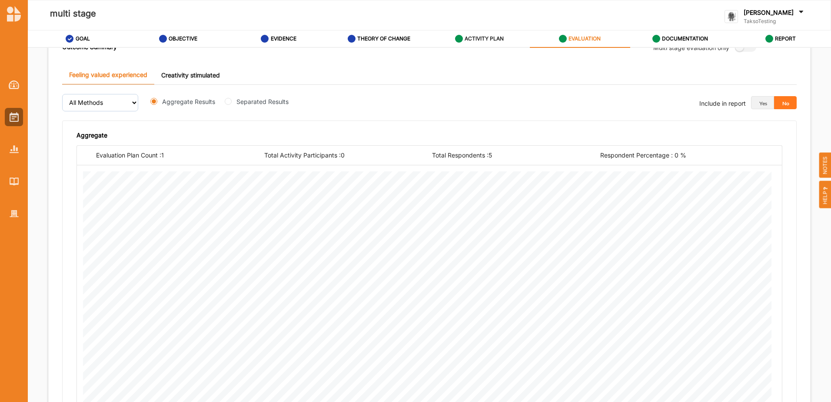
click at [470, 32] on div "ACTIVITY PLAN" at bounding box center [479, 39] width 49 height 16
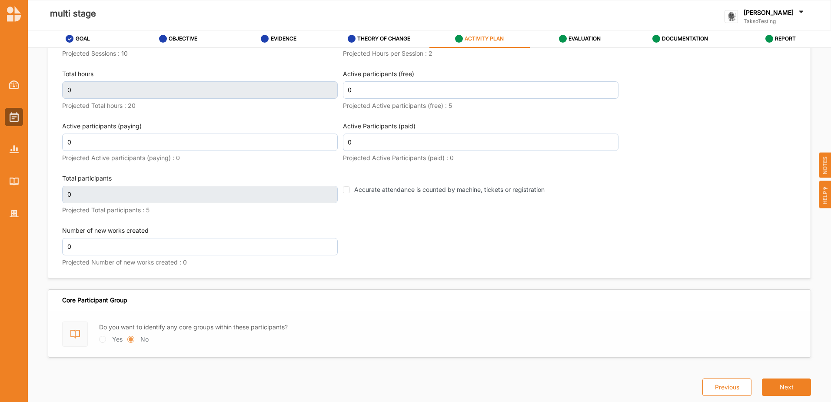
scroll to position [1055, 0]
click at [383, 90] on input "0" at bounding box center [481, 89] width 276 height 17
type input "5"
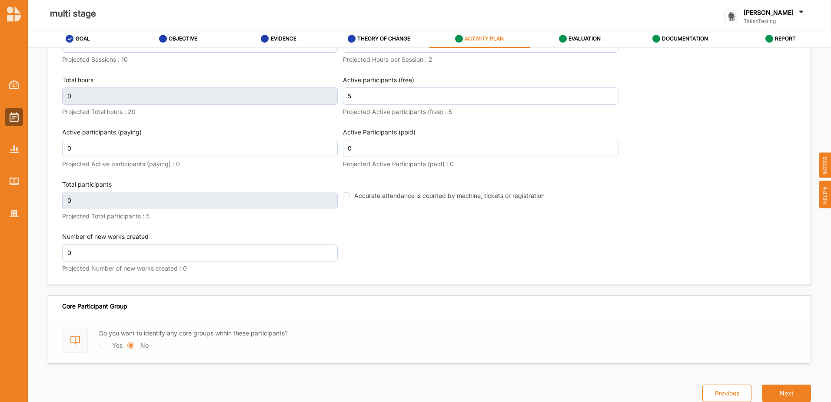
scroll to position [1061, 0]
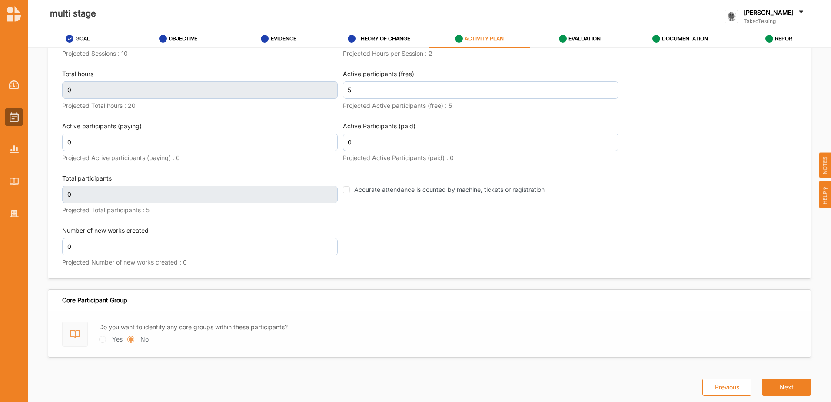
type input "5"
click at [596, 40] on label "EVALUATION" at bounding box center [585, 38] width 32 height 7
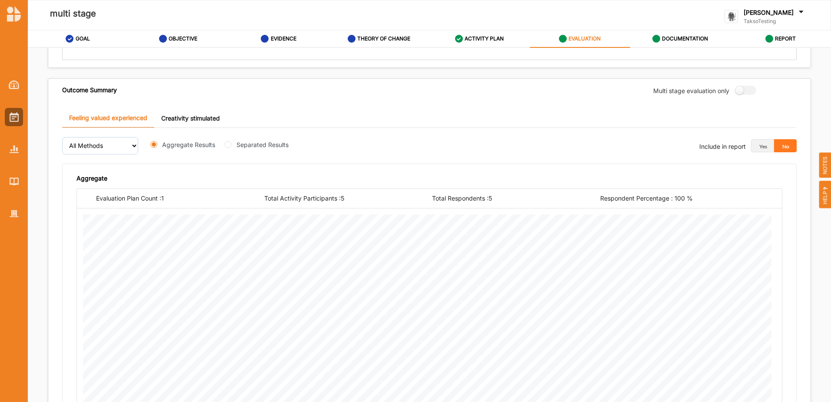
scroll to position [2192, 0]
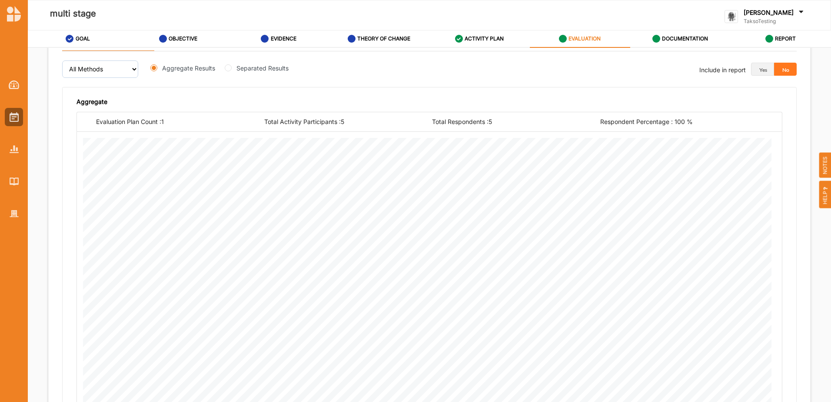
click at [787, 18] on label "TaksoTesting" at bounding box center [775, 21] width 62 height 7
click at [790, 107] on div "Log Out" at bounding box center [763, 108] width 62 height 8
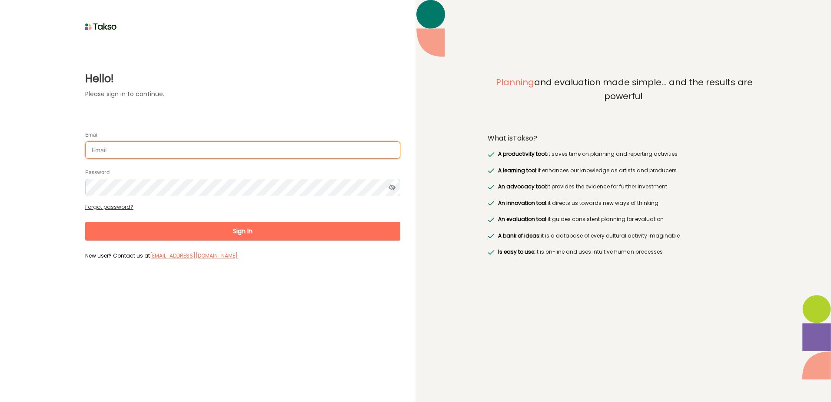
click at [246, 150] on input "Email" at bounding box center [242, 149] width 315 height 17
type input "surajenu@brimbank.vic.gov.au"
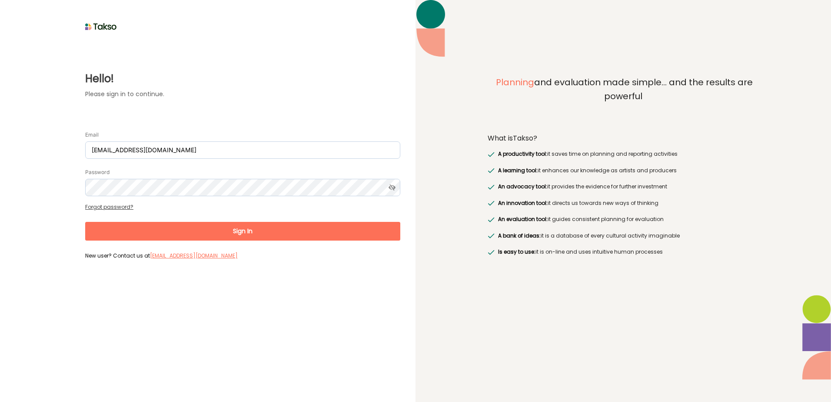
click at [214, 229] on button "Sign In" at bounding box center [242, 231] width 315 height 19
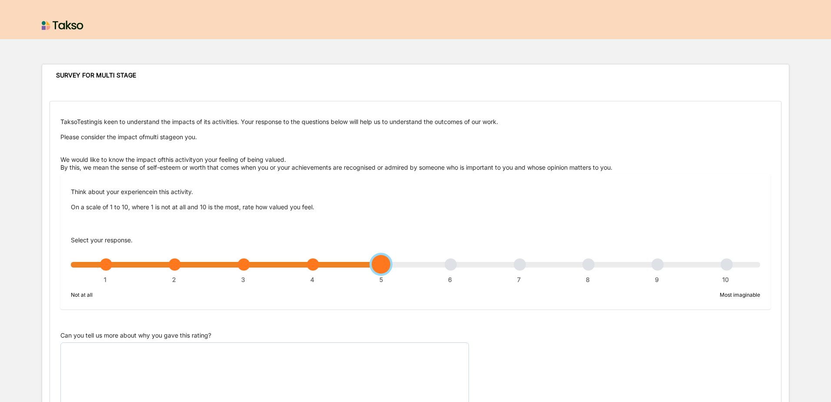
click at [380, 266] on div "1 2 3 4 5 6 7 8 9 10" at bounding box center [416, 269] width 690 height 6
click at [196, 377] on textarea "Can you tell us more about why you gave this rating?" at bounding box center [264, 375] width 409 height 66
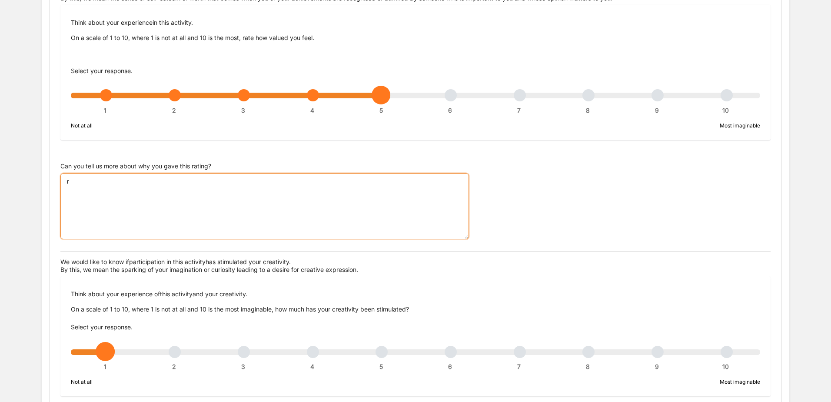
scroll to position [174, 0]
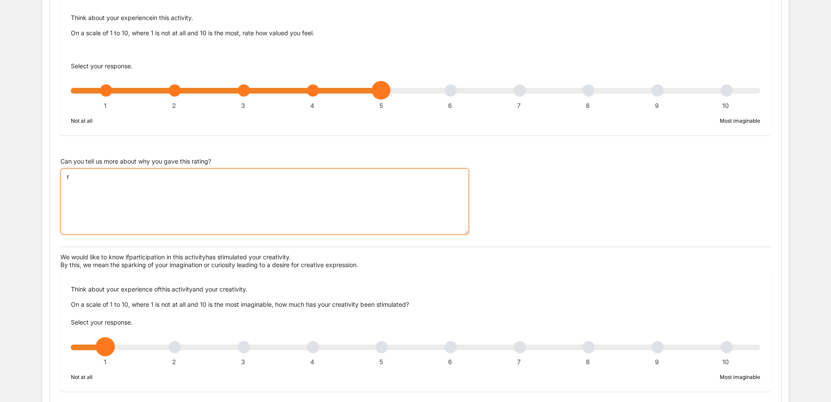
type textarea "r"
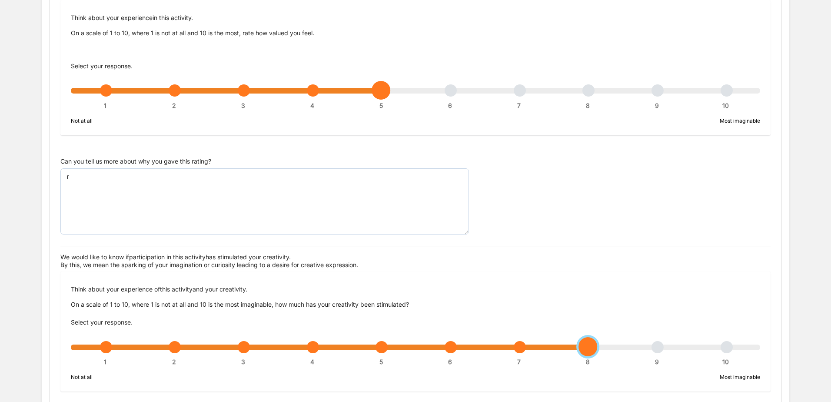
click at [587, 348] on div "1 2 3 4 5 6 7 8 9 10" at bounding box center [416, 351] width 690 height 6
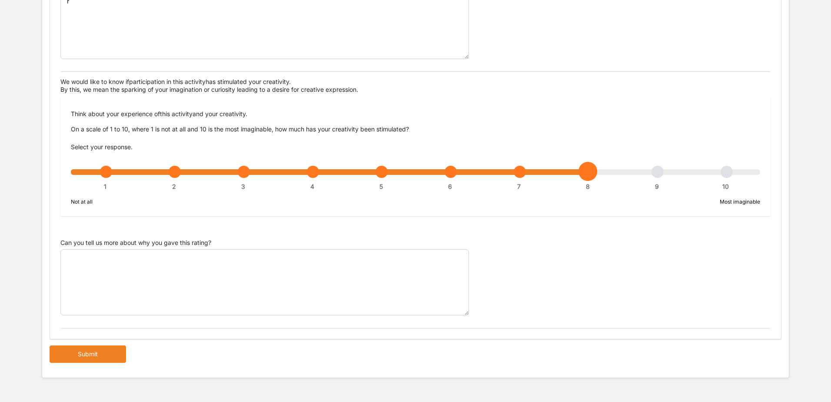
scroll to position [350, 0]
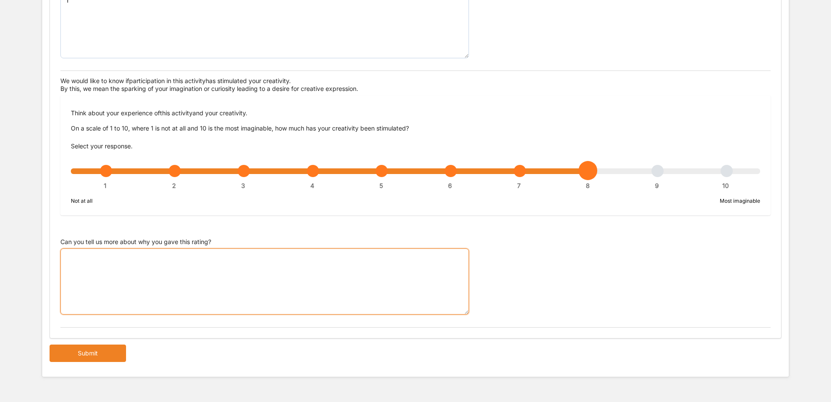
click at [114, 267] on textarea "Can you tell us more about why you gave this rating?" at bounding box center [264, 281] width 409 height 66
type textarea "5"
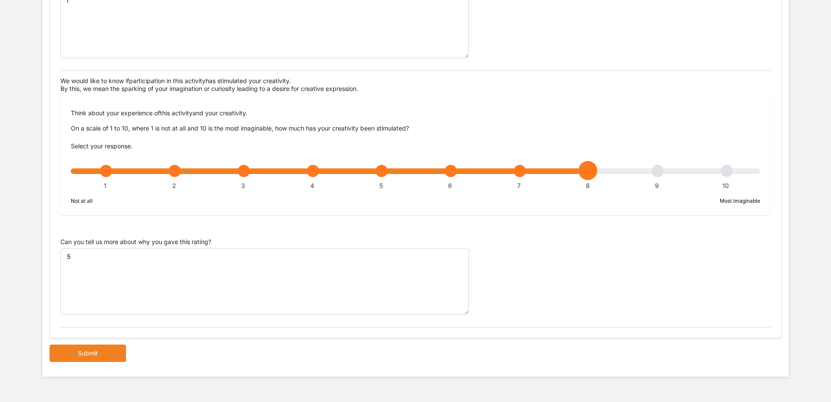
drag, startPoint x: 96, startPoint y: 347, endPoint x: 114, endPoint y: 340, distance: 19.4
click at [96, 347] on button "Submit" at bounding box center [88, 352] width 77 height 17
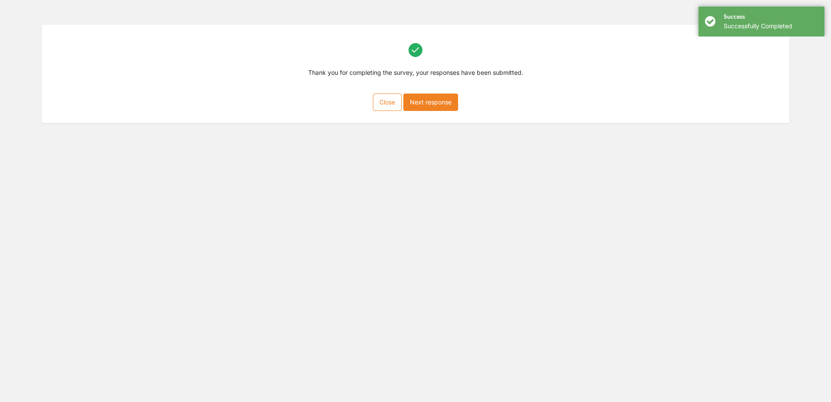
scroll to position [39, 0]
click at [415, 102] on button "Next response" at bounding box center [430, 101] width 55 height 17
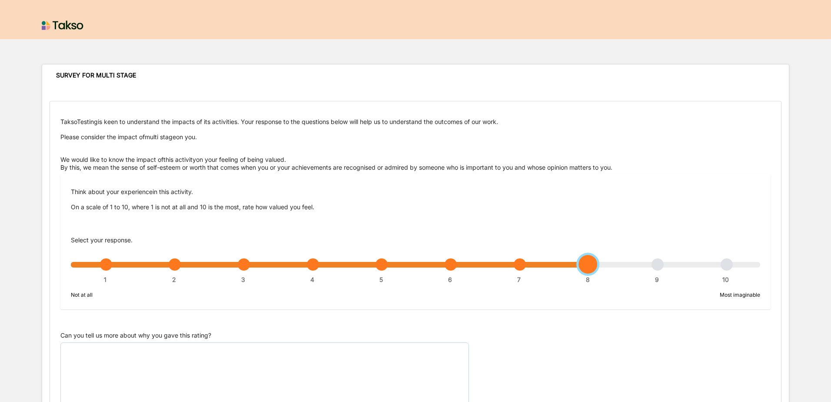
click at [583, 267] on div "1 2 3 4 5 6 7 8 9 10" at bounding box center [416, 269] width 690 height 6
click at [231, 377] on textarea "Can you tell us more about why you gave this rating?" at bounding box center [264, 375] width 409 height 66
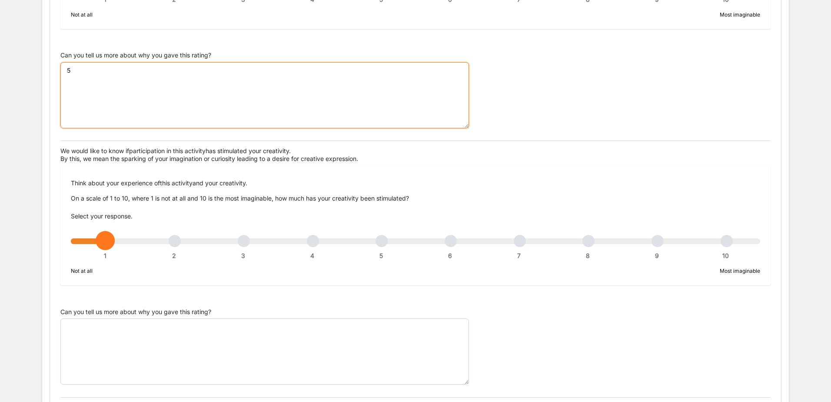
scroll to position [348, 0]
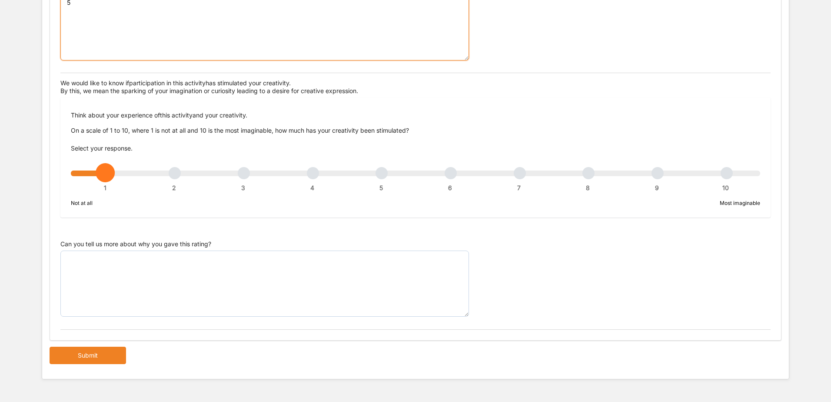
type textarea "5"
click at [519, 180] on div "Think about your experience of this activity and your creativity. On a scale of…" at bounding box center [415, 157] width 710 height 120
drag, startPoint x: 517, startPoint y: 171, endPoint x: 513, endPoint y: 177, distance: 7.0
click at [517, 174] on div "1 2 3 4 5 6 7 8 9 10" at bounding box center [416, 177] width 690 height 6
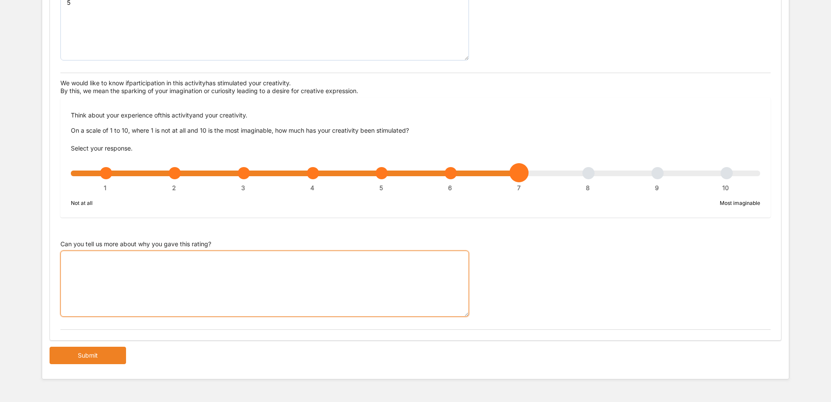
click at [330, 290] on textarea "Can you tell us more about why you gave this rating?" at bounding box center [264, 283] width 409 height 66
type textarea "q"
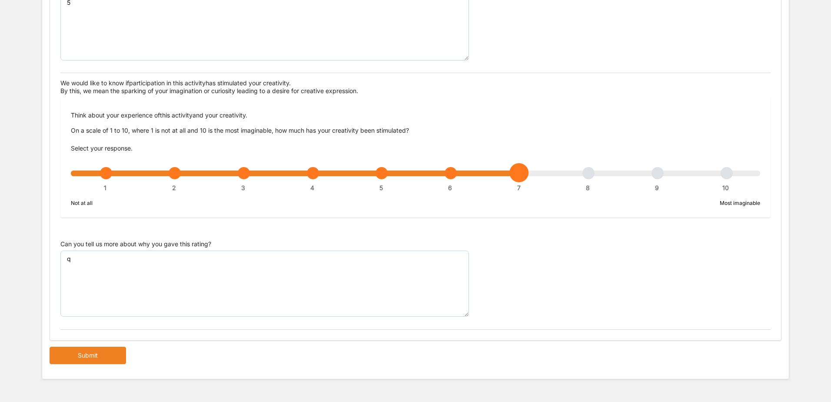
click at [122, 361] on button "Submit" at bounding box center [88, 355] width 77 height 17
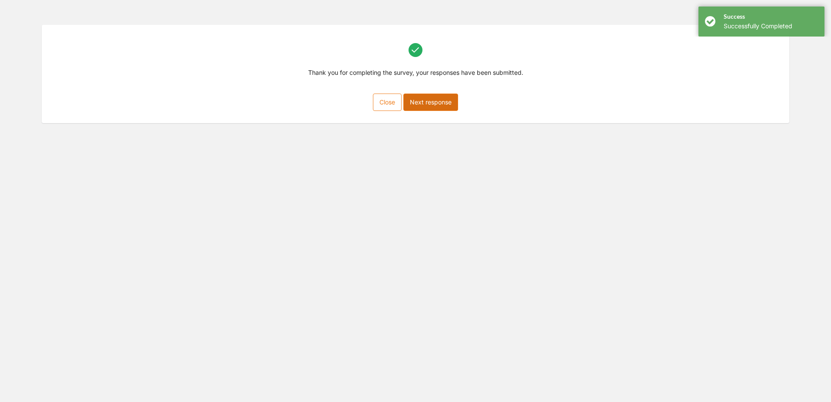
click at [442, 104] on button "Next response" at bounding box center [430, 101] width 55 height 17
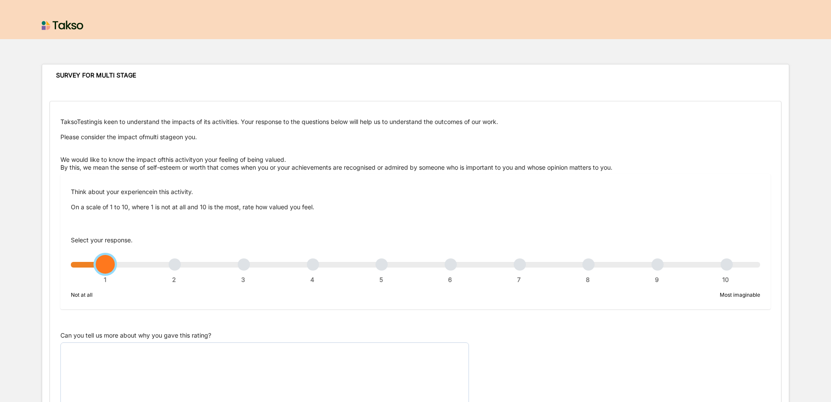
click at [653, 266] on div "1 2 3 4 5 6 7 8 9 10" at bounding box center [416, 269] width 690 height 6
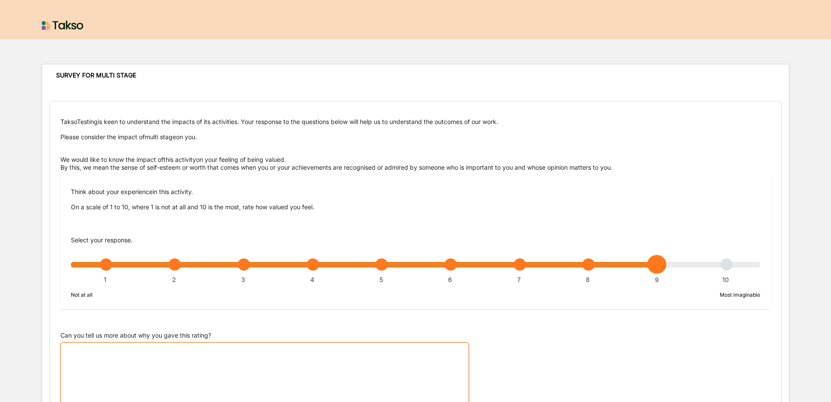
click at [209, 367] on textarea "Can you tell us more about why you gave this rating?" at bounding box center [264, 375] width 409 height 66
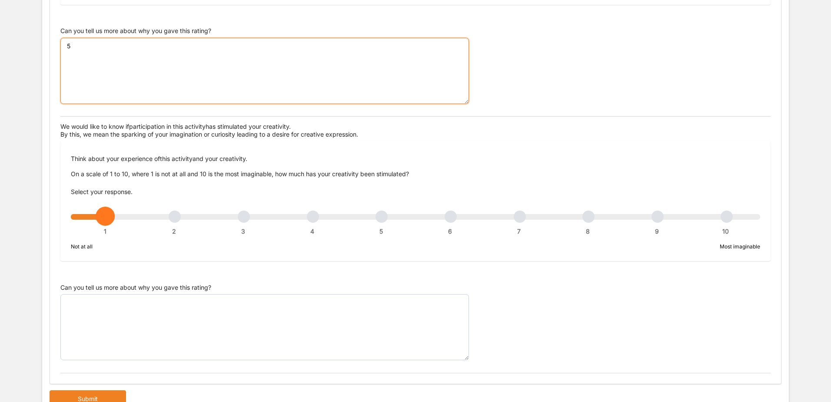
scroll to position [348, 0]
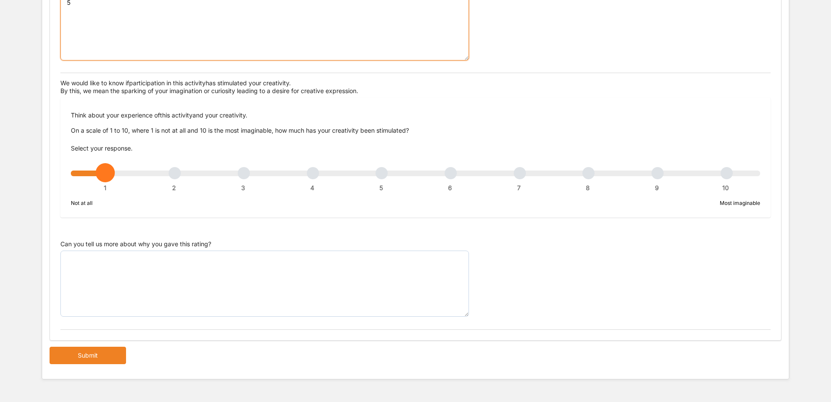
type textarea "5"
click at [596, 170] on div "Think about your experience of this activity and your creativity. On a scale of…" at bounding box center [415, 157] width 710 height 120
click at [592, 174] on div "1 2 3 4 5 6 7 8 9 10" at bounding box center [416, 177] width 690 height 6
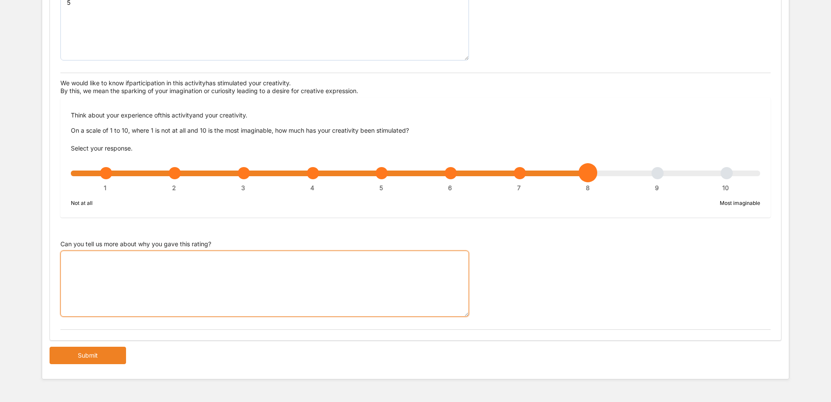
drag, startPoint x: 326, startPoint y: 262, endPoint x: 326, endPoint y: 272, distance: 10.0
click at [326, 263] on textarea "Can you tell us more about why you gave this rating?" at bounding box center [264, 283] width 409 height 66
type textarea "5"
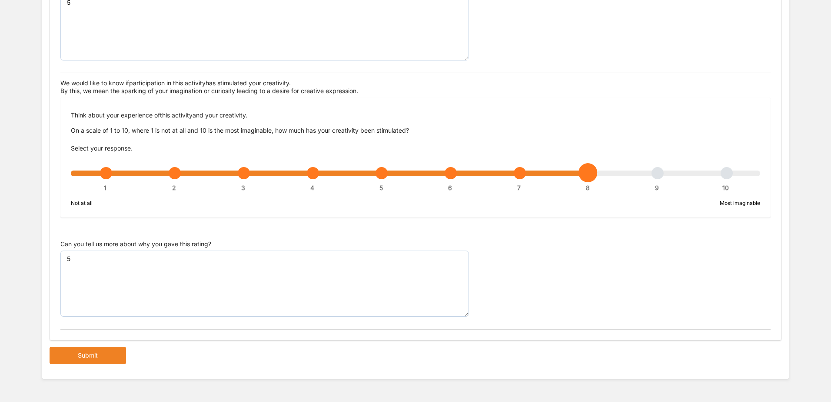
click at [49, 358] on form "TaksoTesting is keen to understand the impacts of its activities. Your response…" at bounding box center [415, 58] width 747 height 641
click at [116, 359] on button "Submit" at bounding box center [88, 355] width 77 height 17
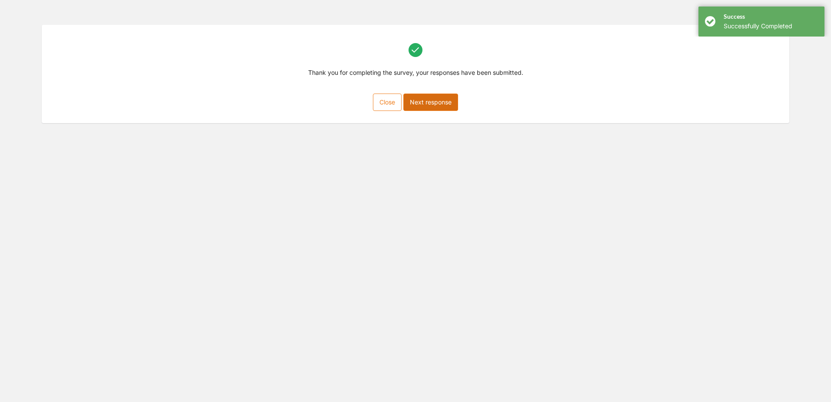
click at [436, 105] on button "Next response" at bounding box center [430, 101] width 55 height 17
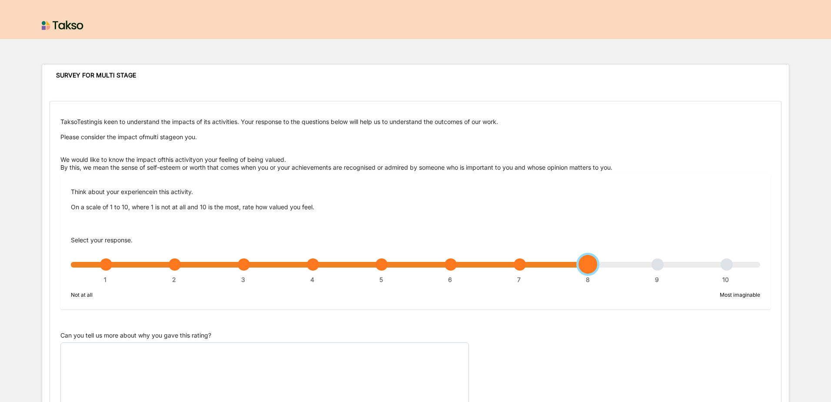
click at [584, 266] on div "1 2 3 4 5 6 7 8 9 10" at bounding box center [416, 269] width 690 height 6
click at [273, 363] on textarea "Can you tell us more about why you gave this rating?" at bounding box center [264, 375] width 409 height 66
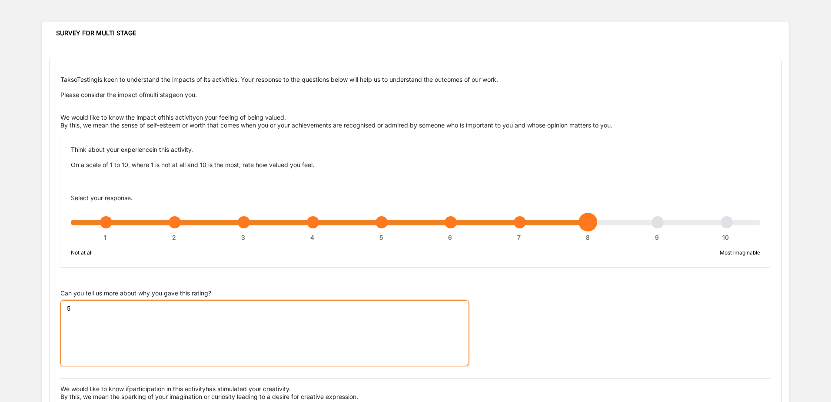
scroll to position [217, 0]
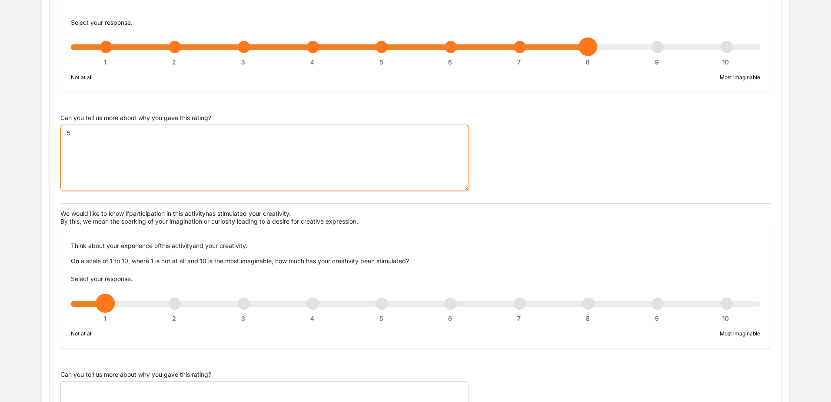
type textarea "5"
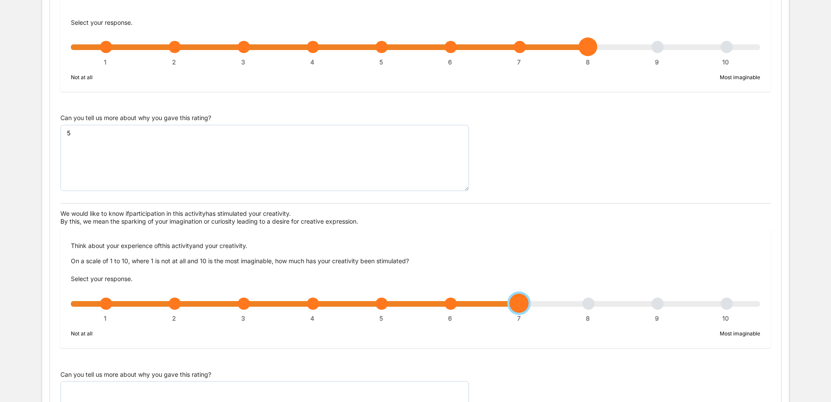
click at [521, 305] on div "1 2 3 4 5 6 7 8 9 10" at bounding box center [416, 308] width 690 height 6
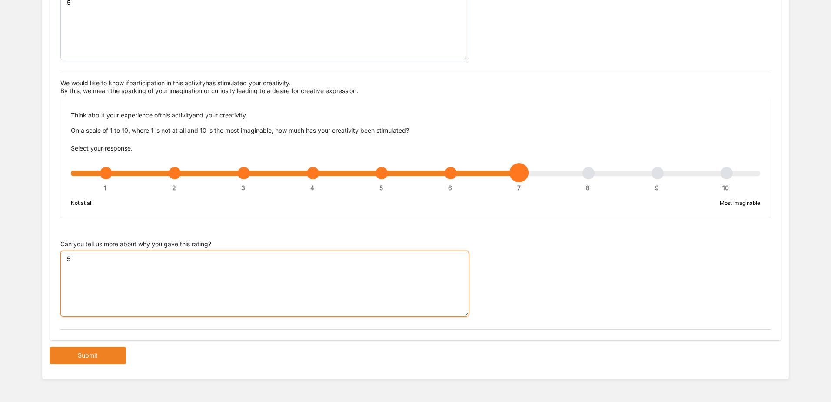
scroll to position [350, 0]
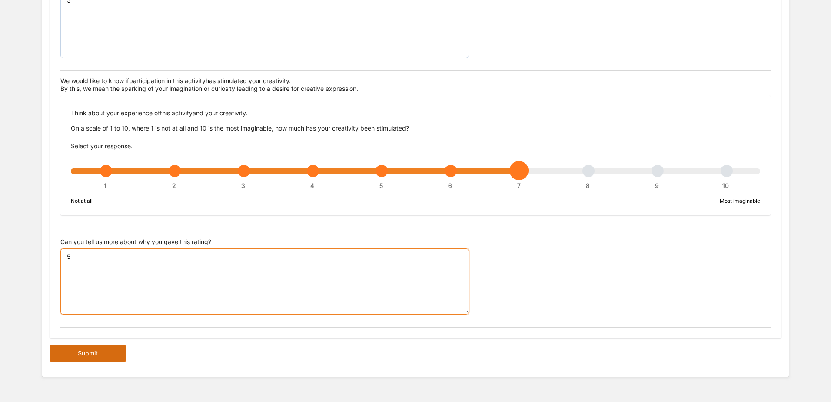
type textarea "5"
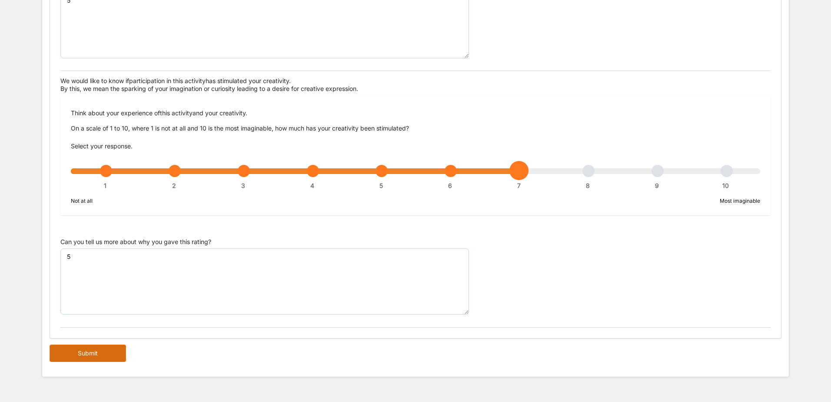
click at [123, 355] on button "Submit" at bounding box center [88, 352] width 77 height 17
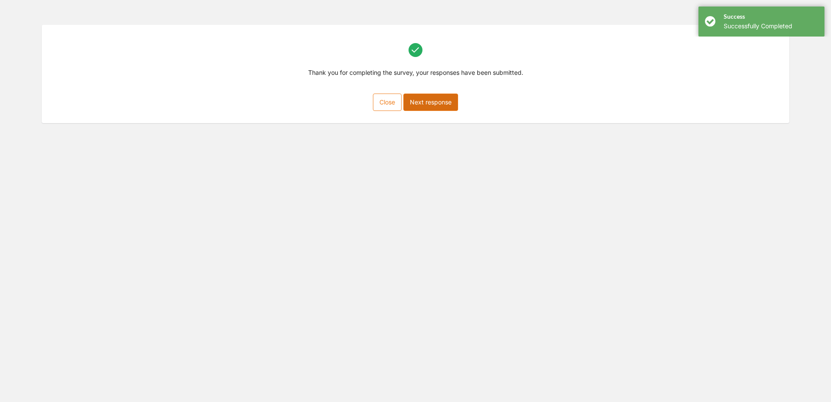
click at [425, 107] on button "Next response" at bounding box center [430, 101] width 55 height 17
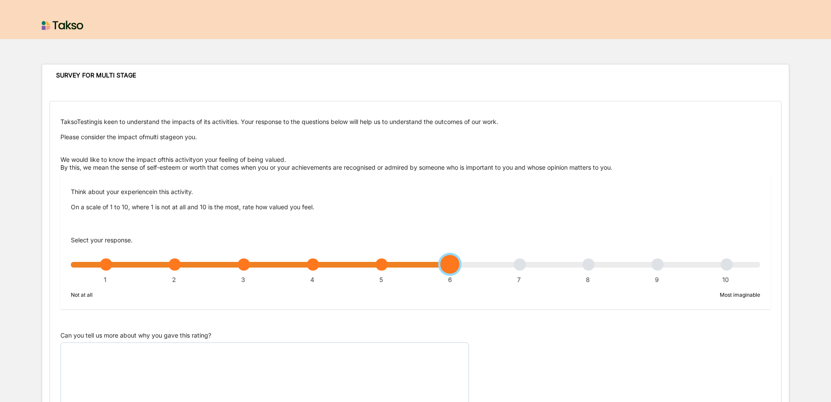
click at [451, 266] on div "1 2 3 4 5 6 7 8 9 10" at bounding box center [416, 269] width 690 height 6
click at [326, 385] on textarea "Can you tell us more about why you gave this rating?" at bounding box center [264, 375] width 409 height 66
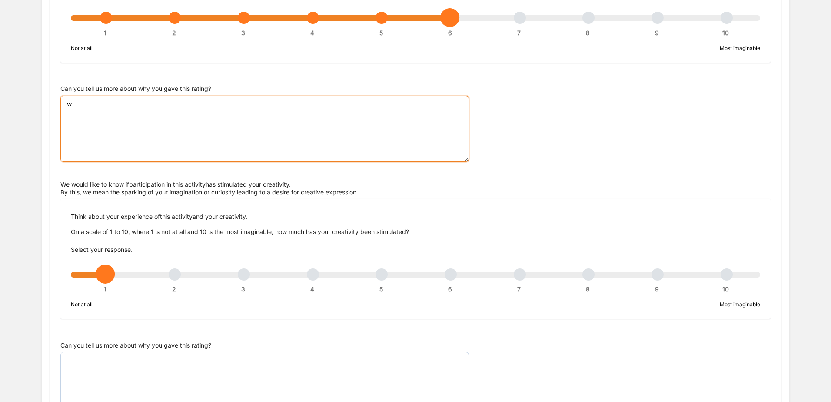
scroll to position [350, 0]
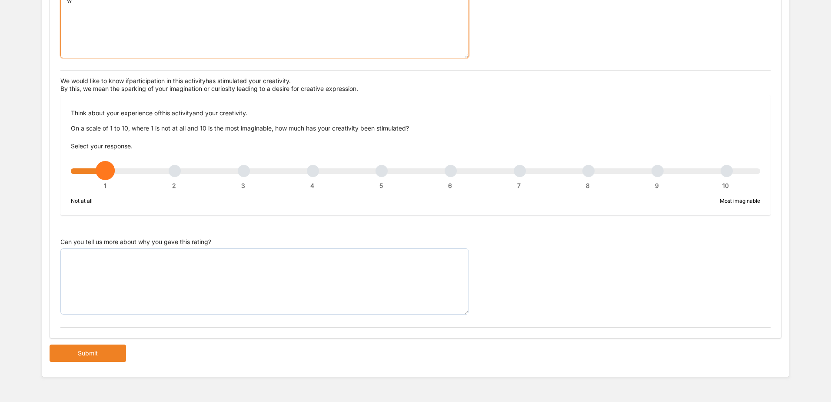
type textarea "w"
click at [522, 172] on div "1 2 3 4 5 6 7 8 9 10" at bounding box center [416, 175] width 690 height 6
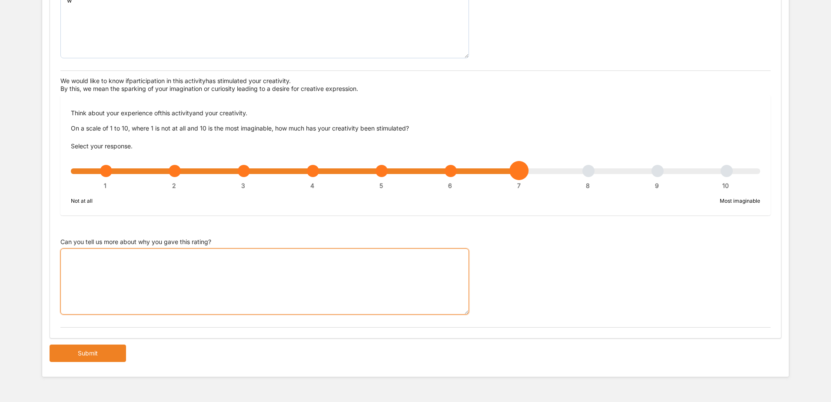
click at [367, 267] on textarea "Can you tell us more about why you gave this rating?" at bounding box center [264, 281] width 409 height 66
type textarea "w"
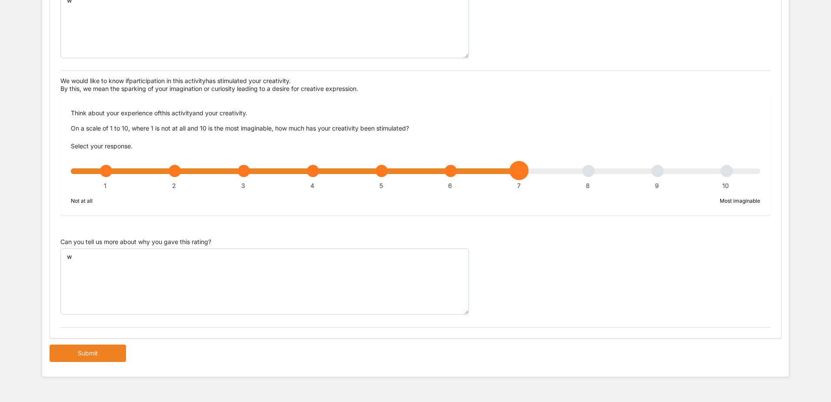
click at [60, 343] on div "TaksoTesting is keen to understand the impacts of its activities. Your response…" at bounding box center [416, 56] width 732 height 611
click at [62, 346] on button "Submit" at bounding box center [88, 352] width 77 height 17
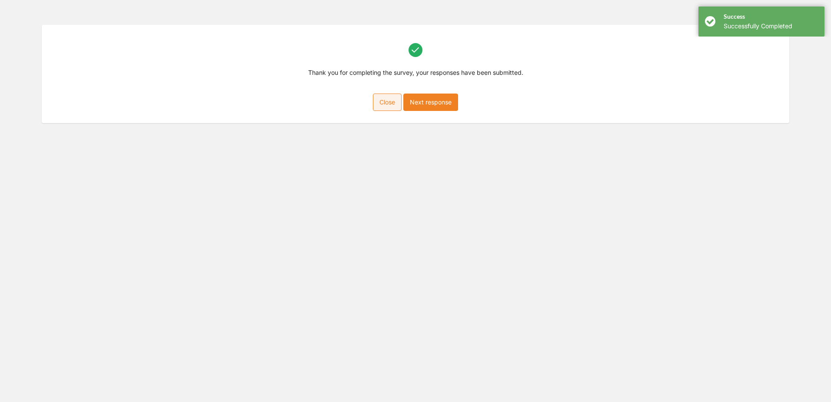
click at [392, 107] on button "Close" at bounding box center [387, 101] width 29 height 17
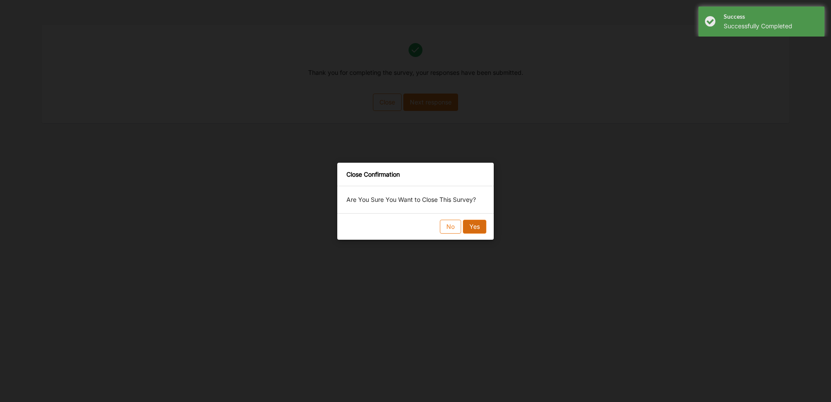
click at [485, 230] on button "Yes" at bounding box center [474, 227] width 23 height 14
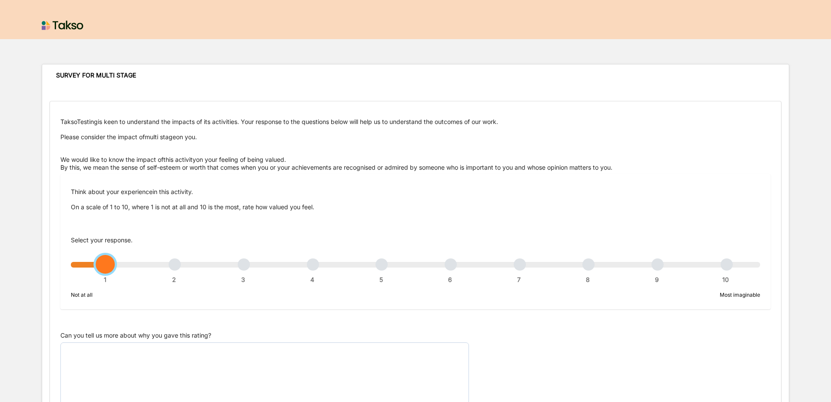
click at [448, 267] on div "1 2 3 4 5 6 7 8 9 10" at bounding box center [416, 269] width 690 height 6
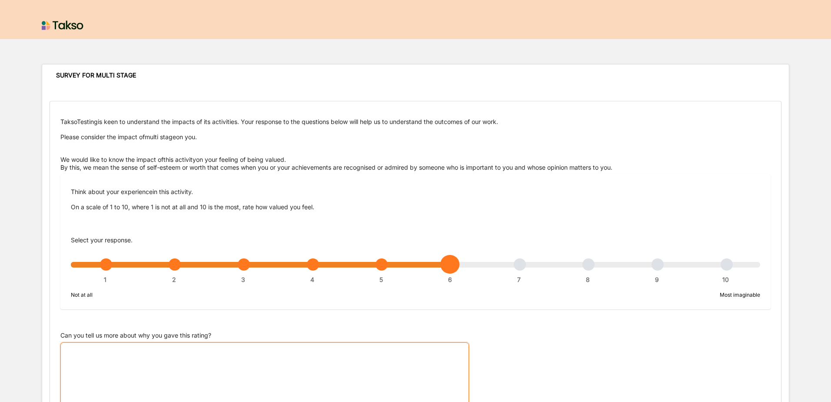
click at [225, 358] on textarea "Can you tell us more about why you gave this rating?" at bounding box center [264, 375] width 409 height 66
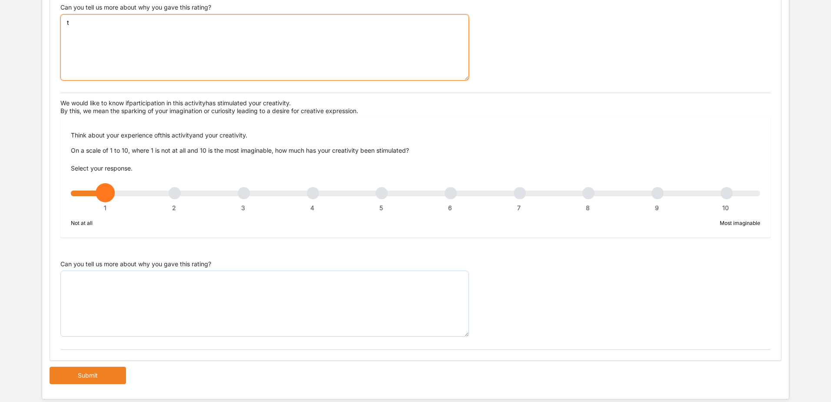
scroll to position [350, 0]
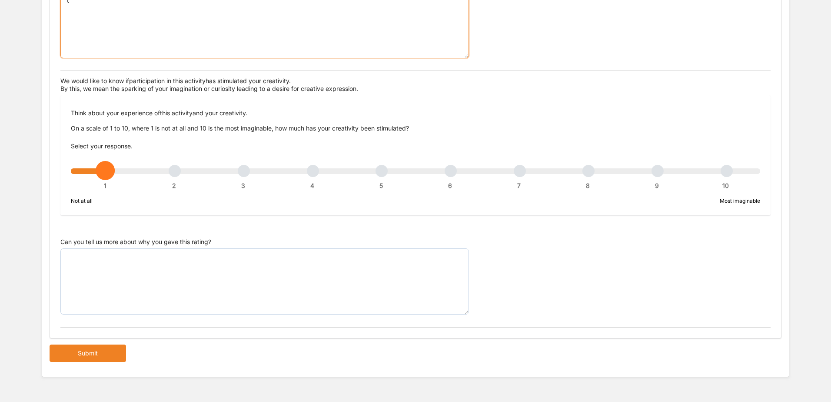
type textarea "t"
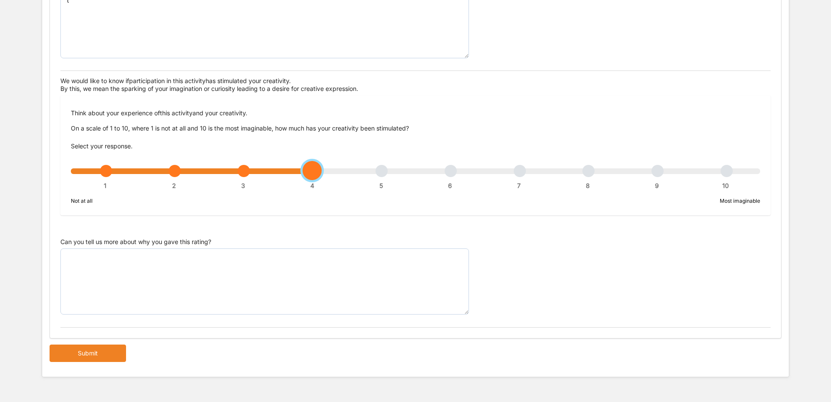
click at [313, 172] on div "1 2 3 4 5 6 7 8 9 10" at bounding box center [416, 175] width 690 height 6
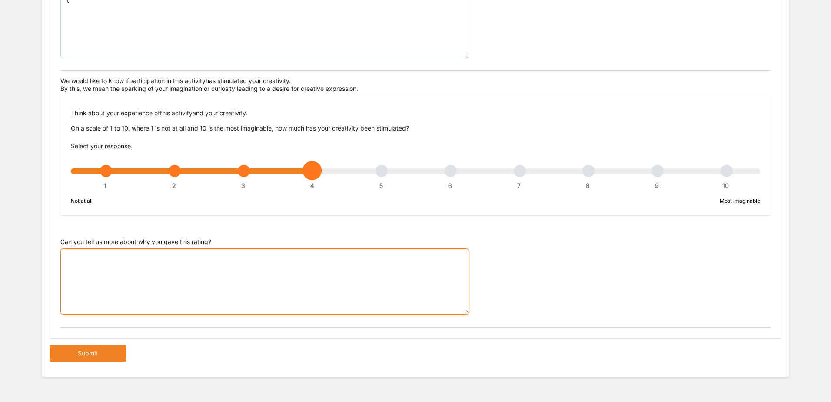
click at [217, 284] on textarea "Can you tell us more about why you gave this rating?" at bounding box center [264, 281] width 409 height 66
type textarea "t"
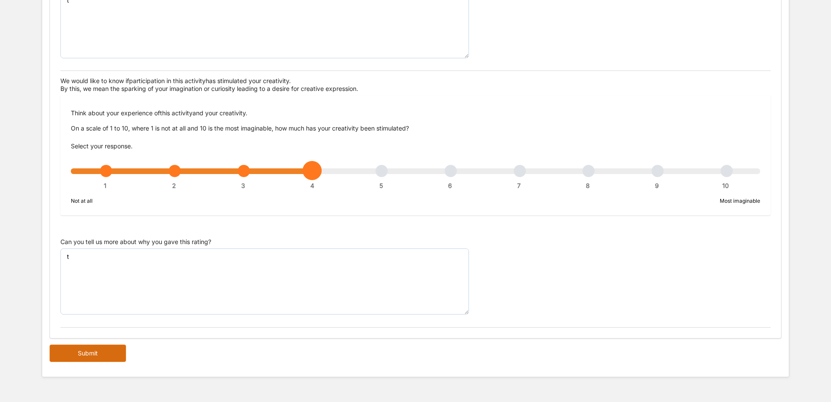
click at [103, 347] on button "Submit" at bounding box center [88, 352] width 77 height 17
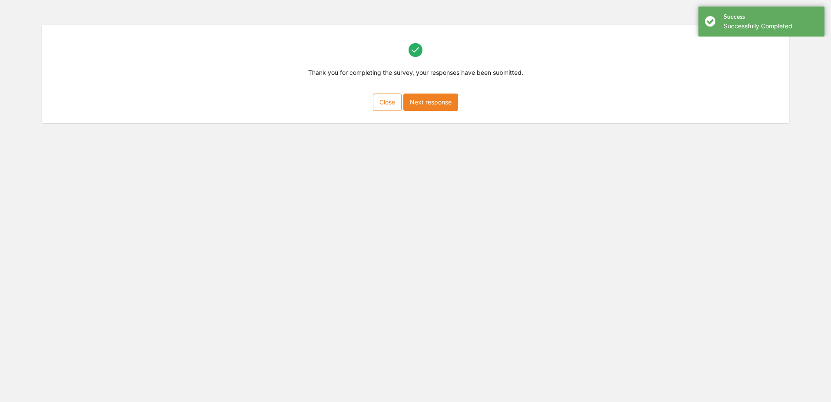
scroll to position [39, 0]
click at [419, 97] on button "Next response" at bounding box center [430, 101] width 55 height 17
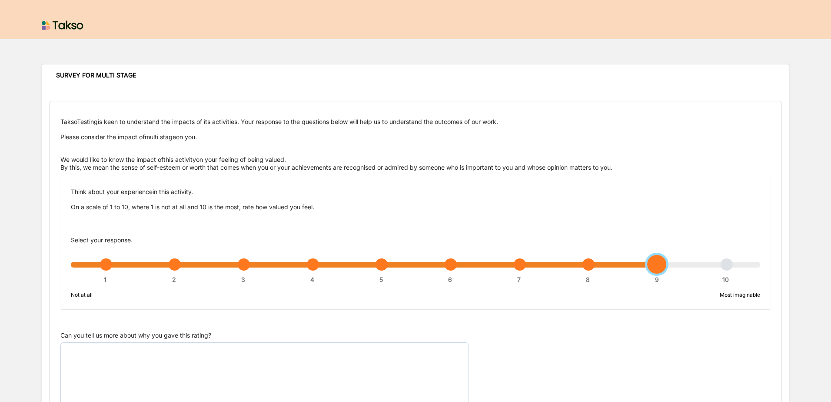
click at [657, 270] on div "1 2 3 4 5 6 7 8 9 10" at bounding box center [416, 269] width 690 height 6
click at [321, 375] on textarea "Can you tell us more about why you gave this rating?" at bounding box center [264, 375] width 409 height 66
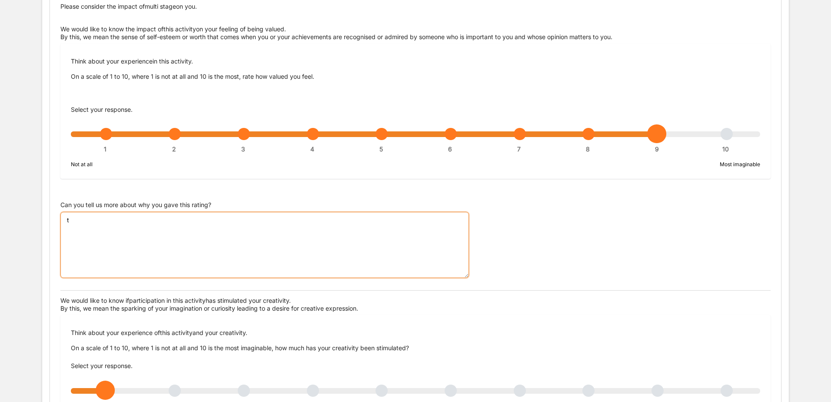
scroll to position [174, 0]
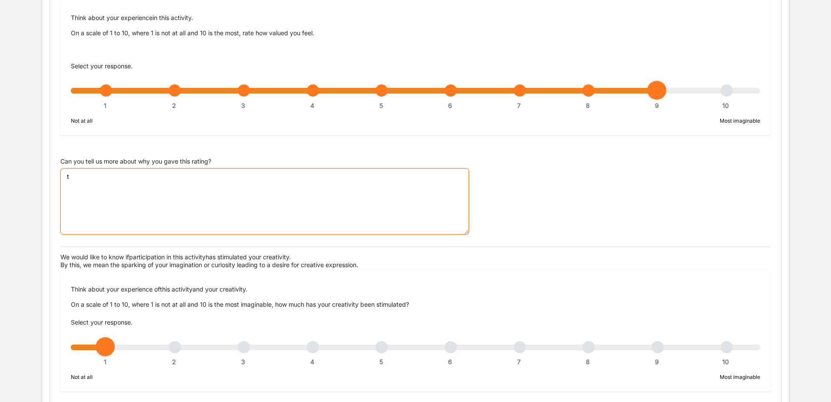
type textarea "t"
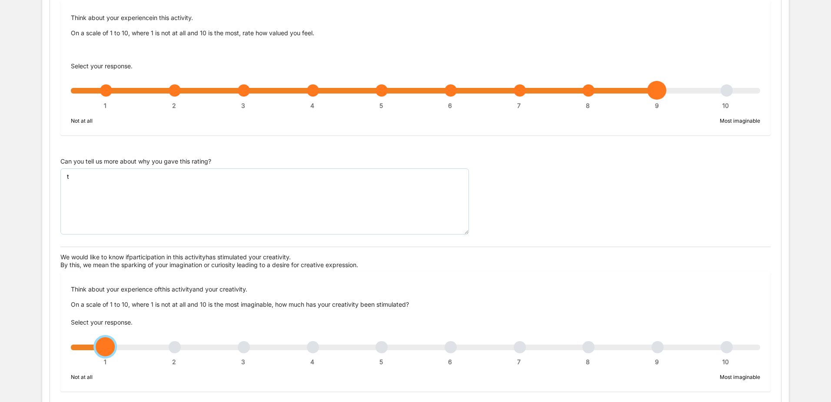
click at [517, 348] on div "1 2 3 4 5 6 7 8 9 10" at bounding box center [416, 351] width 690 height 6
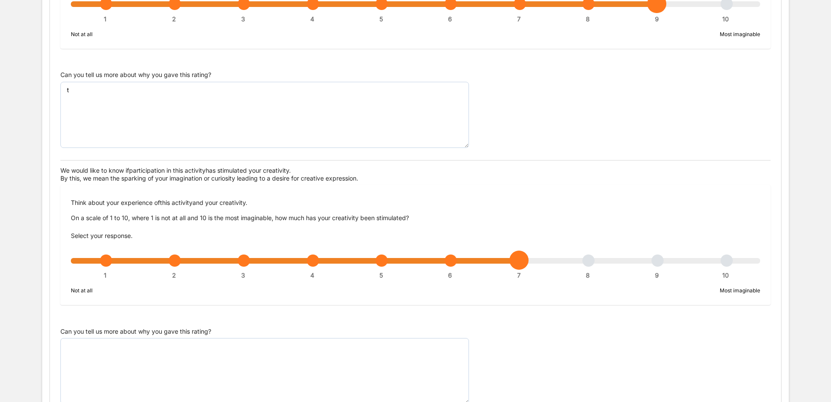
scroll to position [350, 0]
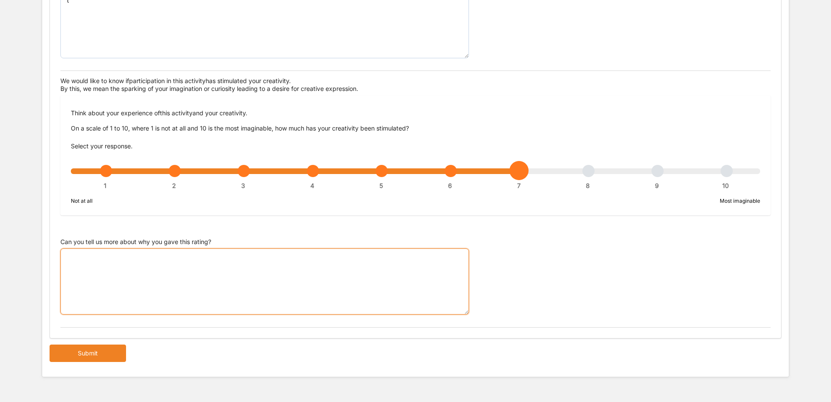
drag, startPoint x: 193, startPoint y: 295, endPoint x: 214, endPoint y: 306, distance: 23.7
click at [201, 299] on textarea "Can you tell us more about why you gave this rating?" at bounding box center [264, 281] width 409 height 66
type textarea "t"
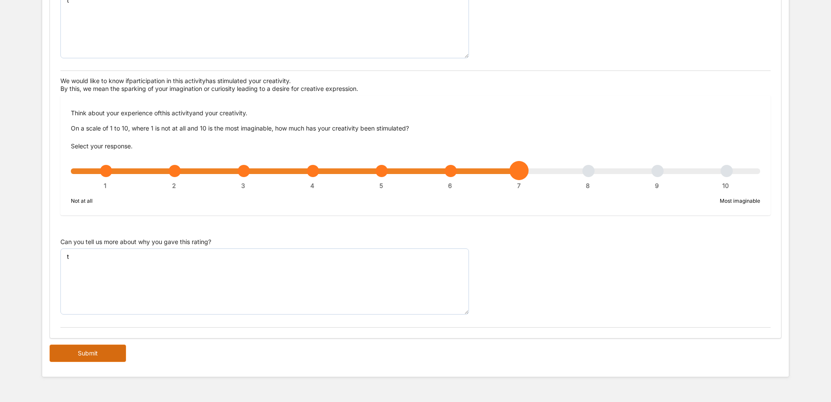
drag, startPoint x: 86, startPoint y: 369, endPoint x: 94, endPoint y: 353, distance: 17.7
click at [89, 365] on form "TaksoTesting is keen to understand the impacts of its activities. Your response…" at bounding box center [415, 56] width 747 height 641
click at [94, 350] on button "Submit" at bounding box center [88, 352] width 77 height 17
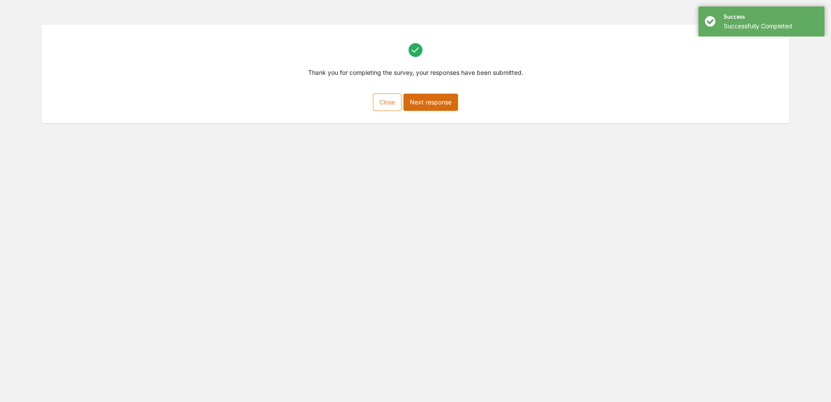
click at [440, 105] on button "Next response" at bounding box center [430, 101] width 55 height 17
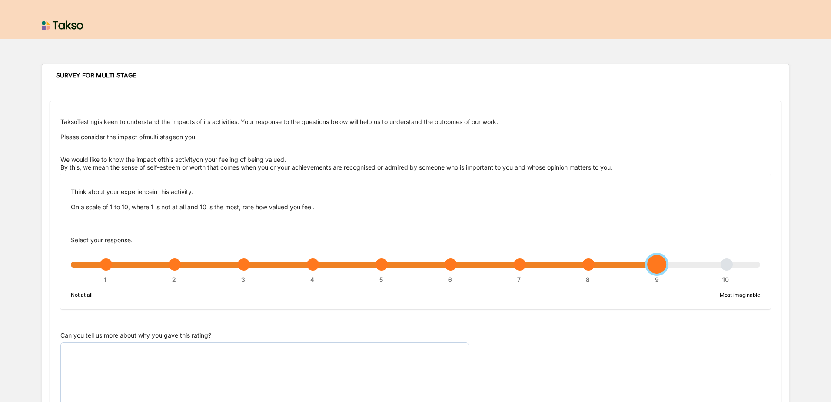
click at [661, 267] on div "1 2 3 4 5 6 7 8 9 10" at bounding box center [416, 269] width 690 height 6
drag, startPoint x: 315, startPoint y: 357, endPoint x: 305, endPoint y: 357, distance: 9.6
click at [314, 357] on textarea "Can you tell us more about why you gave this rating?" at bounding box center [264, 375] width 409 height 66
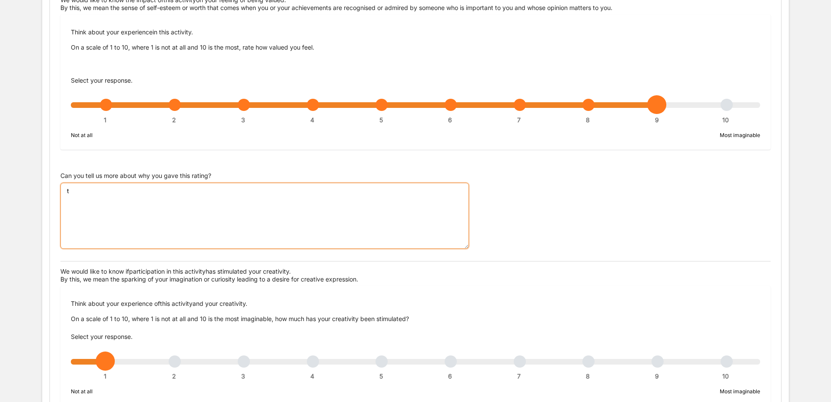
scroll to position [174, 0]
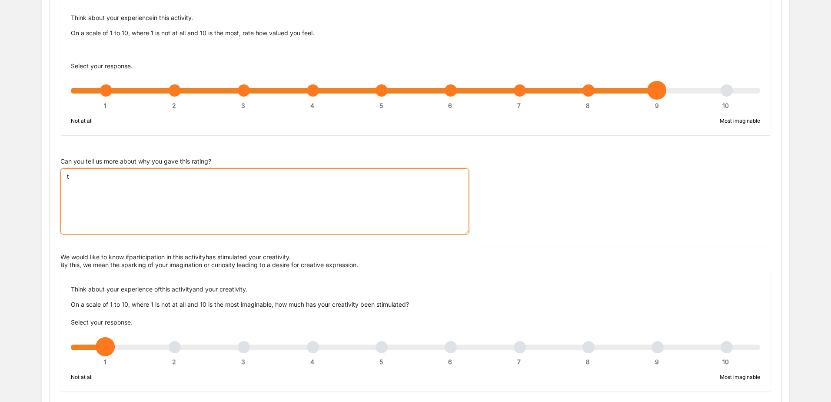
type textarea "t"
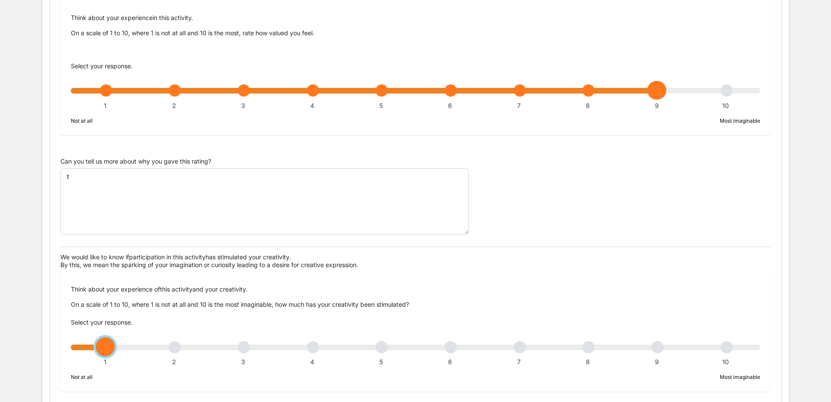
click at [586, 348] on div "1 2 3 4 5 6 7 8 9 10" at bounding box center [416, 351] width 690 height 6
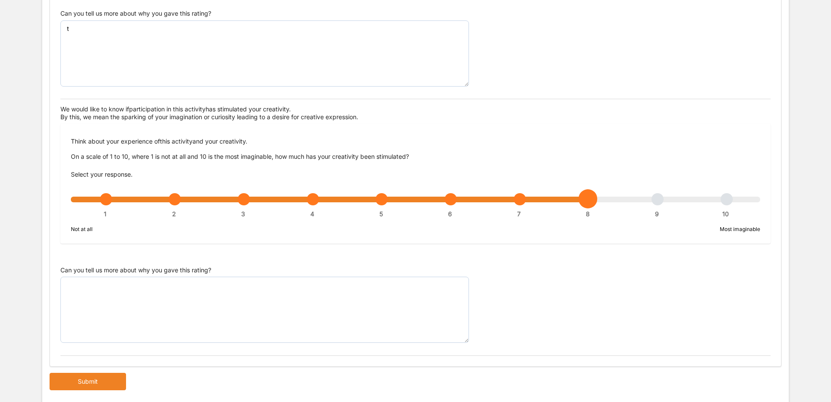
scroll to position [307, 0]
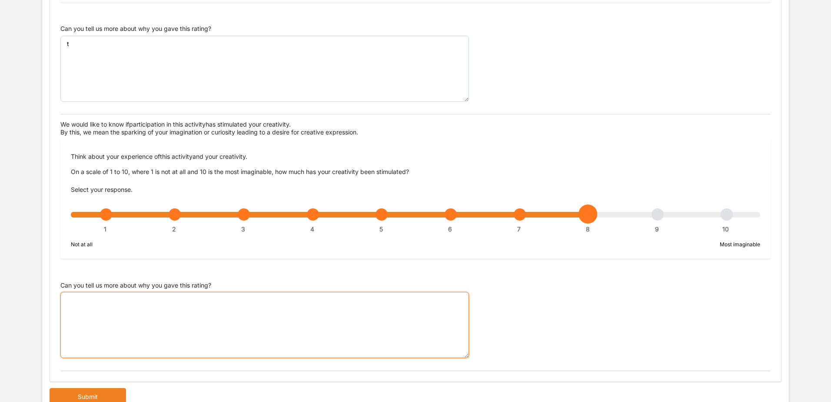
drag, startPoint x: 129, startPoint y: 342, endPoint x: 113, endPoint y: 325, distance: 23.7
click at [129, 334] on textarea "Can you tell us more about why you gave this rating?" at bounding box center [264, 325] width 409 height 66
type textarea "t"
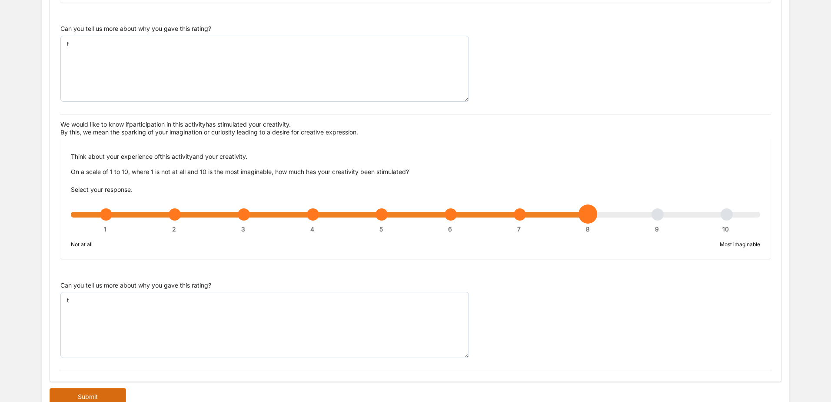
click at [100, 388] on button "Submit" at bounding box center [88, 396] width 77 height 17
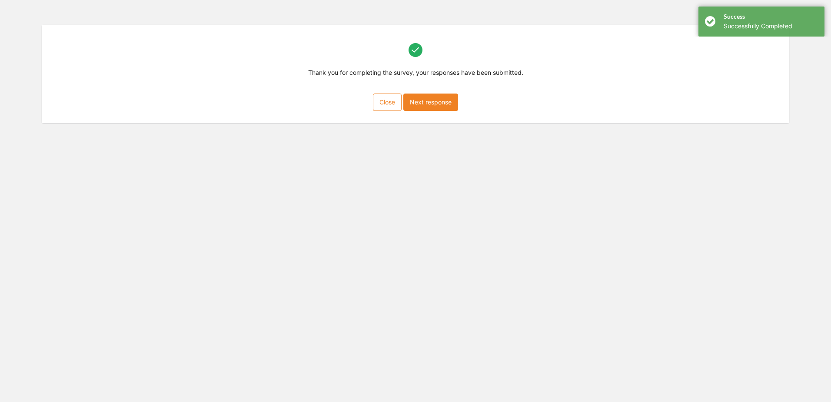
scroll to position [39, 0]
click at [439, 97] on button "Next response" at bounding box center [430, 101] width 55 height 17
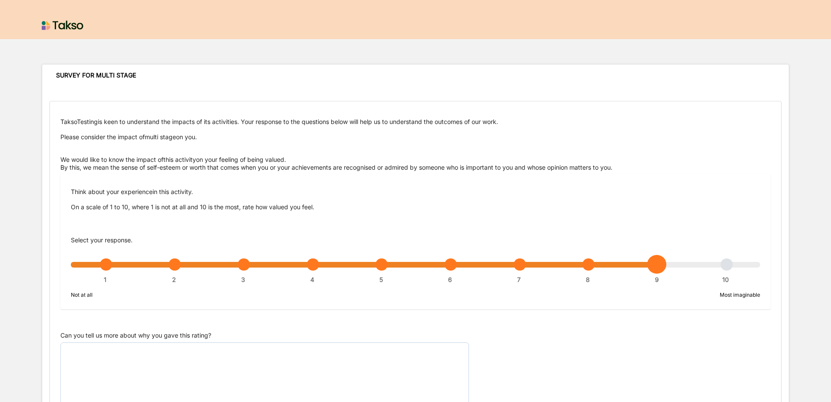
drag, startPoint x: 656, startPoint y: 266, endPoint x: 448, endPoint y: 380, distance: 236.8
click at [653, 266] on div "1 2 3 4 5 6 7 8 9 10" at bounding box center [416, 269] width 690 height 6
click at [273, 375] on textarea "Can you tell us more about why you gave this rating?" at bounding box center [264, 375] width 409 height 66
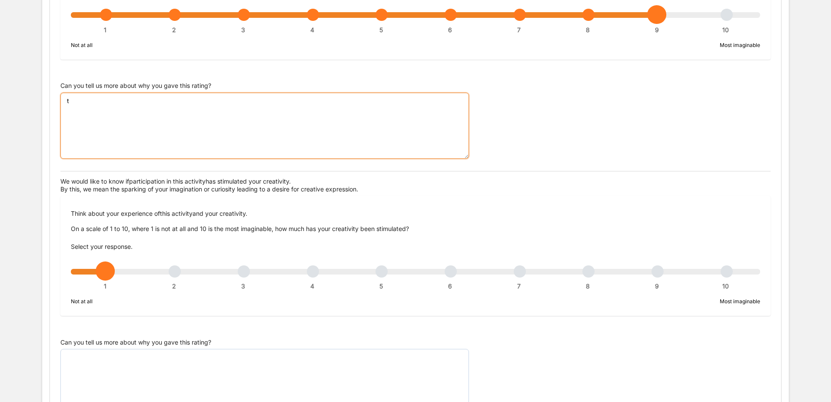
scroll to position [348, 0]
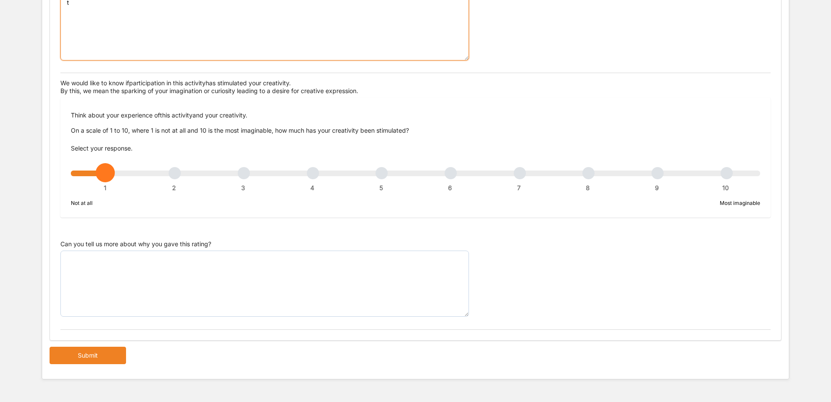
type textarea "t"
click at [653, 174] on div "1 2 3 4 5 6 7 8 9 10" at bounding box center [416, 177] width 690 height 6
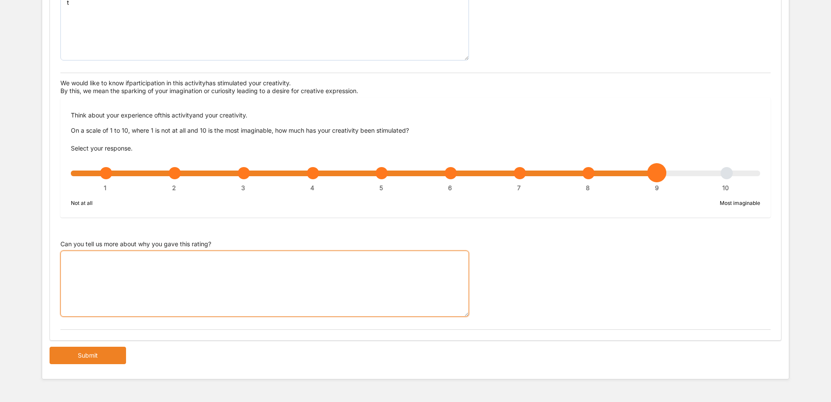
click at [240, 277] on textarea "Can you tell us more about why you gave this rating?" at bounding box center [264, 283] width 409 height 66
type textarea "t"
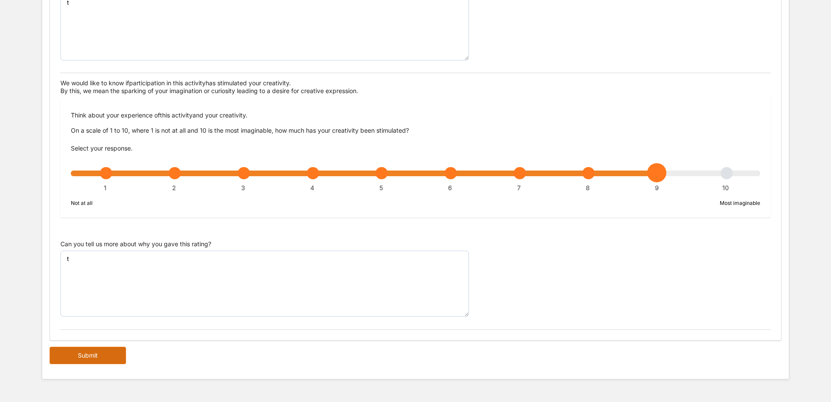
click at [67, 353] on button "Submit" at bounding box center [88, 355] width 77 height 17
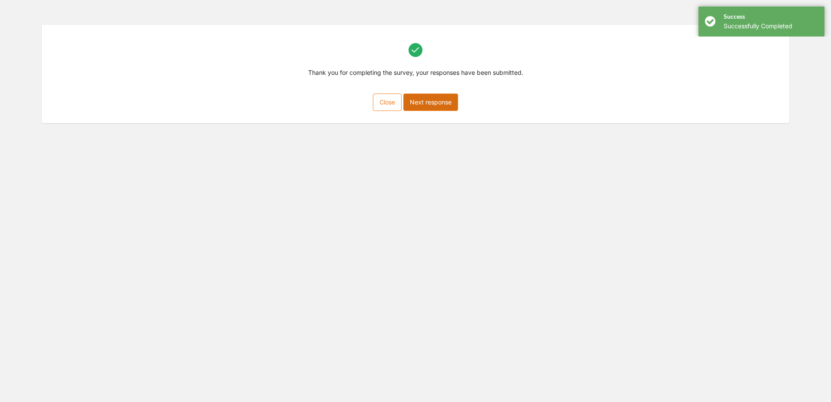
click at [451, 107] on button "Next response" at bounding box center [430, 101] width 55 height 17
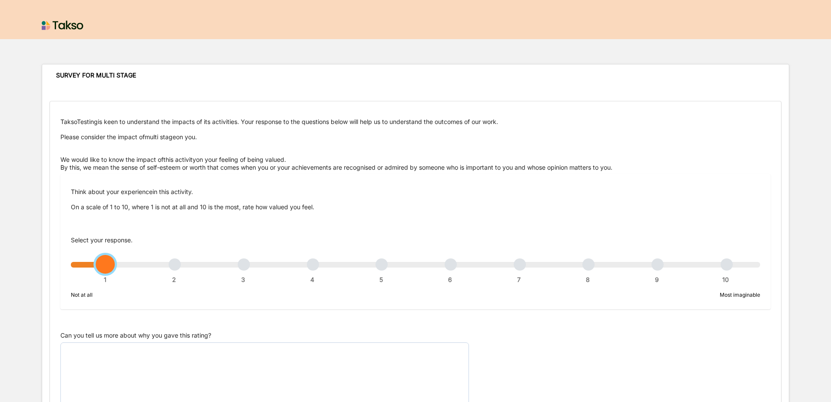
click at [724, 270] on div "1 2 3 4 5 6 7 8 9 10" at bounding box center [416, 269] width 690 height 6
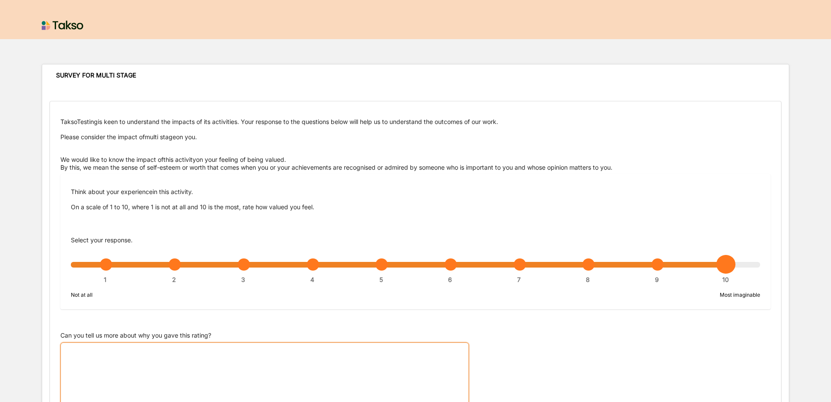
click at [271, 354] on textarea "Can you tell us more about why you gave this rating?" at bounding box center [264, 375] width 409 height 66
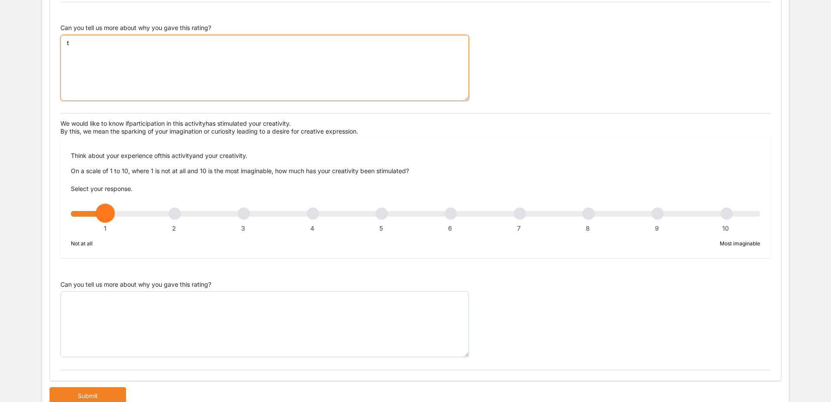
scroll to position [350, 0]
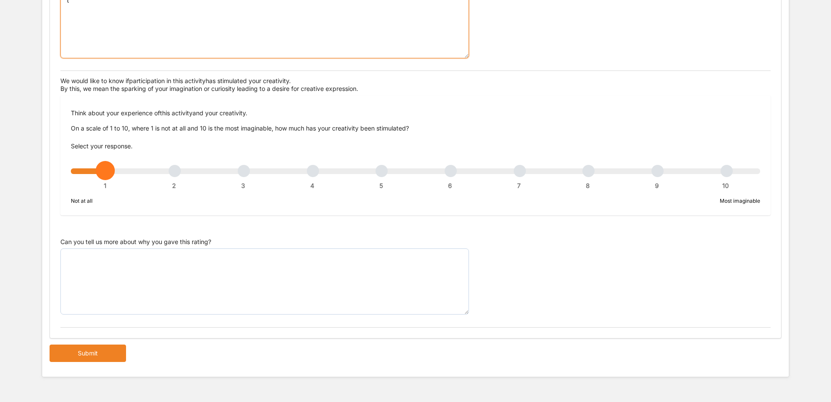
type textarea "t"
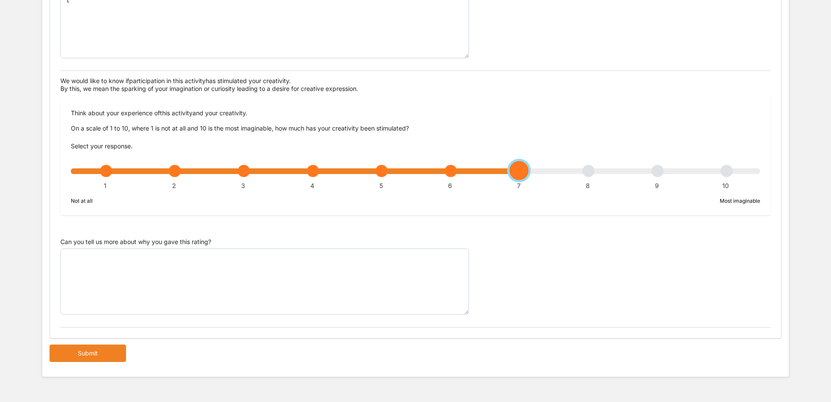
click at [522, 172] on div "1 2 3 4 5 6 7 8 9 10" at bounding box center [416, 175] width 690 height 6
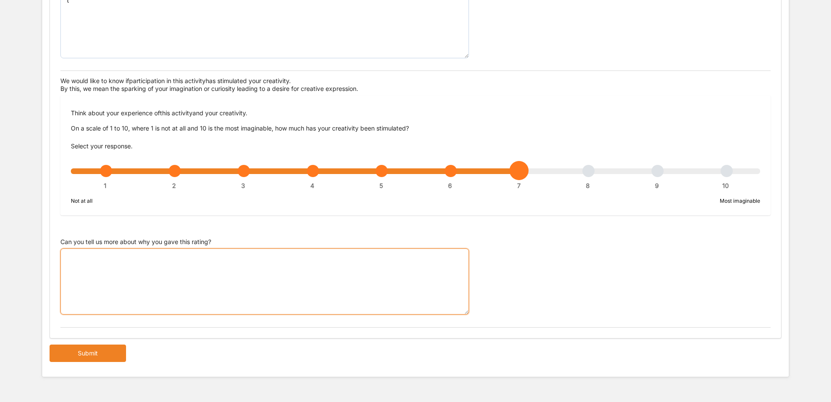
click at [343, 294] on textarea "Can you tell us more about why you gave this rating?" at bounding box center [264, 281] width 409 height 66
type textarea "t"
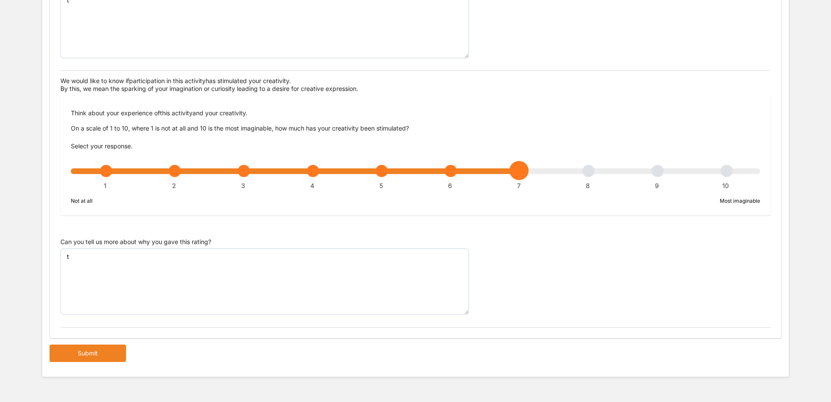
click at [78, 350] on button "Submit" at bounding box center [88, 352] width 77 height 17
